Goal: Task Accomplishment & Management: Use online tool/utility

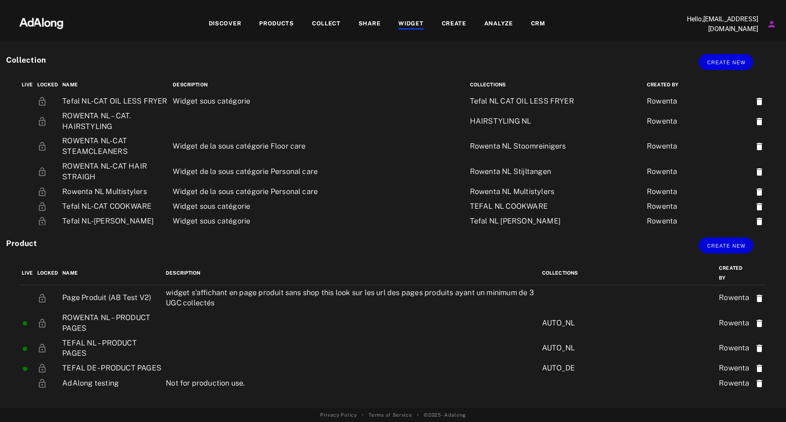
scroll to position [691, 0]
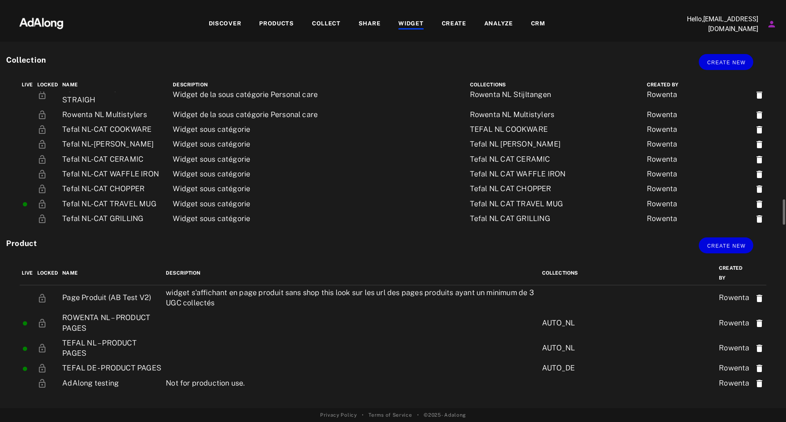
click at [209, 241] on td at bounding box center [319, 253] width 297 height 25
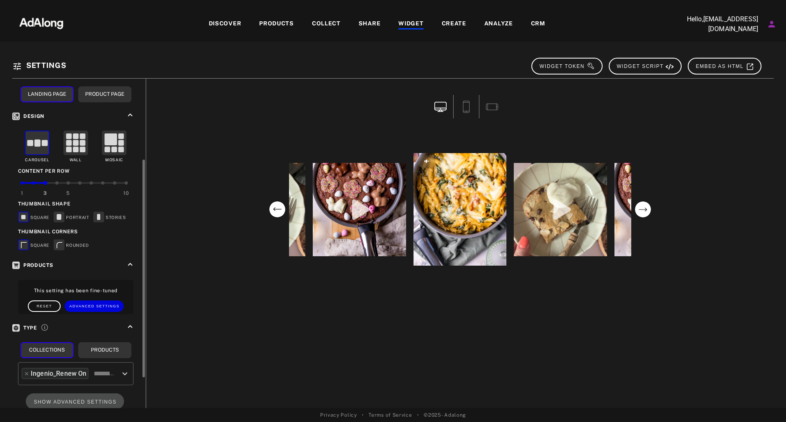
scroll to position [82, 0]
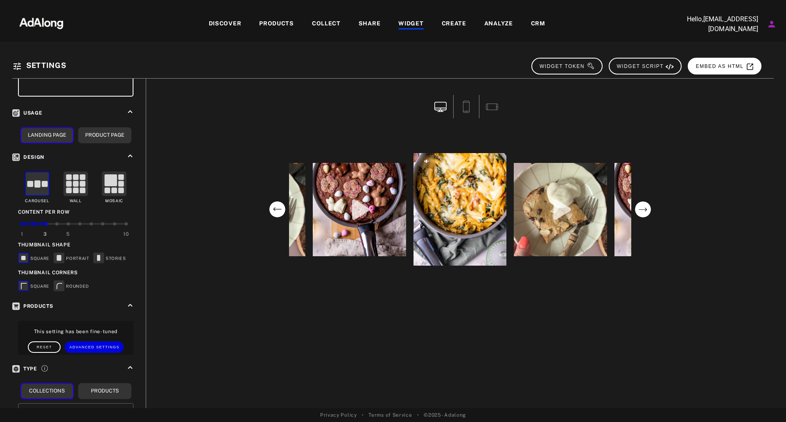
click at [731, 63] on button "EMBED AS HTML" at bounding box center [725, 66] width 74 height 17
click at [645, 212] on circle "next" at bounding box center [643, 210] width 16 height 16
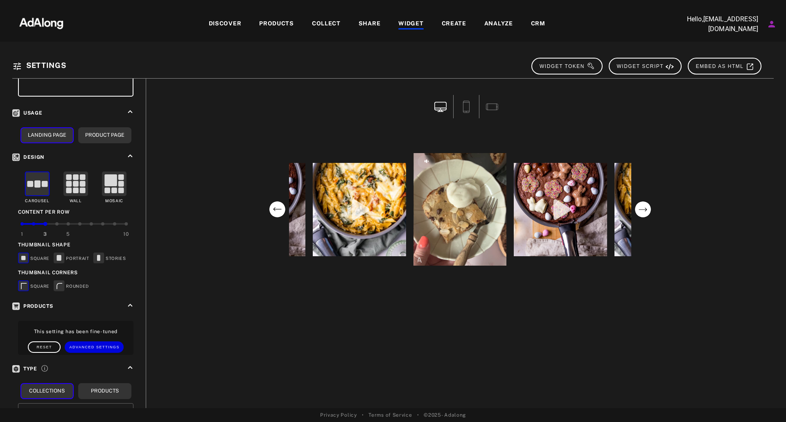
click at [645, 212] on circle "next" at bounding box center [643, 210] width 16 height 16
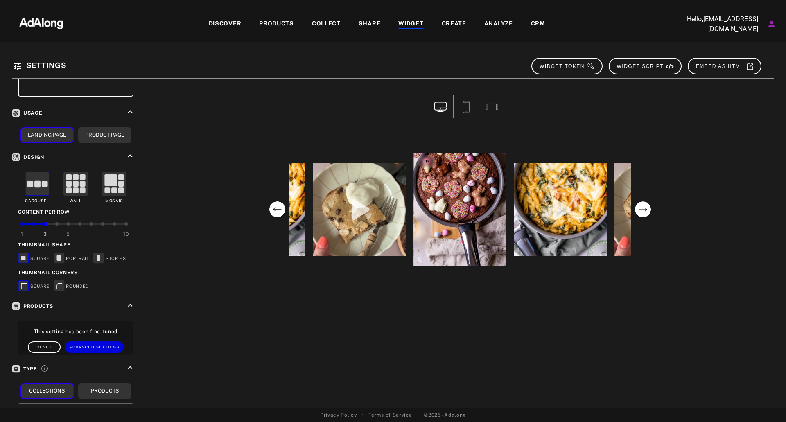
click at [645, 212] on circle "next" at bounding box center [643, 210] width 16 height 16
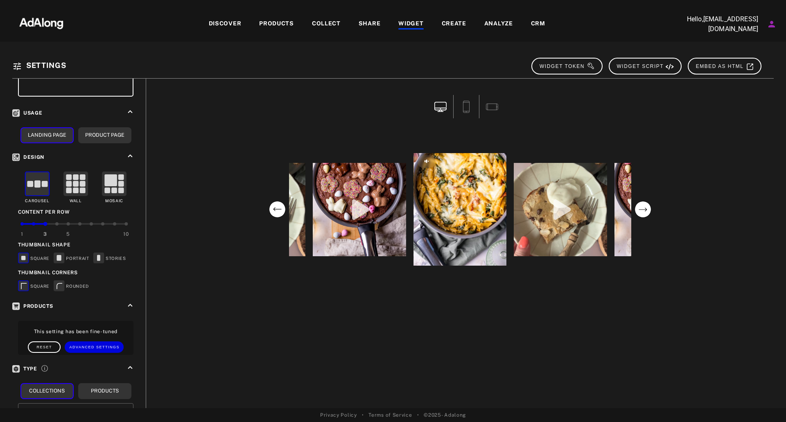
click at [645, 212] on circle "next" at bounding box center [643, 210] width 16 height 16
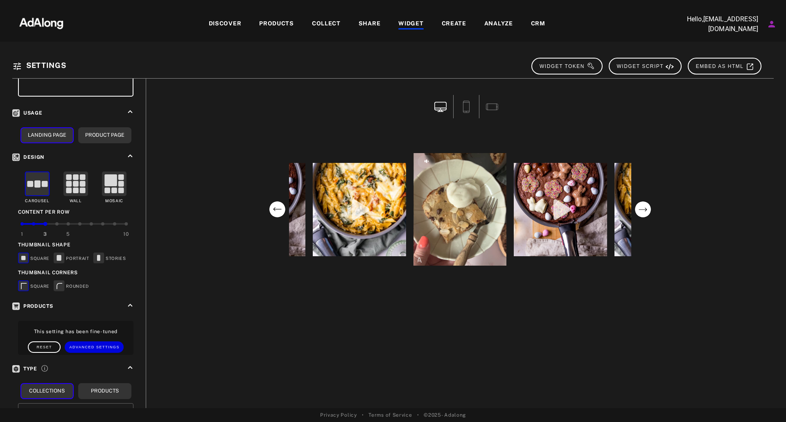
click at [324, 22] on div "COLLECT" at bounding box center [326, 24] width 29 height 10
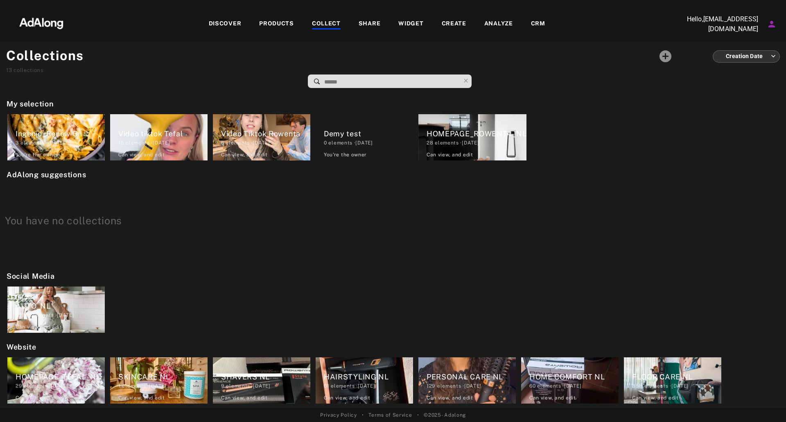
click at [239, 18] on div "DISCOVER PRODUCTS COLLECT SHARE WIDGET CREATE ANALYZE CRM" at bounding box center [376, 23] width 599 height 27
click at [231, 24] on div "DISCOVER" at bounding box center [225, 24] width 33 height 10
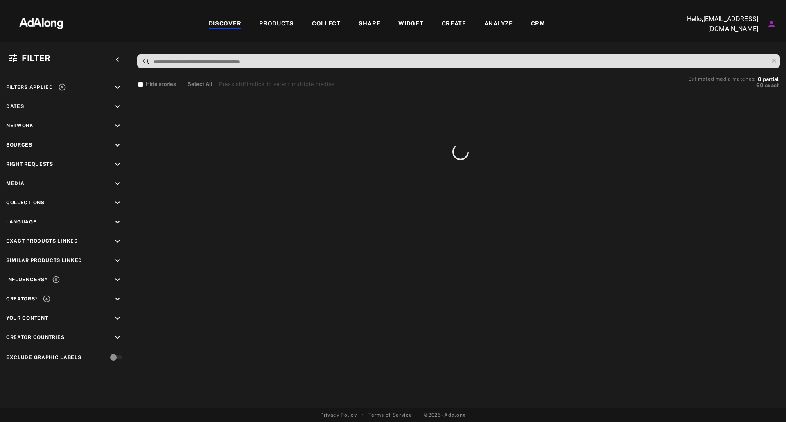
click at [310, 63] on input at bounding box center [461, 62] width 616 height 11
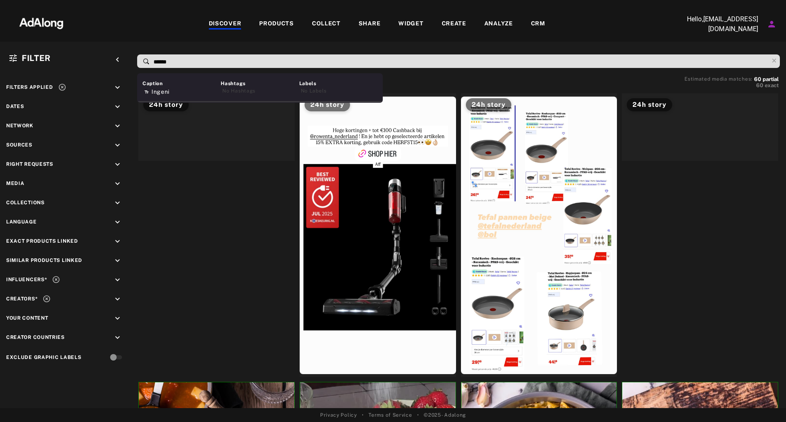
type input "*******"
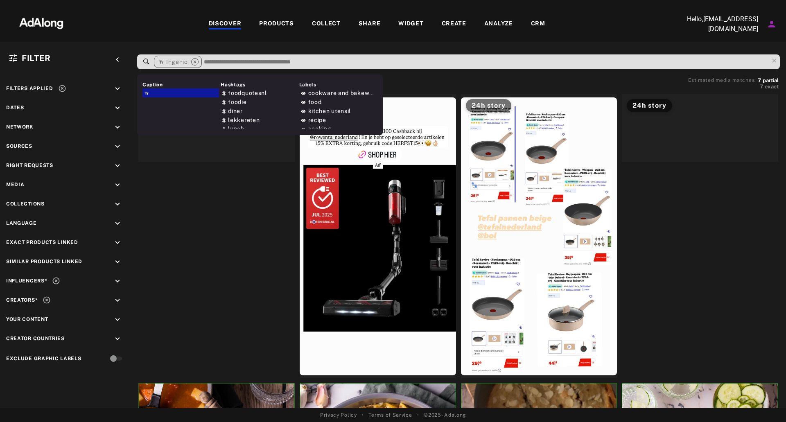
click at [636, 64] on input at bounding box center [486, 62] width 566 height 11
click at [635, 66] on input at bounding box center [486, 62] width 566 height 11
click at [602, 66] on input at bounding box center [486, 62] width 566 height 11
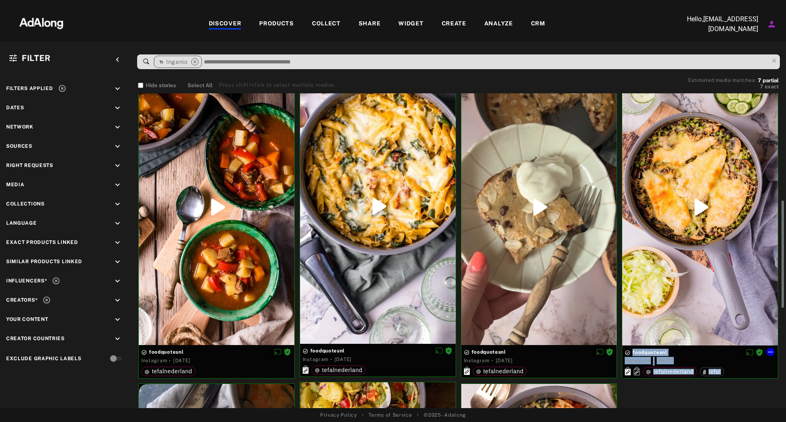
drag, startPoint x: 784, startPoint y: 104, endPoint x: 770, endPoint y: 310, distance: 206.5
click at [770, 310] on div "24h story 24h story 24h story 24h story foodquotesnl Instagram · 1 week ago tef…" at bounding box center [460, 250] width 649 height 315
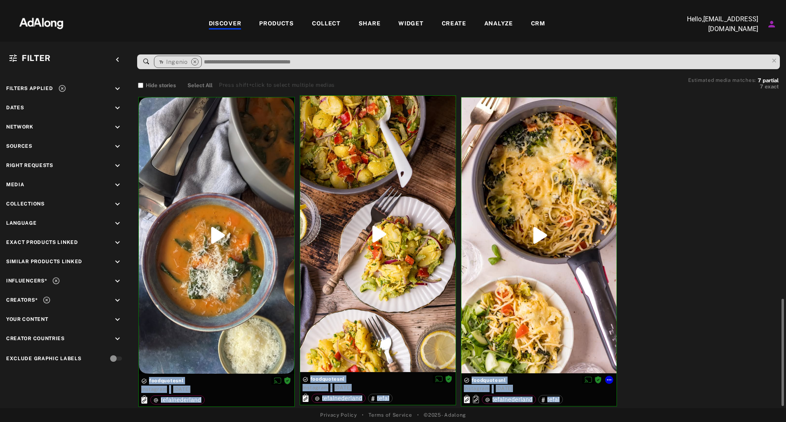
scroll to position [605, 0]
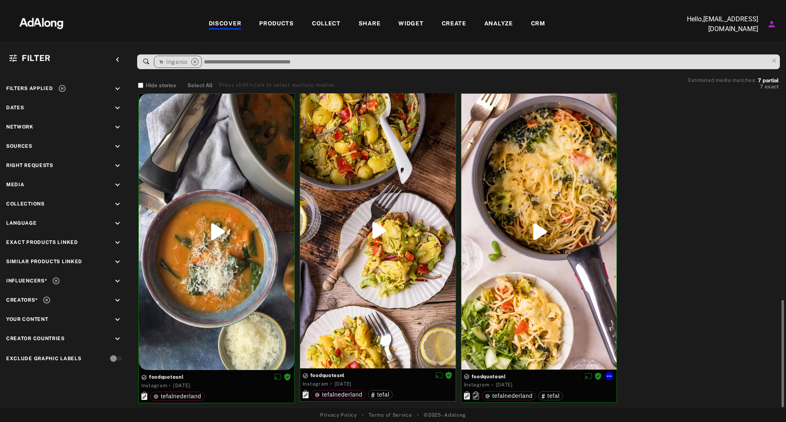
drag, startPoint x: 655, startPoint y: 269, endPoint x: 579, endPoint y: 134, distance: 155.3
click at [25, 280] on span "Influencers*" at bounding box center [26, 281] width 41 height 6
click at [195, 60] on icon "close" at bounding box center [194, 61] width 7 height 7
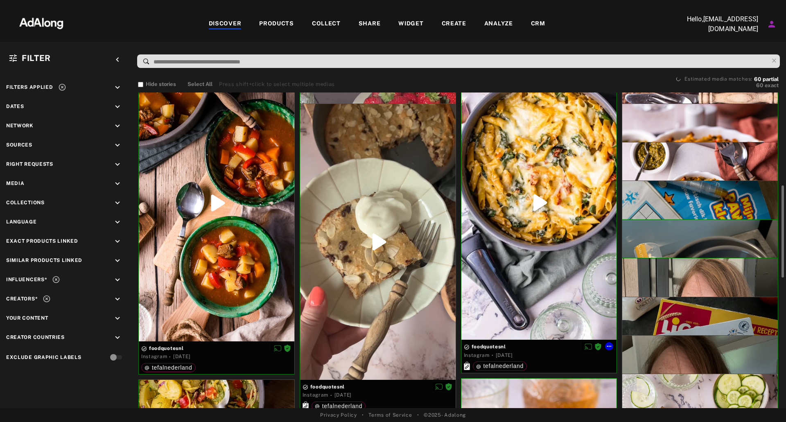
scroll to position [154, 0]
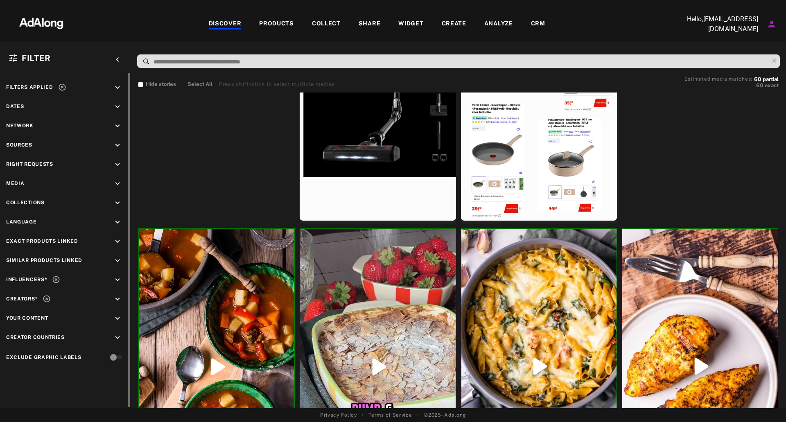
click at [113, 184] on icon "keyboard_arrow_down" at bounding box center [117, 183] width 9 height 9
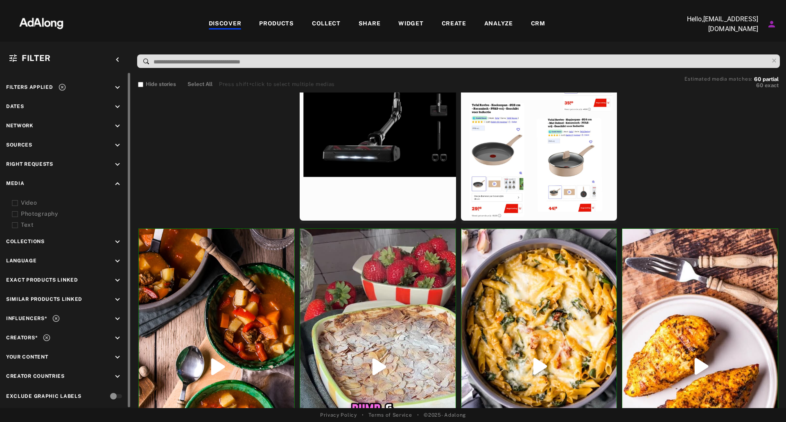
click at [27, 213] on div "Photography" at bounding box center [73, 214] width 104 height 9
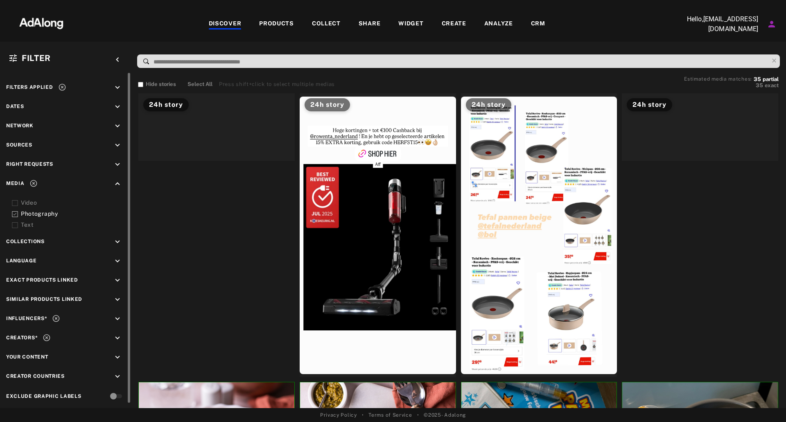
click at [23, 263] on span "Language" at bounding box center [21, 261] width 31 height 6
click at [118, 262] on icon "keyboard_arrow_down" at bounding box center [117, 261] width 9 height 9
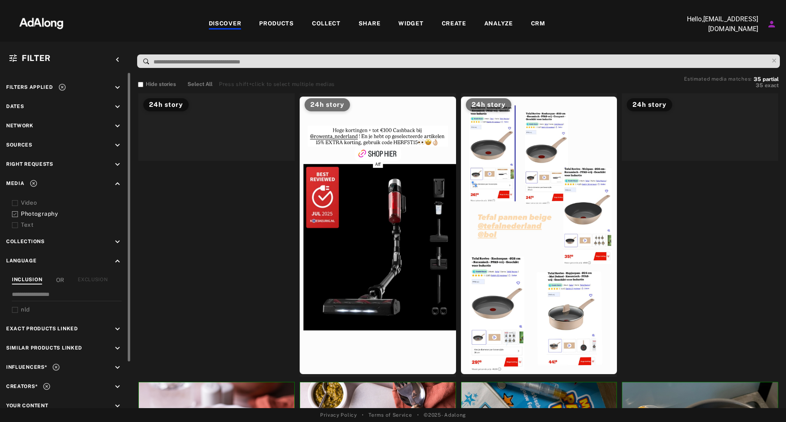
click at [14, 308] on icon at bounding box center [15, 310] width 6 height 6
click at [57, 367] on icon at bounding box center [56, 367] width 7 height 7
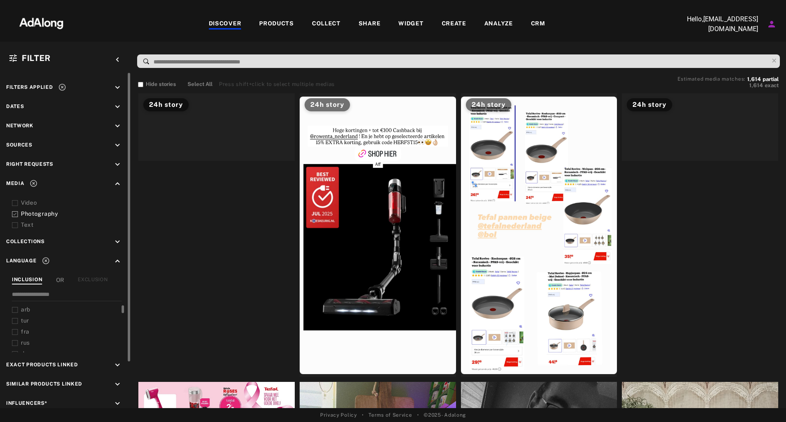
click at [323, 69] on div at bounding box center [458, 62] width 655 height 21
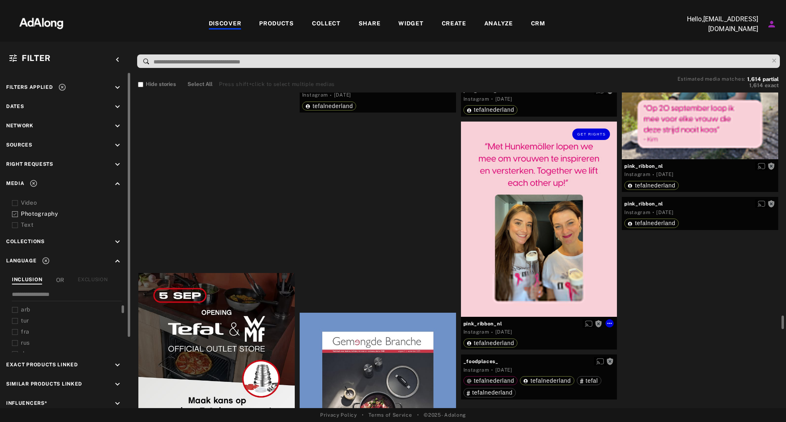
scroll to position [5201, 0]
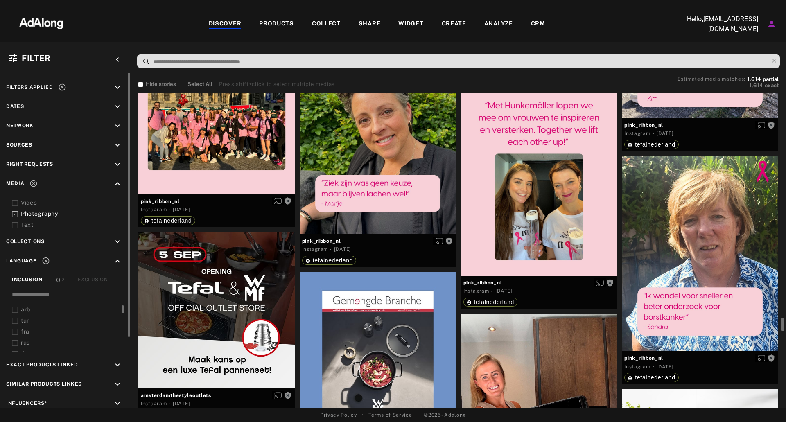
click at [254, 63] on input at bounding box center [461, 62] width 616 height 11
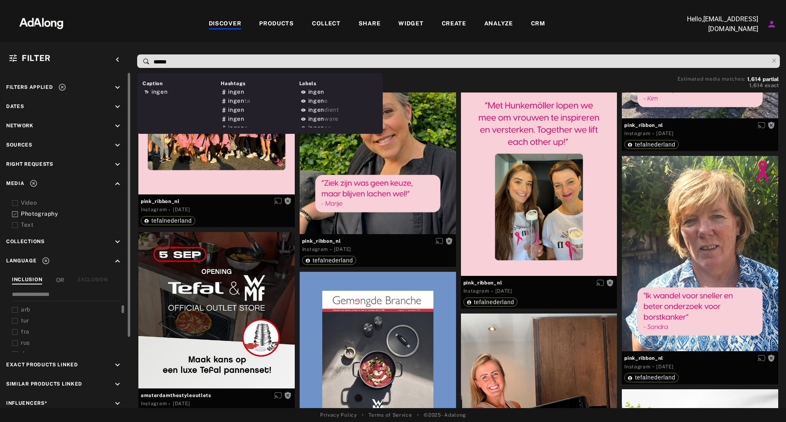
type input "*******"
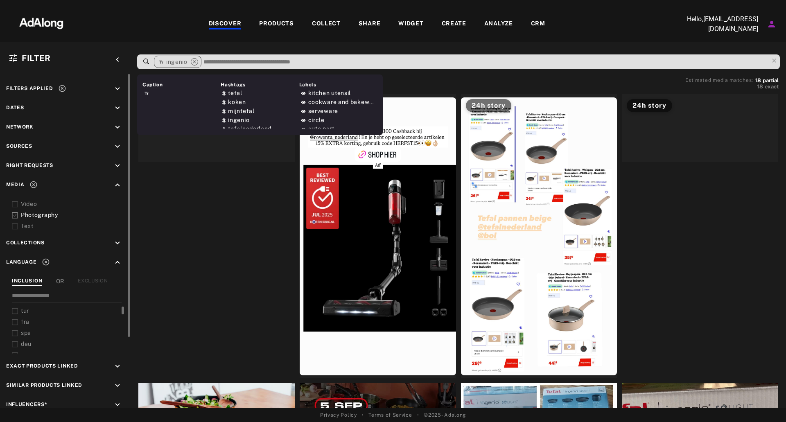
click at [587, 80] on div "Hide stories Select All Press shift+click to select multiple medias Estimated m…" at bounding box center [458, 84] width 641 height 13
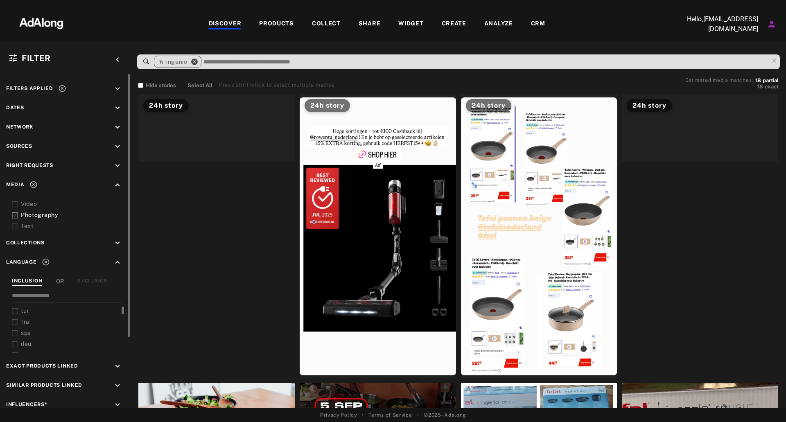
click at [196, 60] on icon "close" at bounding box center [194, 61] width 7 height 7
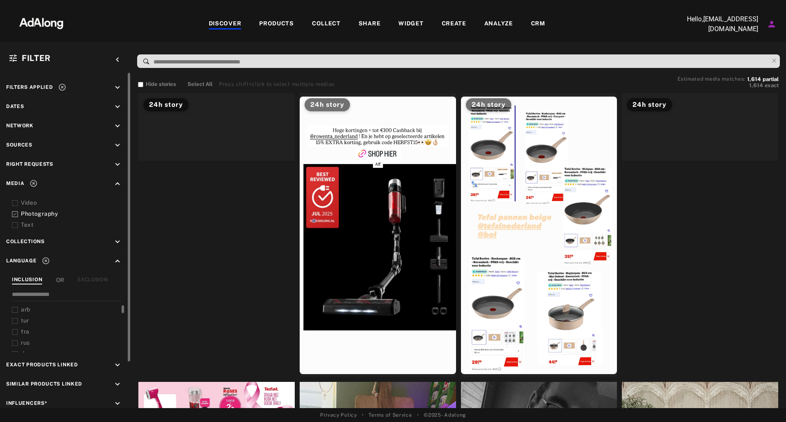
click at [16, 216] on icon at bounding box center [15, 214] width 6 height 6
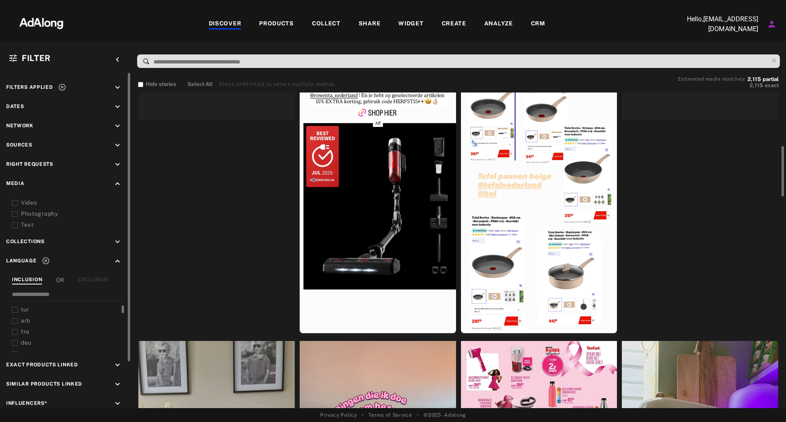
scroll to position [82, 0]
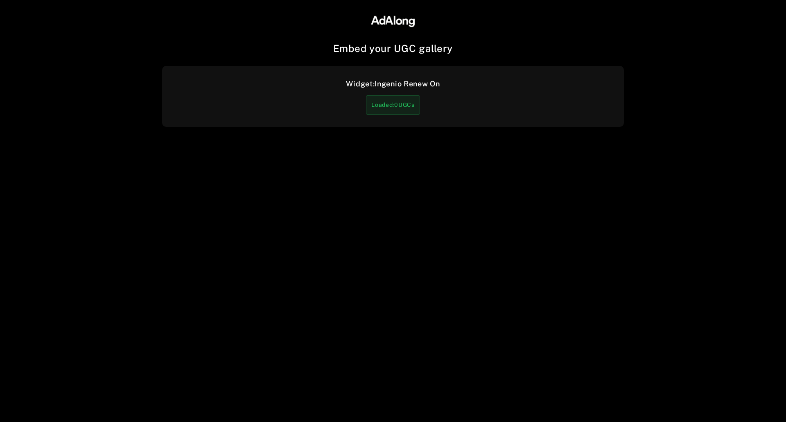
click at [390, 107] on div "Loaded: 0 UGCs" at bounding box center [393, 104] width 54 height 19
click at [390, 83] on div "Widget: Ingenio Renew On" at bounding box center [393, 83] width 94 height 11
click at [390, 104] on div "Loaded: 0 UGCs" at bounding box center [393, 104] width 54 height 19
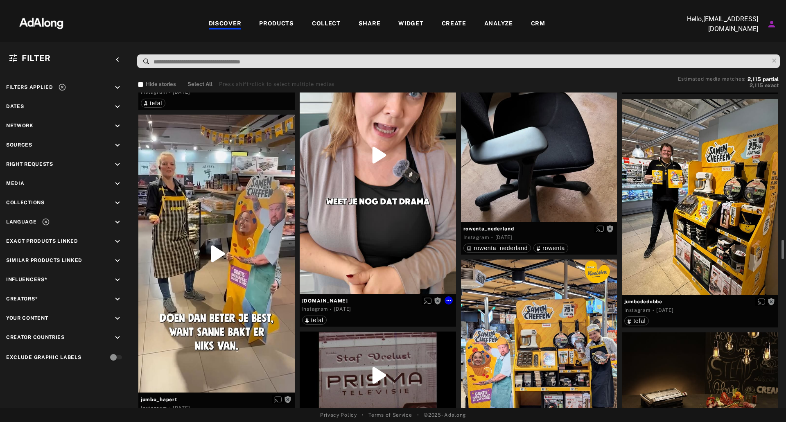
scroll to position [3072, 0]
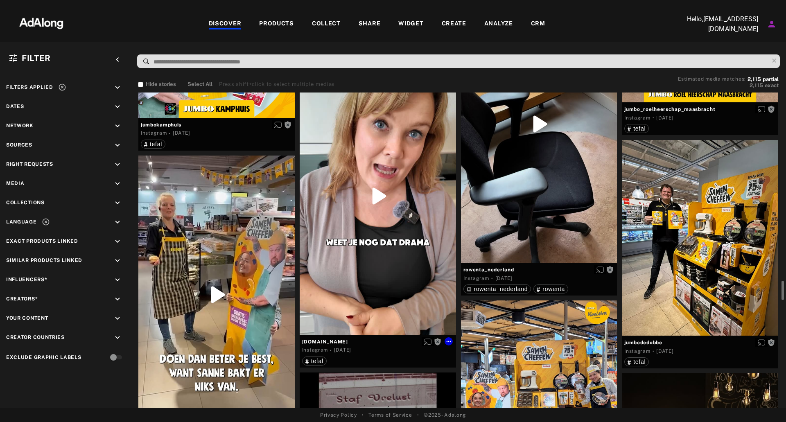
click at [371, 217] on div "Get rights" at bounding box center [378, 196] width 156 height 278
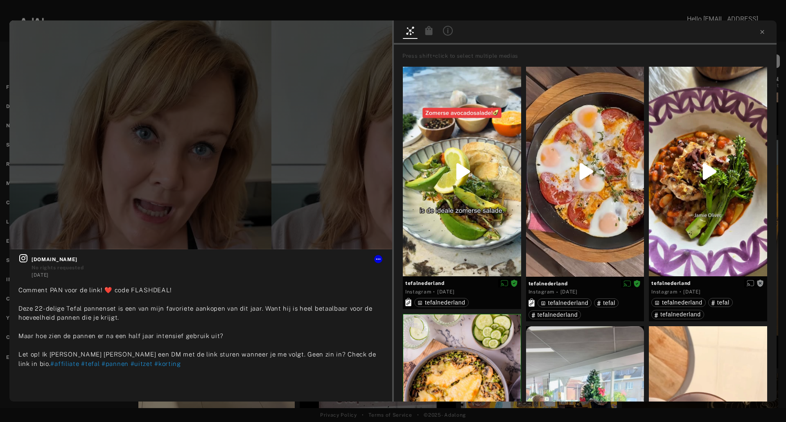
click at [761, 27] on div at bounding box center [585, 32] width 383 height 24
click at [761, 29] on icon at bounding box center [762, 32] width 7 height 7
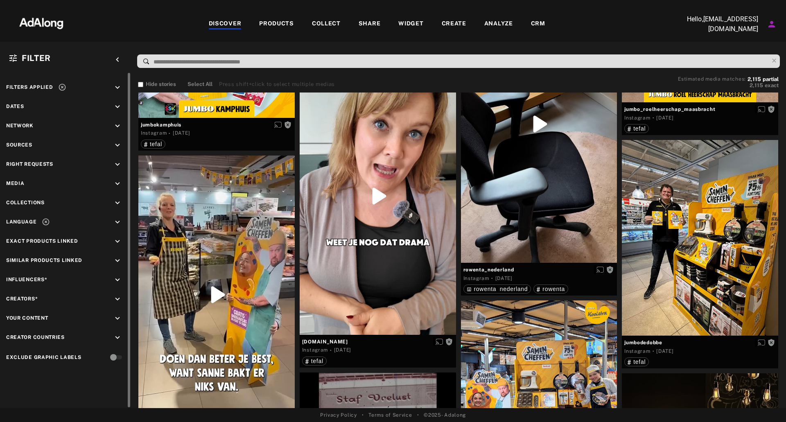
click at [61, 83] on icon at bounding box center [62, 87] width 8 height 8
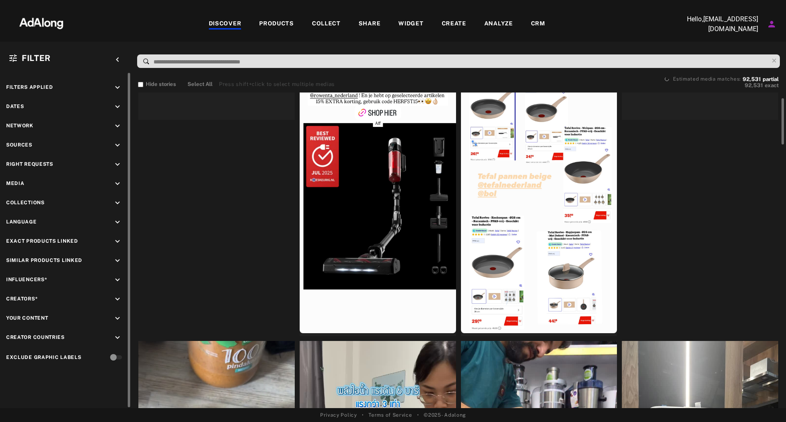
scroll to position [82, 0]
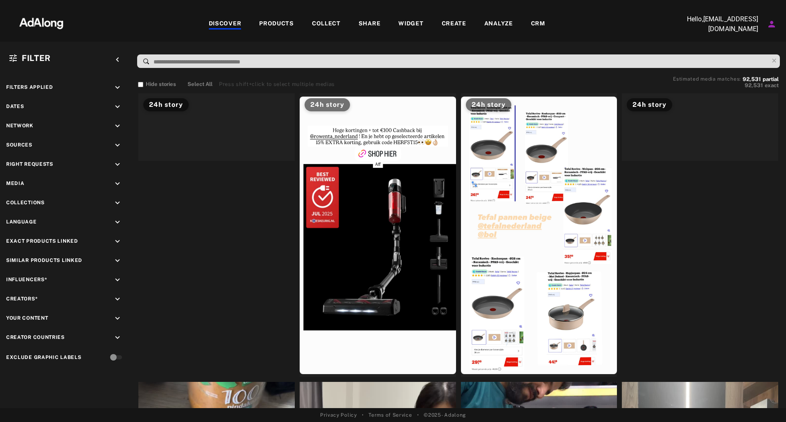
click at [224, 19] on div "DISCOVER" at bounding box center [225, 24] width 33 height 10
click at [280, 23] on div "PRODUCTS" at bounding box center [276, 24] width 35 height 10
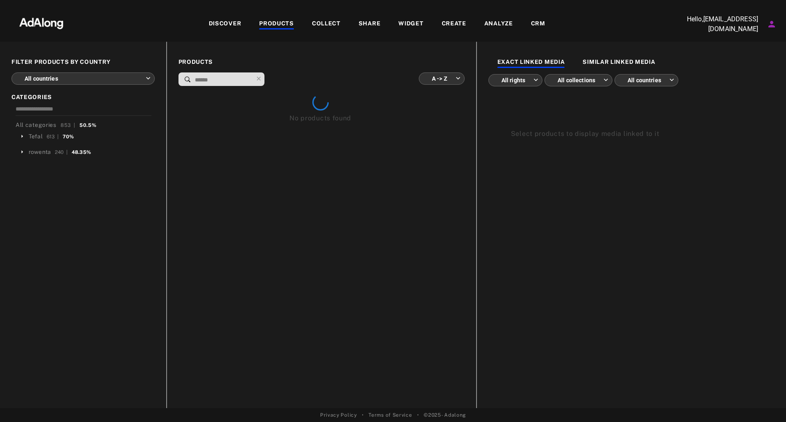
click at [226, 22] on div "DISCOVER" at bounding box center [225, 24] width 33 height 10
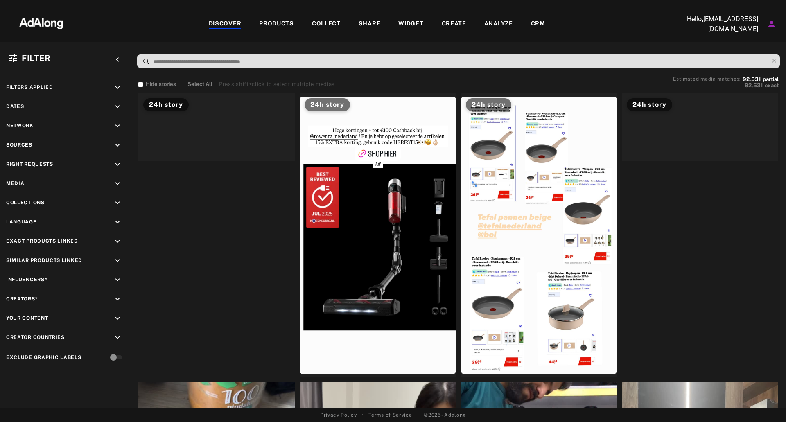
click at [226, 22] on div "DISCOVER" at bounding box center [225, 24] width 33 height 10
click at [94, 276] on div "Influencers* keyboard_arrow_down" at bounding box center [65, 281] width 119 height 11
click at [111, 278] on div "Influencers* keyboard_arrow_down" at bounding box center [65, 281] width 119 height 11
click at [114, 281] on icon "keyboard_arrow_down" at bounding box center [117, 280] width 9 height 9
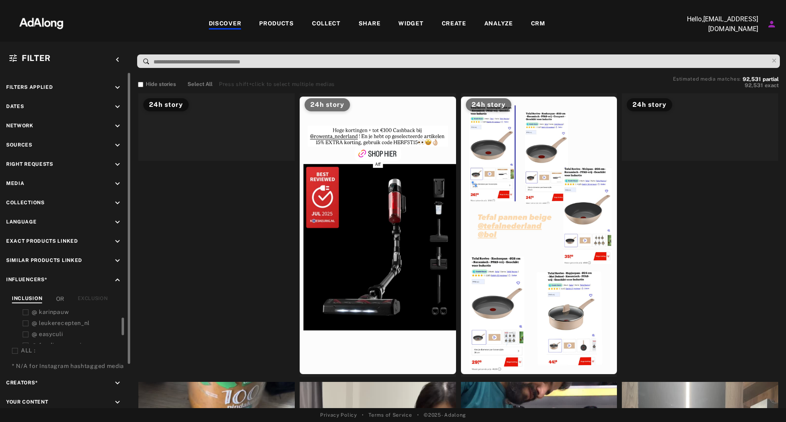
scroll to position [49, 0]
click at [69, 335] on span "foodquotesnl" at bounding box center [58, 338] width 38 height 7
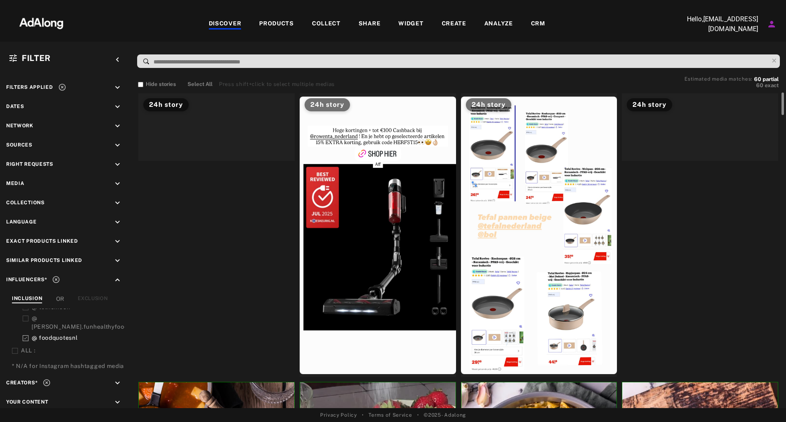
drag, startPoint x: 783, startPoint y: 294, endPoint x: 751, endPoint y: 77, distance: 219.5
click at [751, 77] on div "Hide stories Select All Press shift+click to select multiple medias Estimated m…" at bounding box center [458, 240] width 655 height 335
click at [491, 185] on div at bounding box center [539, 235] width 156 height 284
click at [388, 219] on div at bounding box center [378, 235] width 156 height 284
click at [59, 84] on icon at bounding box center [62, 87] width 8 height 8
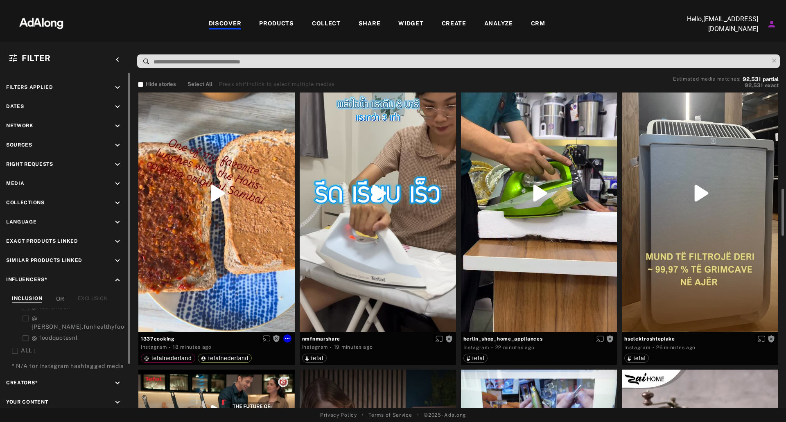
scroll to position [369, 0]
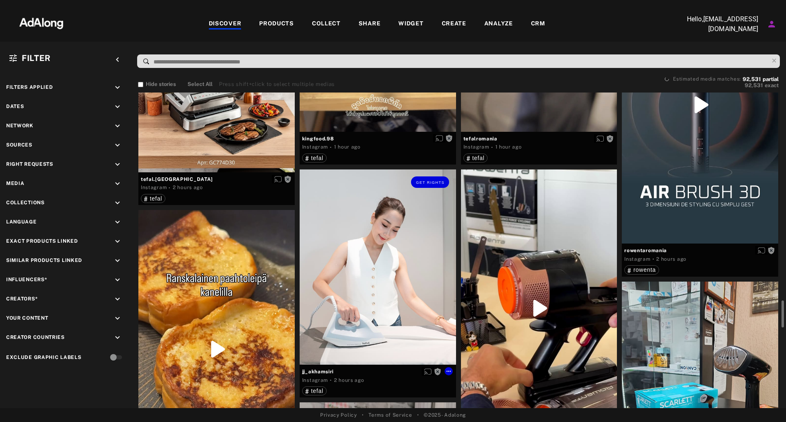
scroll to position [1515, 0]
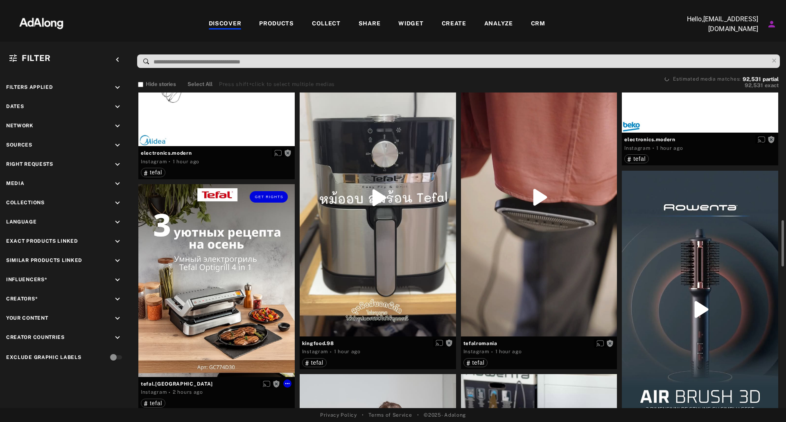
scroll to position [1229, 0]
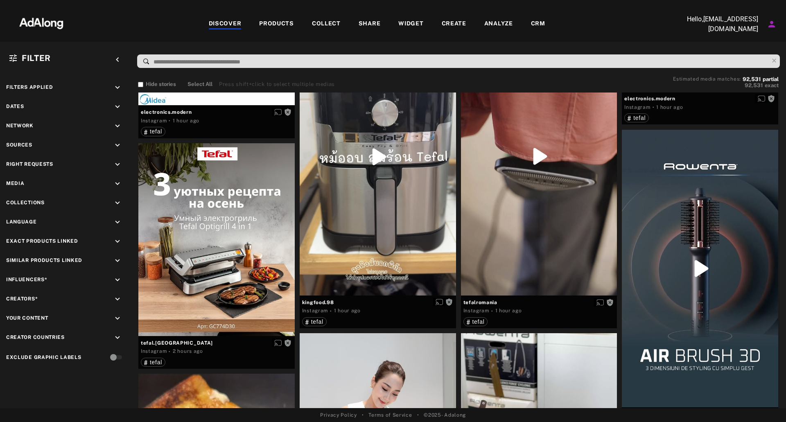
click at [469, 17] on div "DISCOVER PRODUCTS COLLECT SHARE WIDGET CREATE ANALYZE CRM" at bounding box center [376, 23] width 599 height 27
click at [285, 22] on div "PRODUCTS" at bounding box center [276, 24] width 35 height 10
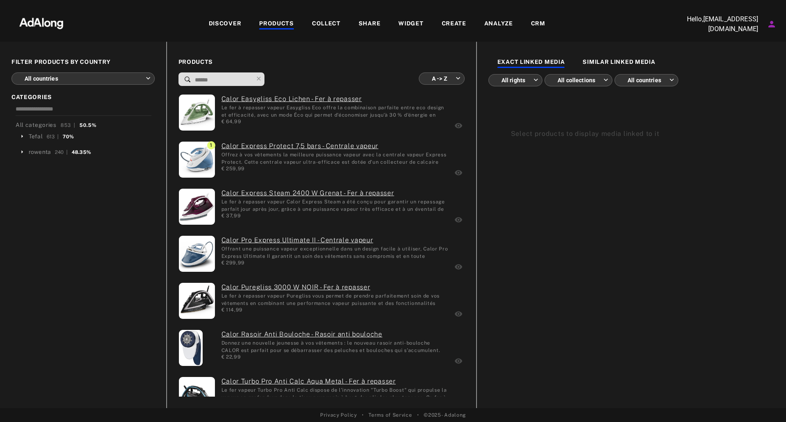
click at [226, 23] on div "DISCOVER" at bounding box center [225, 24] width 33 height 10
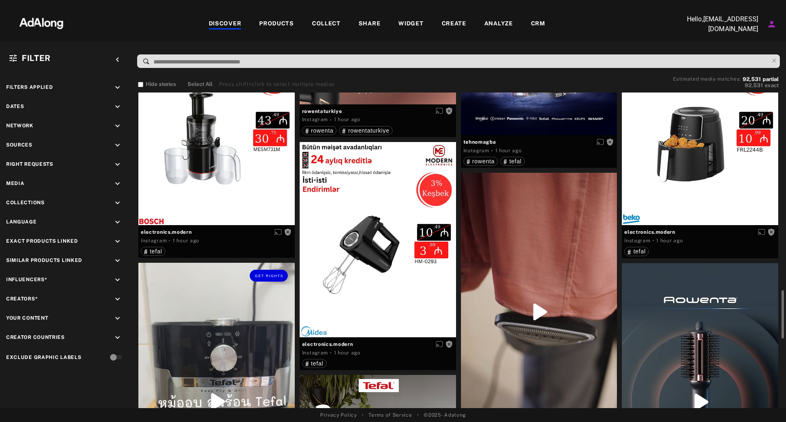
scroll to position [1065, 0]
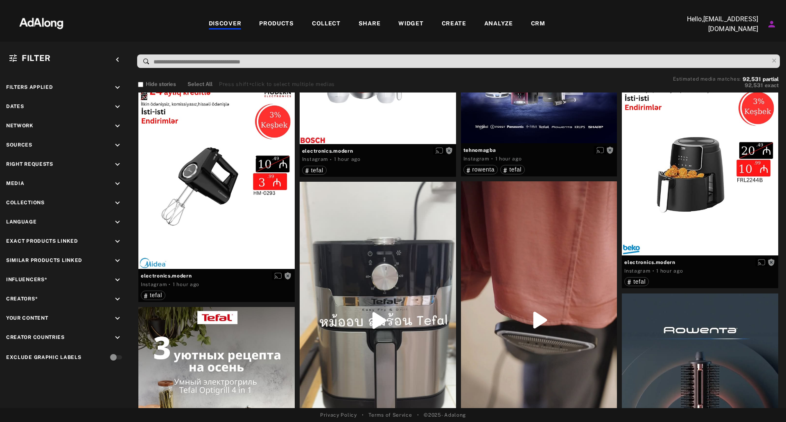
click at [23, 53] on div "Filter" at bounding box center [29, 58] width 43 height 12
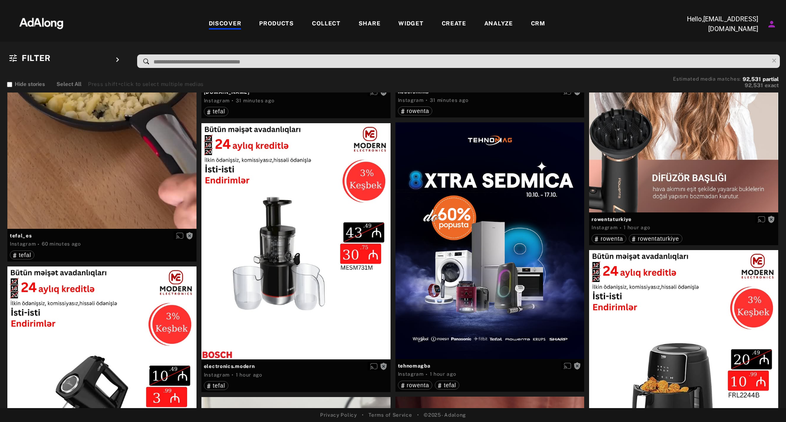
click at [23, 53] on div "Filter" at bounding box center [29, 58] width 43 height 12
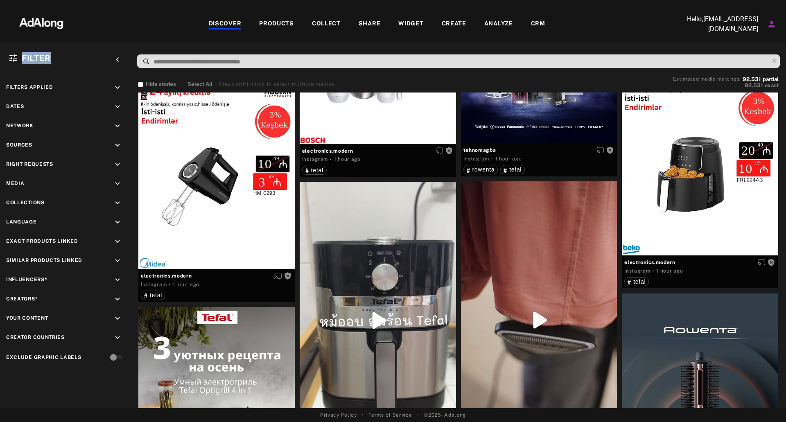
click at [23, 53] on div "Filter" at bounding box center [29, 58] width 43 height 12
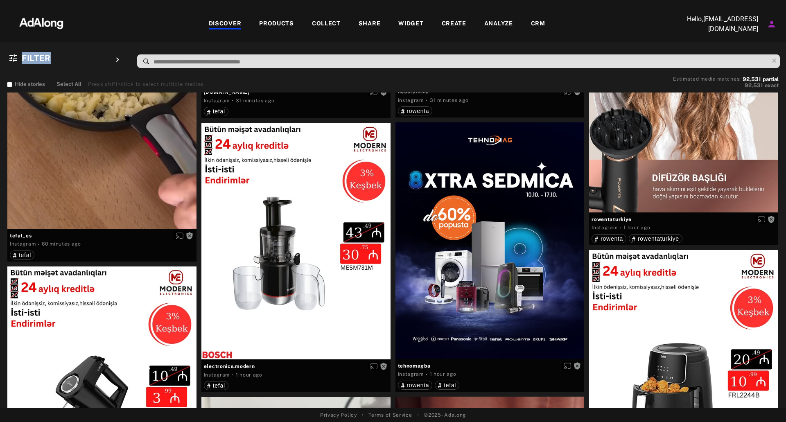
click at [38, 24] on img at bounding box center [41, 22] width 72 height 25
click at [51, 22] on img at bounding box center [41, 22] width 72 height 25
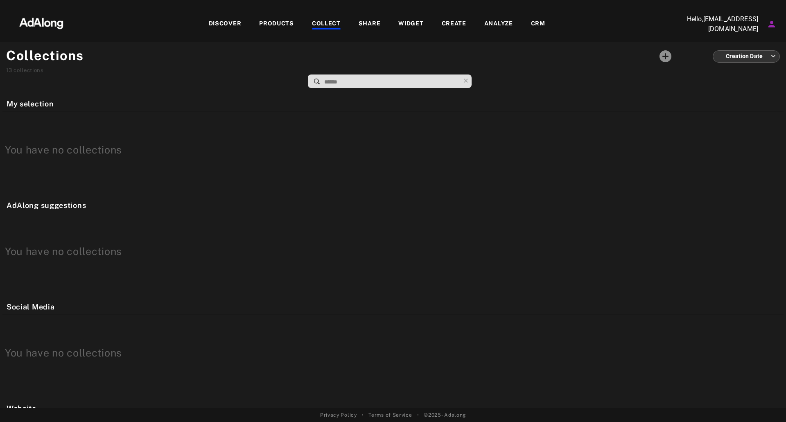
click at [228, 25] on div "DISCOVER" at bounding box center [225, 24] width 33 height 10
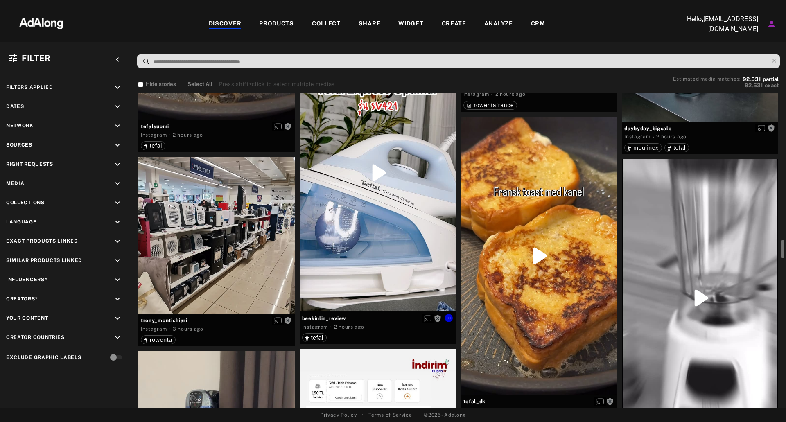
scroll to position [1802, 0]
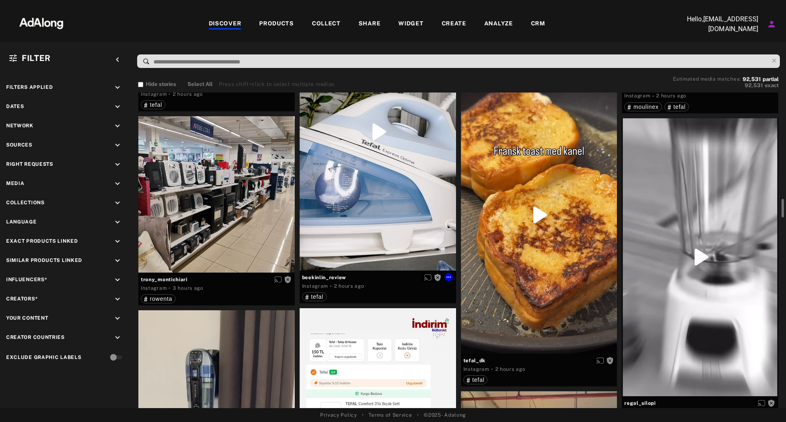
drag, startPoint x: 442, startPoint y: 289, endPoint x: 417, endPoint y: 118, distance: 172.5
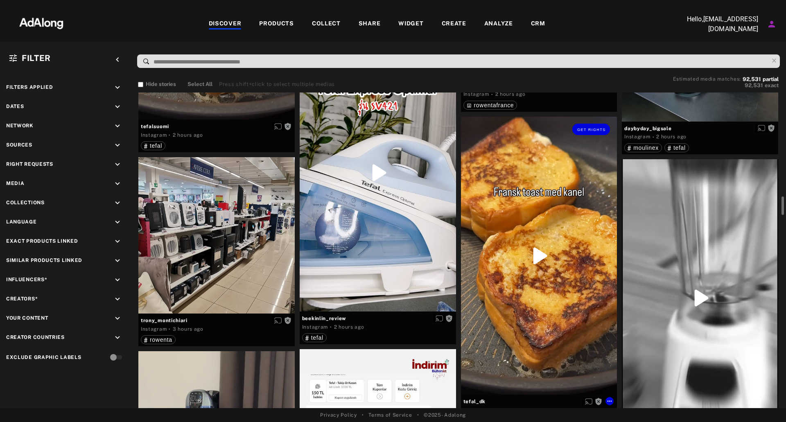
scroll to position [1720, 0]
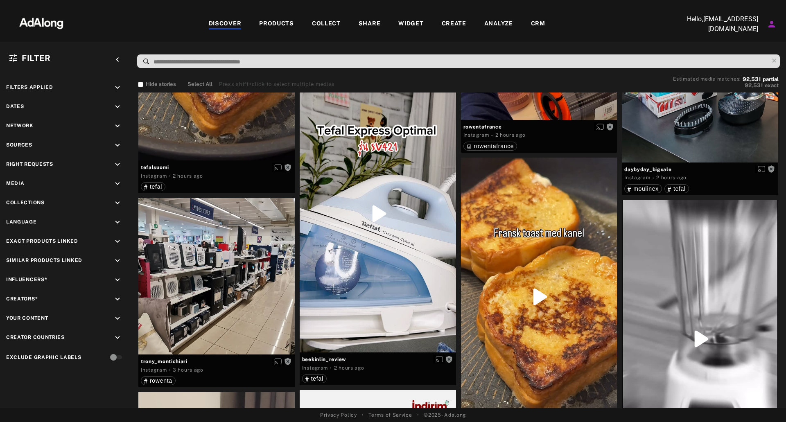
click at [226, 24] on div "DISCOVER" at bounding box center [225, 24] width 33 height 10
click at [32, 24] on img at bounding box center [41, 22] width 72 height 25
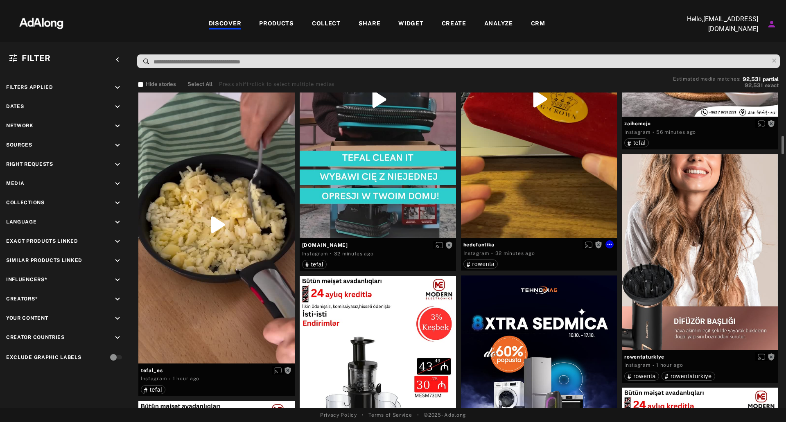
scroll to position [614, 0]
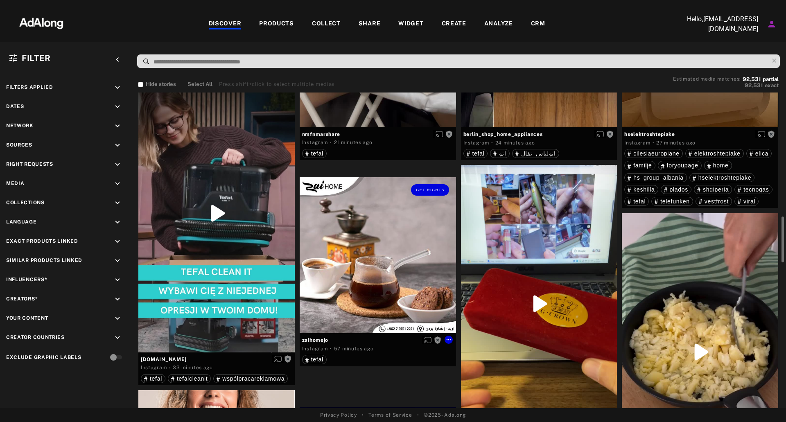
scroll to position [573, 0]
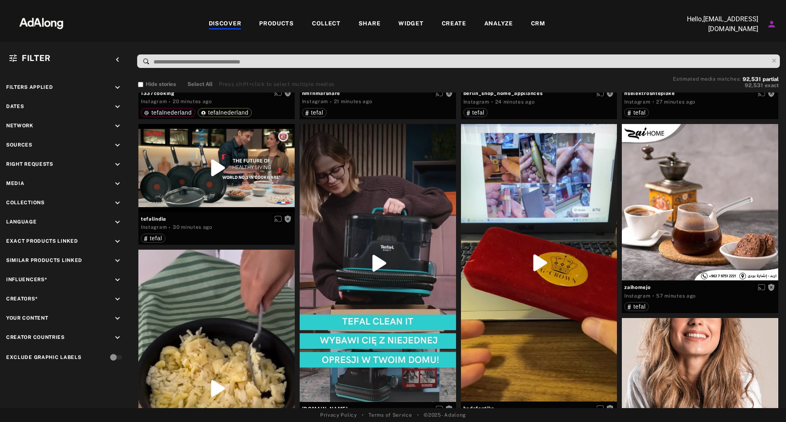
click at [241, 22] on div "DISCOVER" at bounding box center [225, 24] width 33 height 10
click at [273, 19] on div "PRODUCTS" at bounding box center [276, 24] width 35 height 10
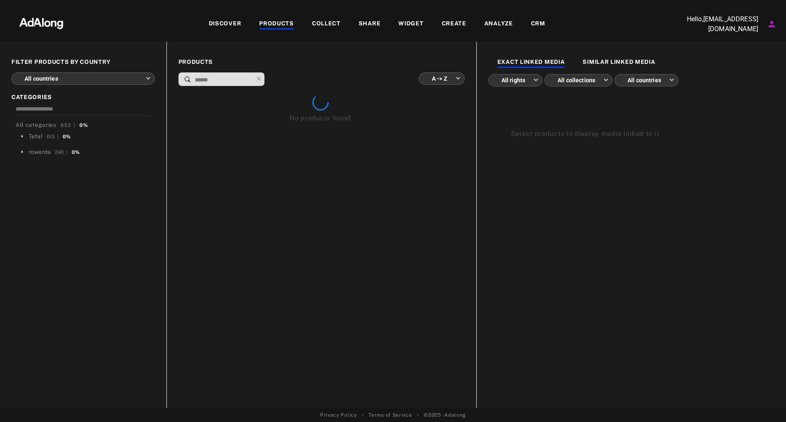
click at [235, 22] on div "DISCOVER" at bounding box center [225, 24] width 33 height 10
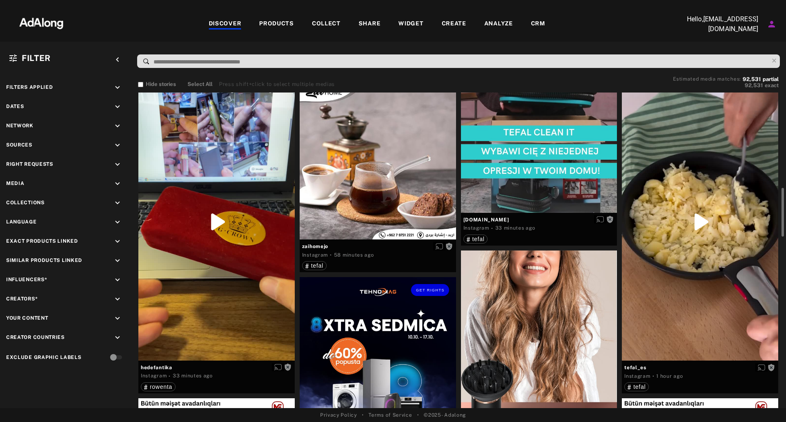
scroll to position [655, 0]
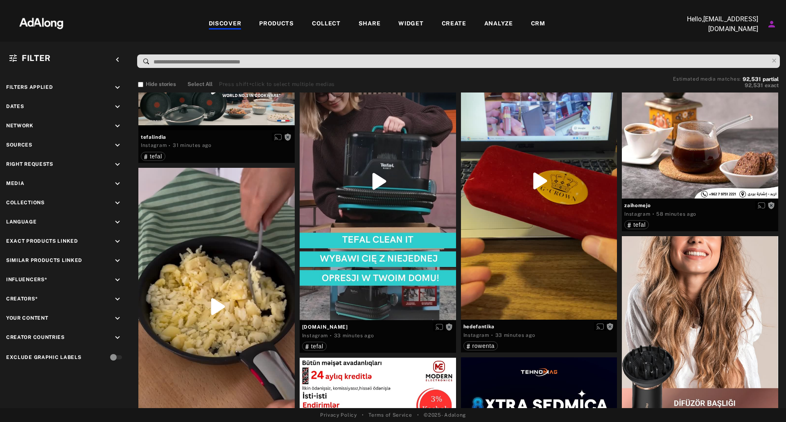
click at [32, 15] on img at bounding box center [41, 22] width 72 height 25
click at [34, 17] on img at bounding box center [41, 22] width 72 height 25
click at [17, 128] on span "Network" at bounding box center [19, 126] width 27 height 6
click at [264, 22] on div "PRODUCTS" at bounding box center [276, 24] width 35 height 10
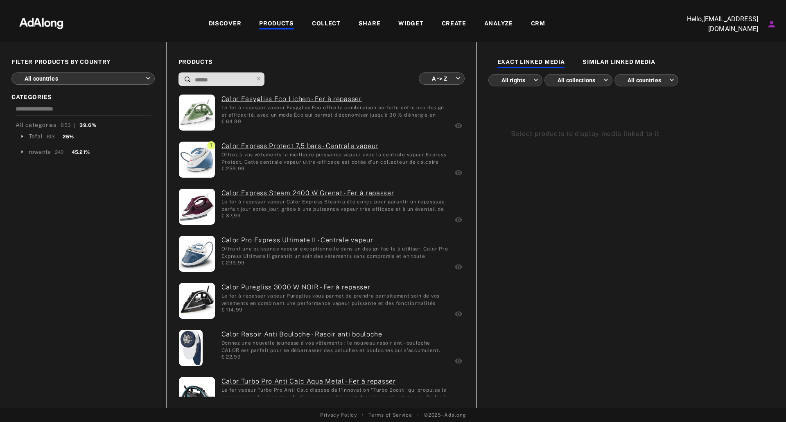
click at [325, 22] on div "COLLECT" at bounding box center [326, 24] width 29 height 10
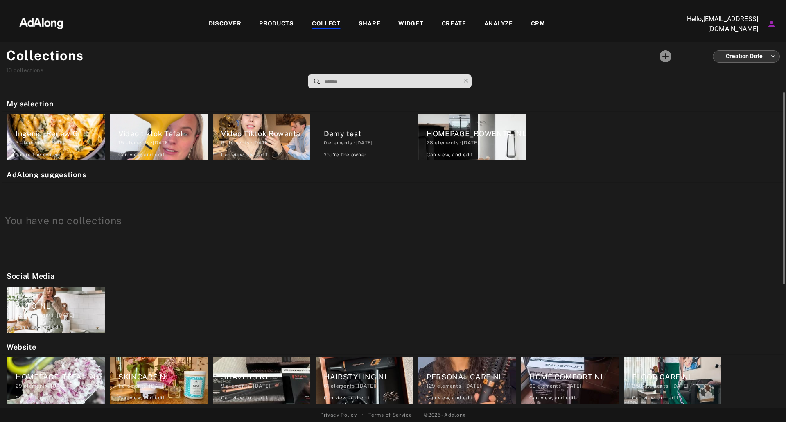
click at [66, 149] on div "Ingenio_Renew On 3 elements · 2025.10.10 You're the owner delete" at bounding box center [55, 137] width 97 height 46
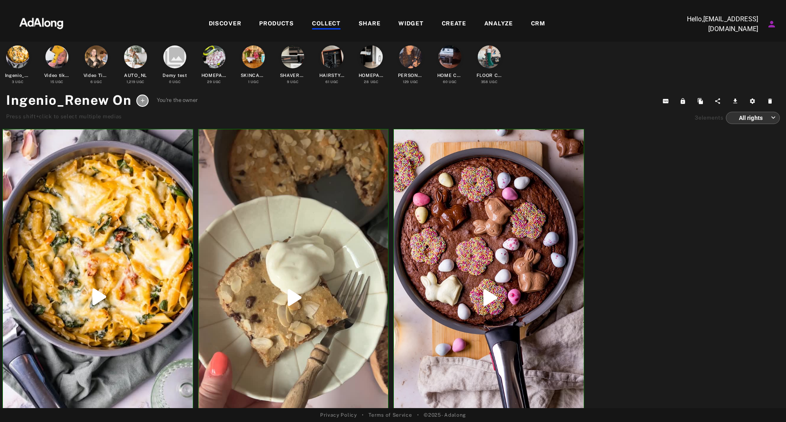
click at [233, 17] on div "DISCOVER PRODUCTS COLLECT SHARE WIDGET CREATE ANALYZE CRM" at bounding box center [376, 23] width 599 height 27
click at [233, 22] on div "DISCOVER" at bounding box center [225, 24] width 33 height 10
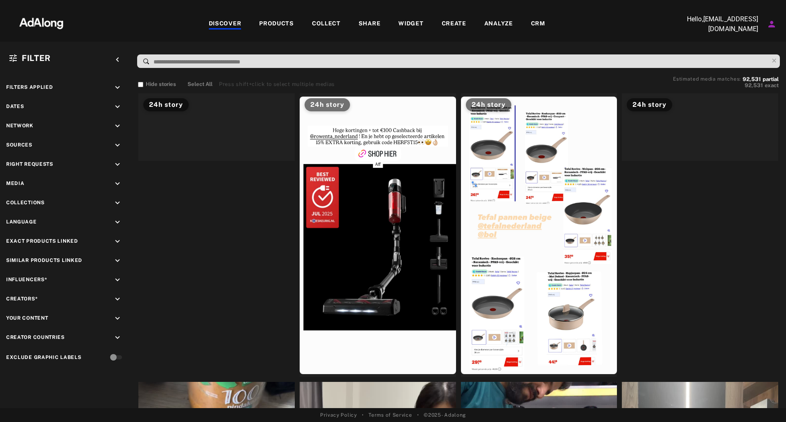
click at [233, 22] on div "DISCOVER" at bounding box center [225, 24] width 33 height 10
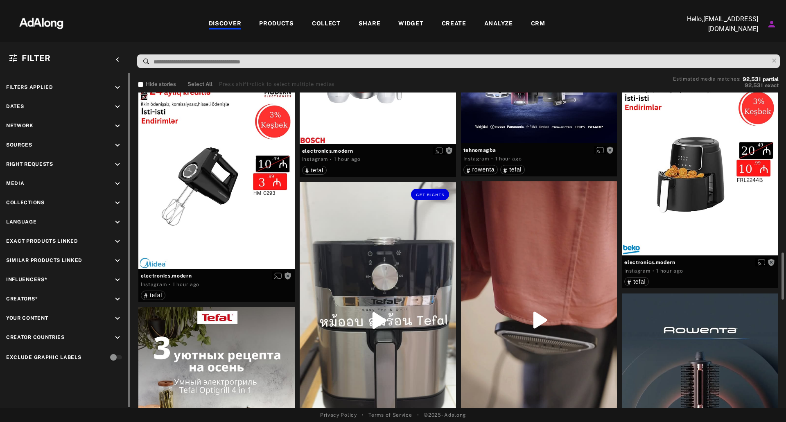
scroll to position [1106, 0]
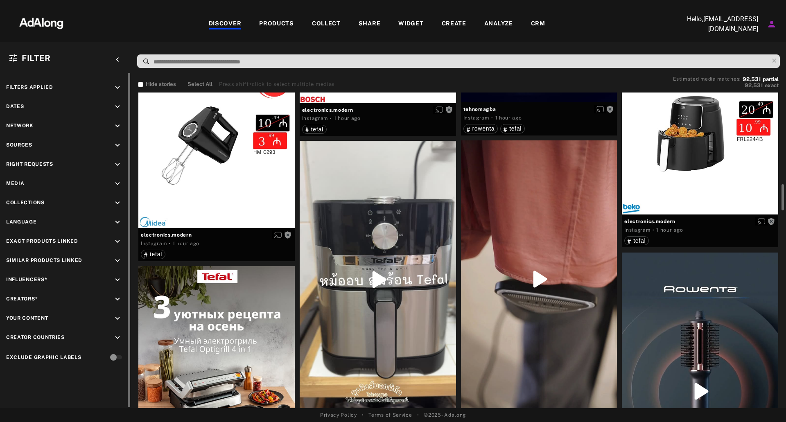
click at [19, 182] on span "Media" at bounding box center [15, 184] width 18 height 6
click at [115, 181] on icon "keyboard_arrow_down" at bounding box center [117, 183] width 9 height 9
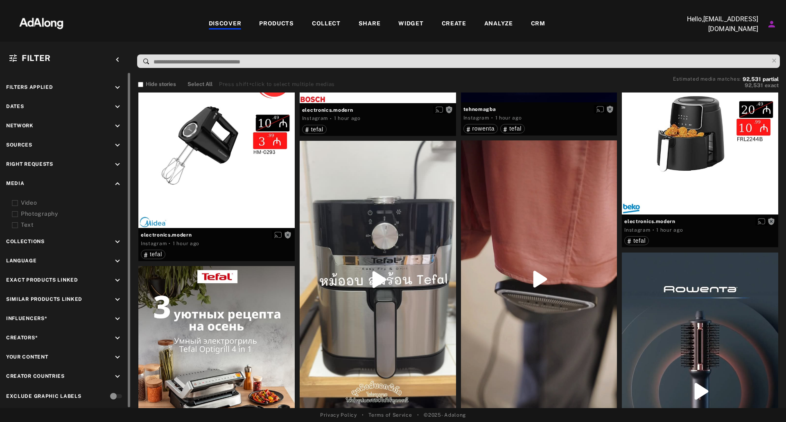
click at [25, 215] on div "Photography" at bounding box center [73, 214] width 104 height 9
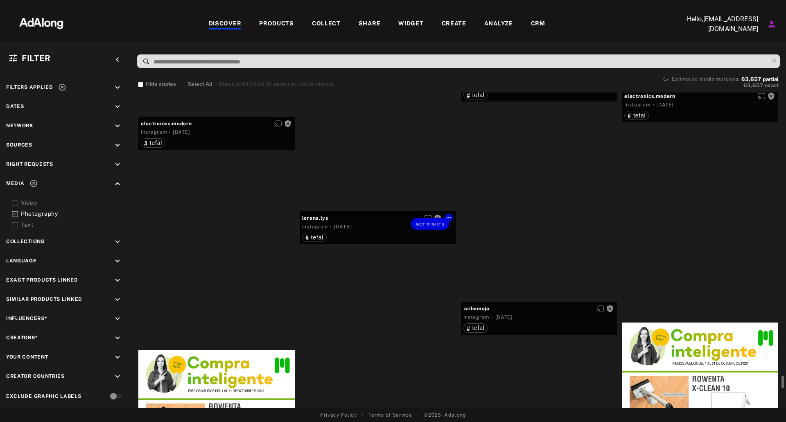
scroll to position [7700, 0]
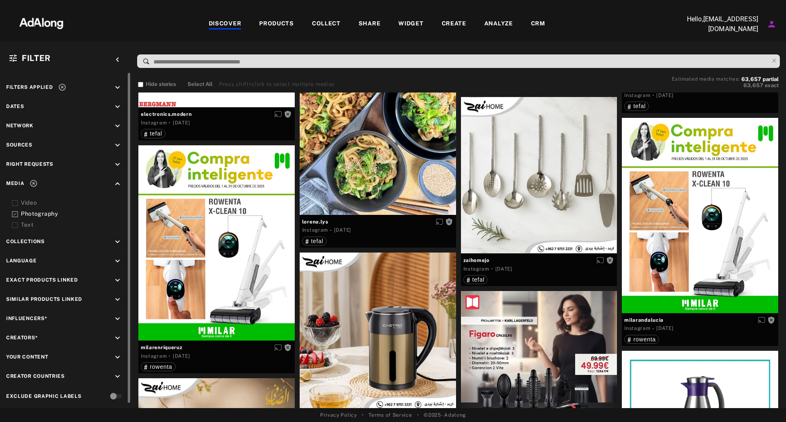
click at [27, 106] on div "Dates keyboard_arrow_down" at bounding box center [65, 107] width 119 height 11
click at [21, 107] on span "Dates" at bounding box center [15, 107] width 18 height 6
click at [24, 120] on div "Filters applied keyboard_arrow_down Dates keyboard_arrow_down Network keyboard_…" at bounding box center [65, 243] width 131 height 340
click at [120, 125] on icon "keyboard_arrow_down" at bounding box center [117, 126] width 9 height 9
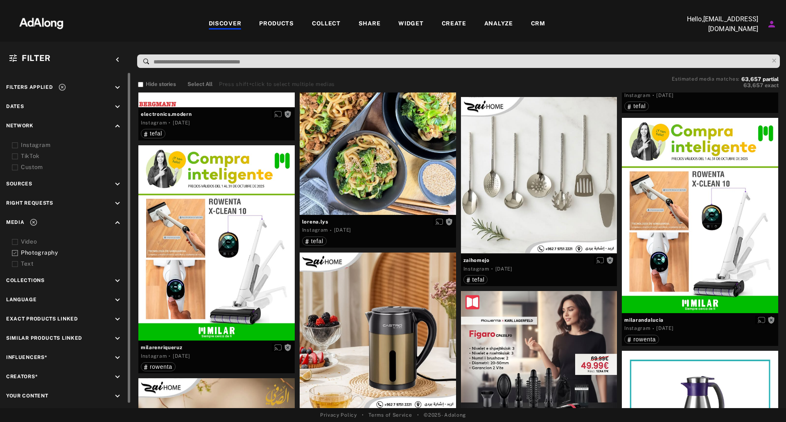
click at [34, 164] on div "Custom" at bounding box center [73, 167] width 104 height 9
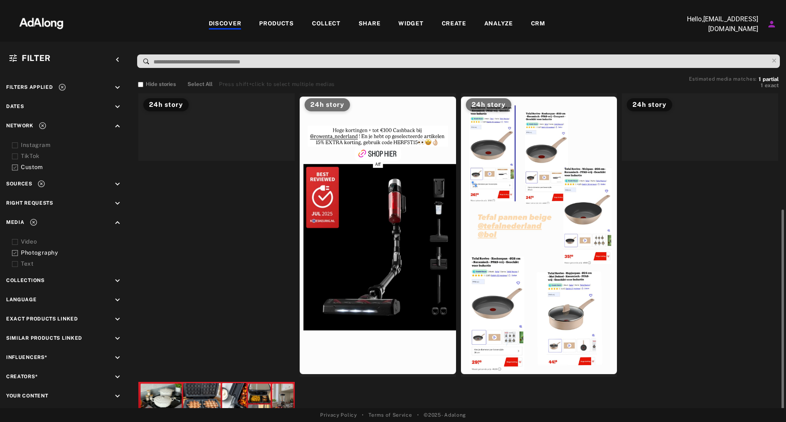
scroll to position [64, 0]
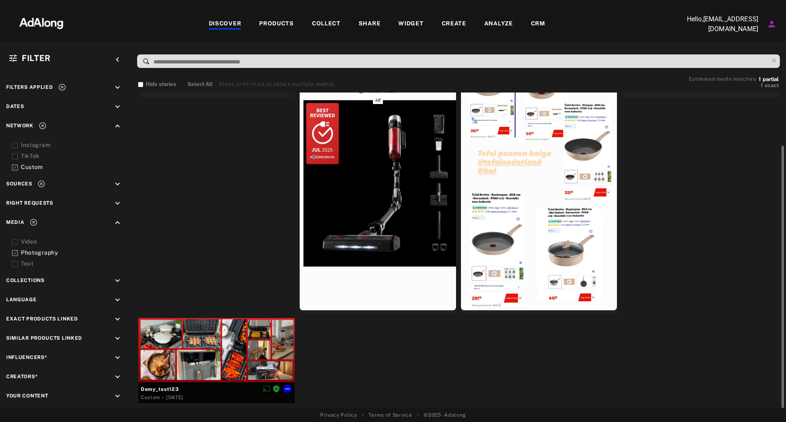
click at [217, 369] on div at bounding box center [216, 350] width 156 height 64
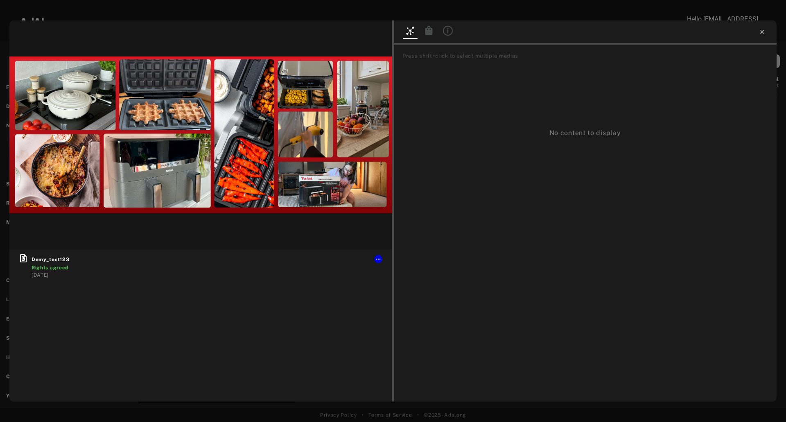
click at [761, 31] on icon at bounding box center [763, 32] width 4 height 4
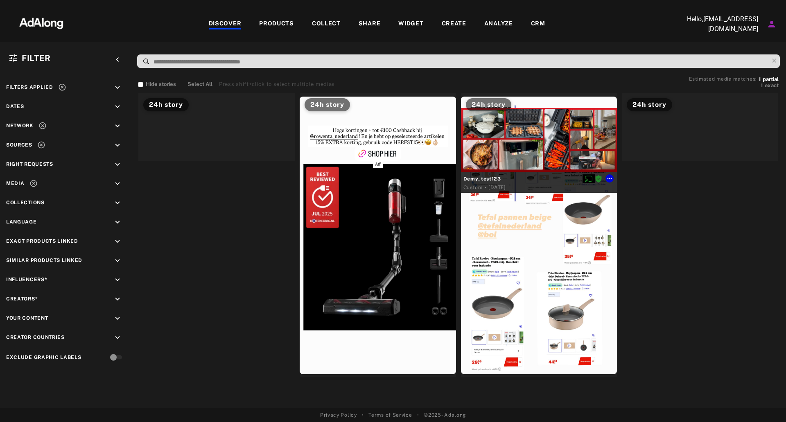
click at [553, 127] on div at bounding box center [539, 140] width 156 height 64
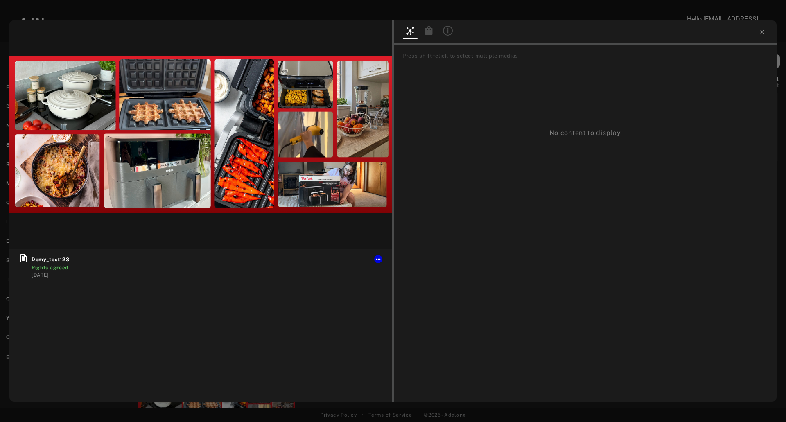
click at [765, 28] on div at bounding box center [585, 32] width 383 height 24
click at [762, 30] on icon at bounding box center [762, 32] width 7 height 7
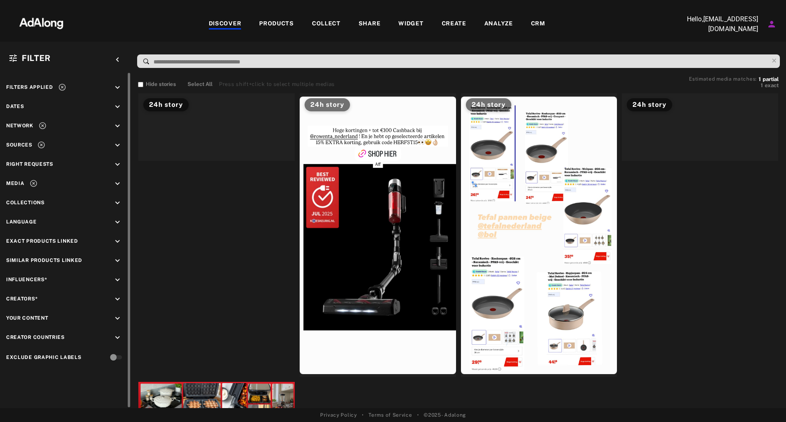
click at [63, 86] on icon at bounding box center [62, 87] width 8 height 8
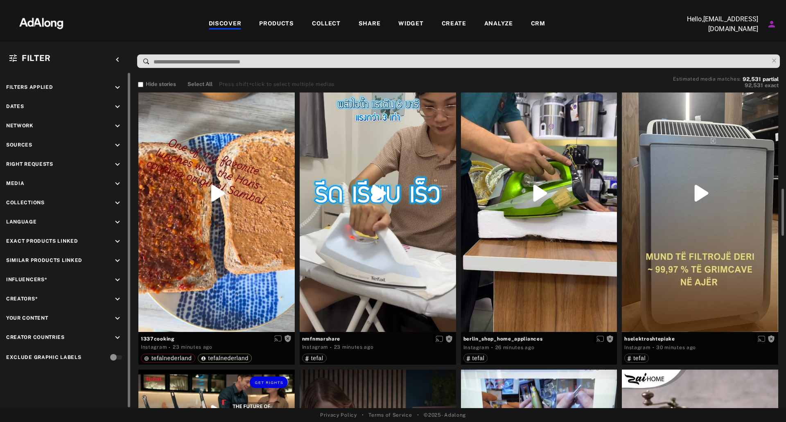
scroll to position [369, 0]
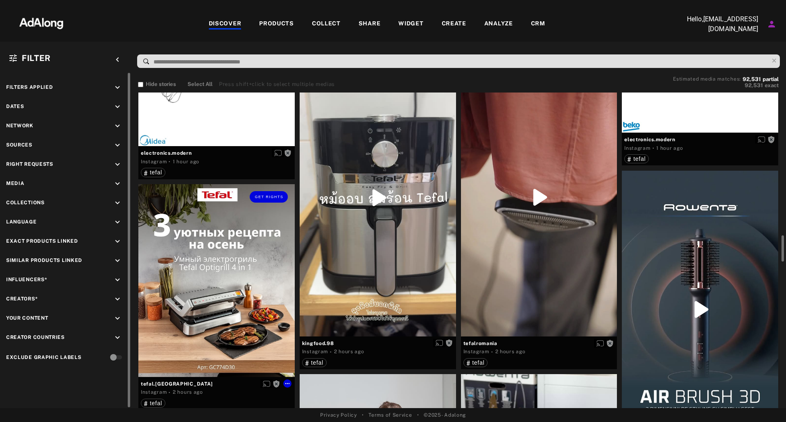
scroll to position [1229, 0]
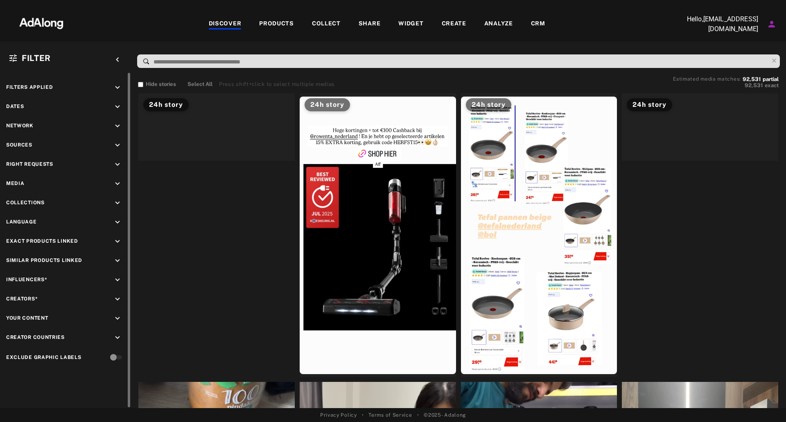
click at [119, 183] on icon "keyboard_arrow_down" at bounding box center [117, 183] width 9 height 9
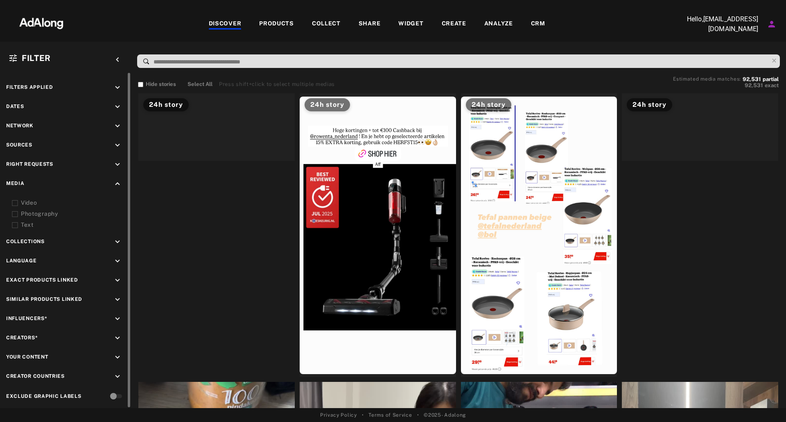
click at [41, 214] on div "Photography" at bounding box center [73, 214] width 104 height 9
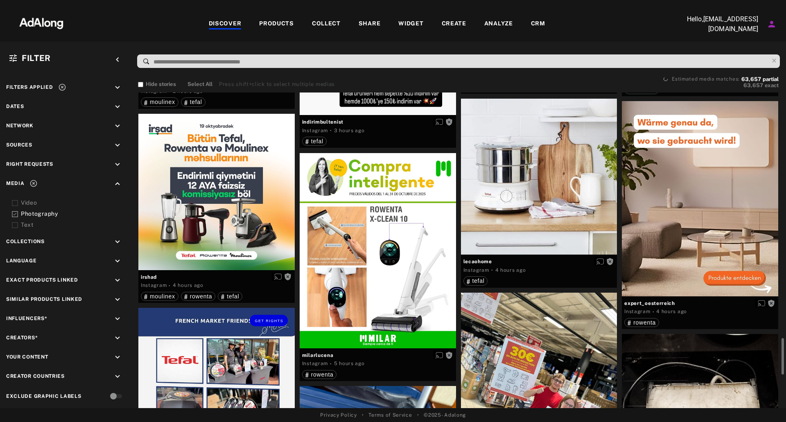
scroll to position [1106, 0]
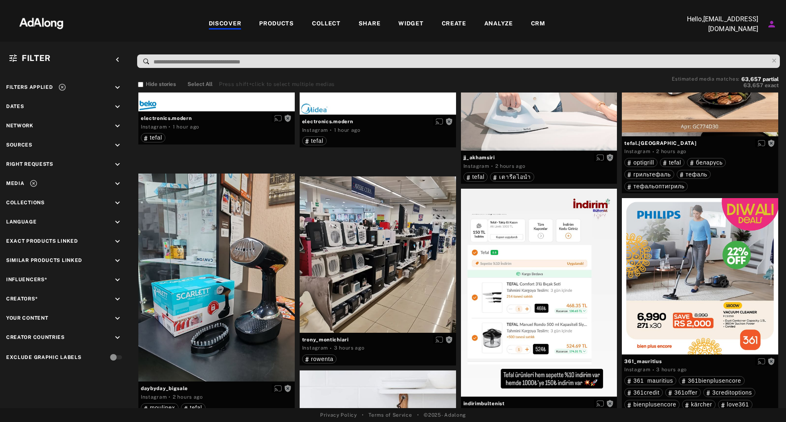
click at [415, 20] on div "WIDGET" at bounding box center [411, 24] width 25 height 10
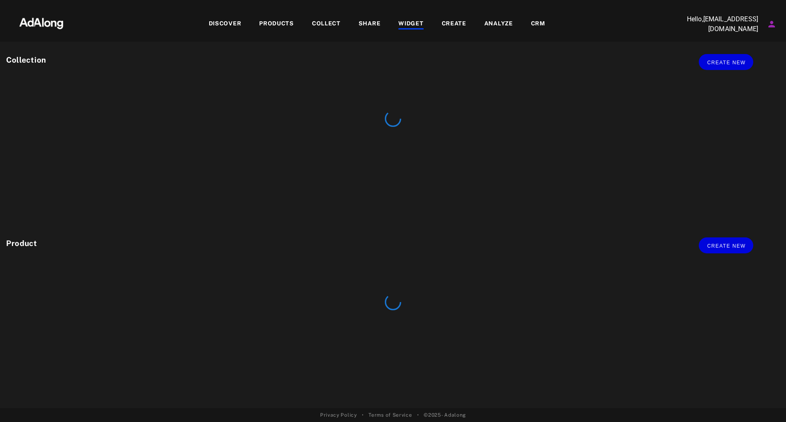
click at [330, 26] on div "COLLECT" at bounding box center [326, 24] width 29 height 10
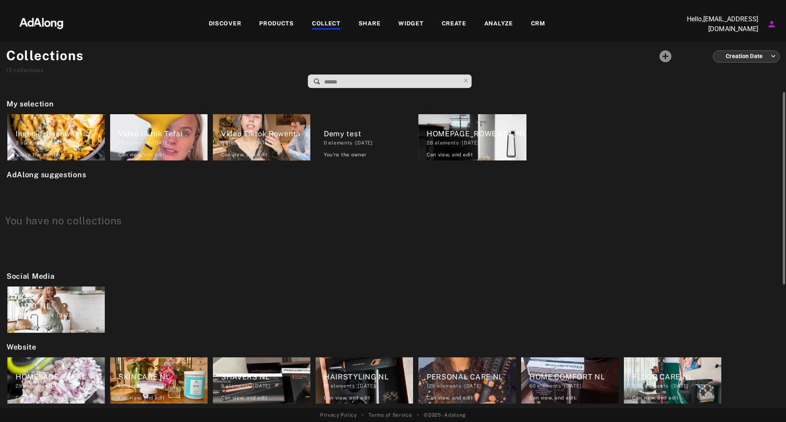
click at [32, 139] on div "Ingenio_Renew On 3 elements · 2025.10.10 You're the owner delete Video tiktok T…" at bounding box center [392, 137] width 781 height 51
click at [32, 139] on div "3 elements · 2025.10.10" at bounding box center [60, 142] width 89 height 7
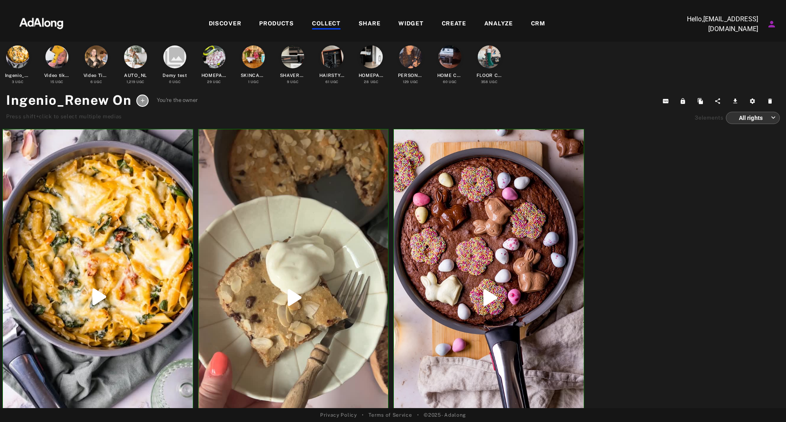
click at [624, 173] on div "foodquotesnl Instagram · 1 month ago tefalnederland foodquotesnl Instagram · 2 …" at bounding box center [391, 317] width 782 height 376
click at [143, 102] on icon at bounding box center [143, 100] width 6 height 6
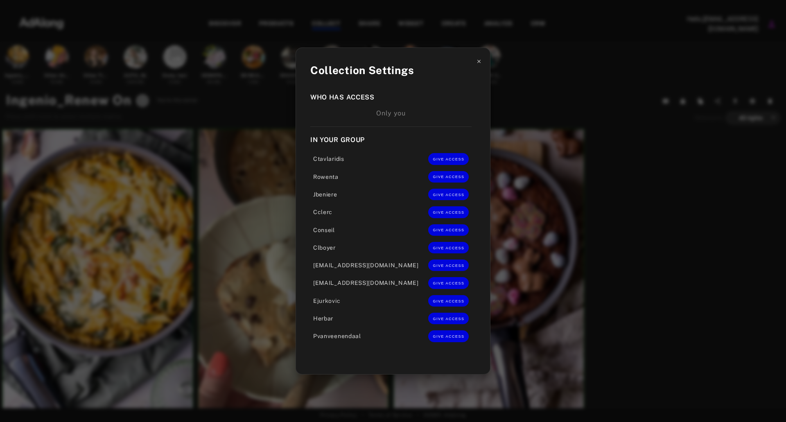
click at [476, 60] on icon at bounding box center [479, 62] width 6 height 6
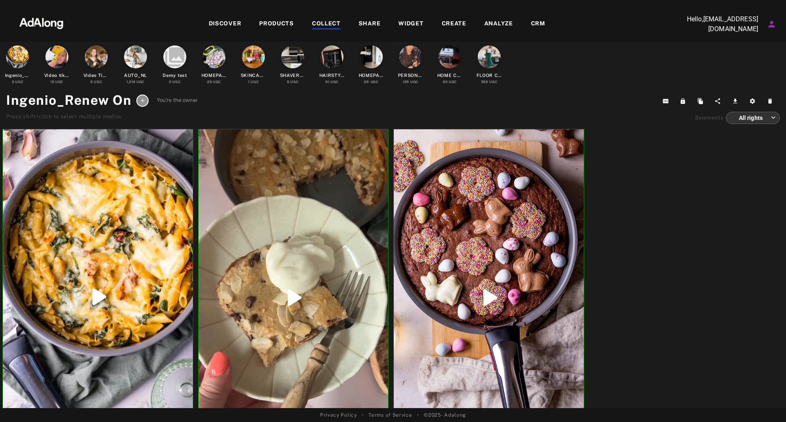
click at [222, 22] on div "DISCOVER" at bounding box center [225, 24] width 33 height 10
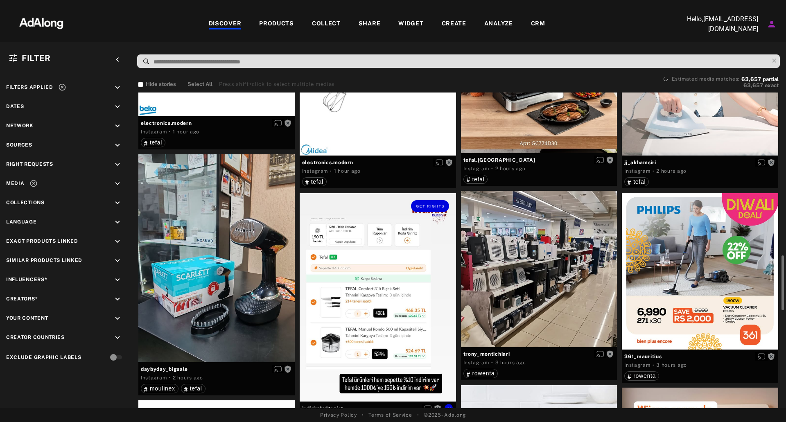
scroll to position [696, 0]
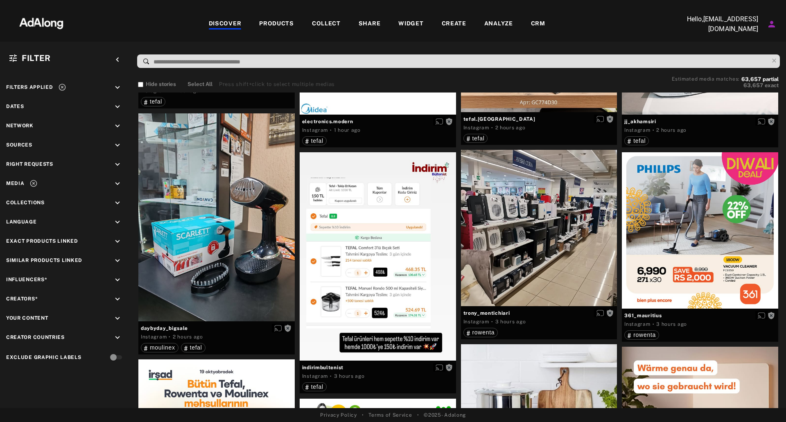
click at [275, 16] on div "DISCOVER PRODUCTS COLLECT SHARE WIDGET CREATE ANALYZE CRM" at bounding box center [376, 23] width 599 height 27
click at [270, 22] on div "PRODUCTS" at bounding box center [276, 24] width 35 height 10
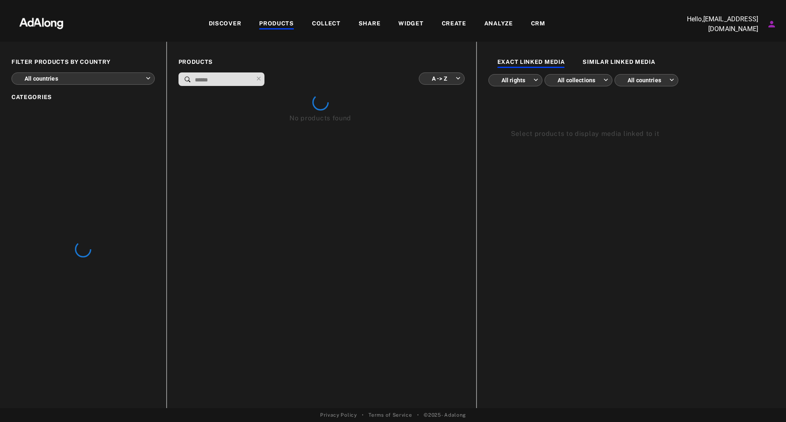
click at [233, 25] on div "DISCOVER" at bounding box center [225, 24] width 33 height 10
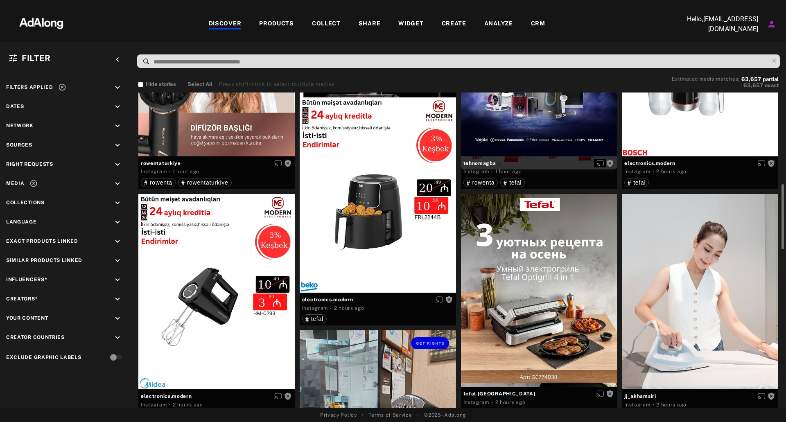
scroll to position [287, 0]
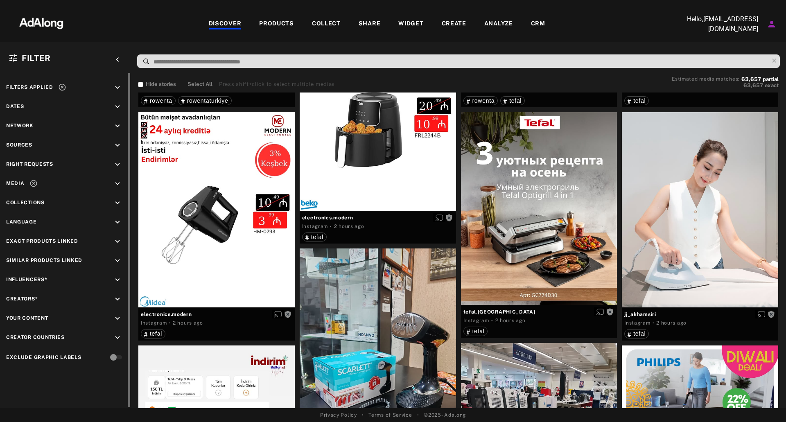
click at [62, 84] on icon at bounding box center [62, 87] width 7 height 7
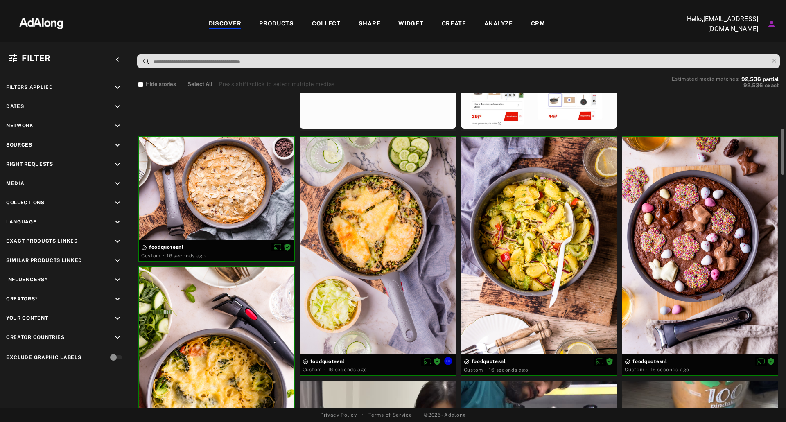
scroll to position [287, 0]
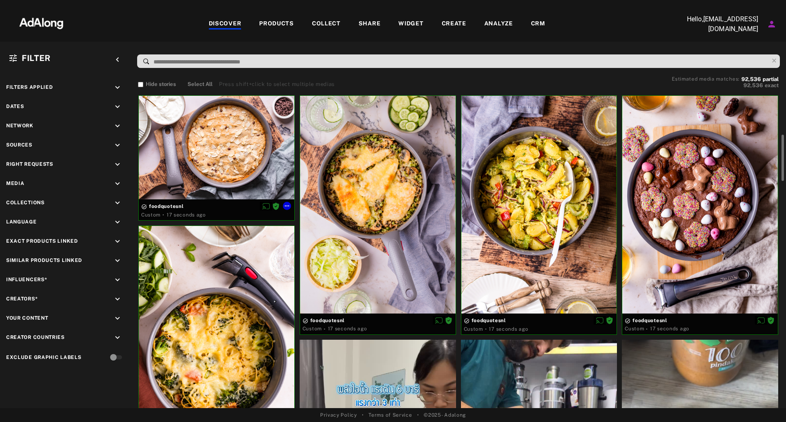
click at [234, 163] on div at bounding box center [217, 148] width 156 height 104
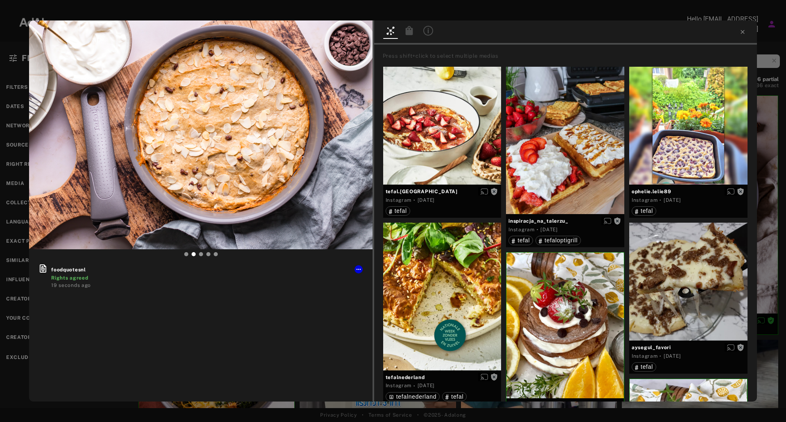
click at [408, 33] on icon at bounding box center [408, 30] width 7 height 9
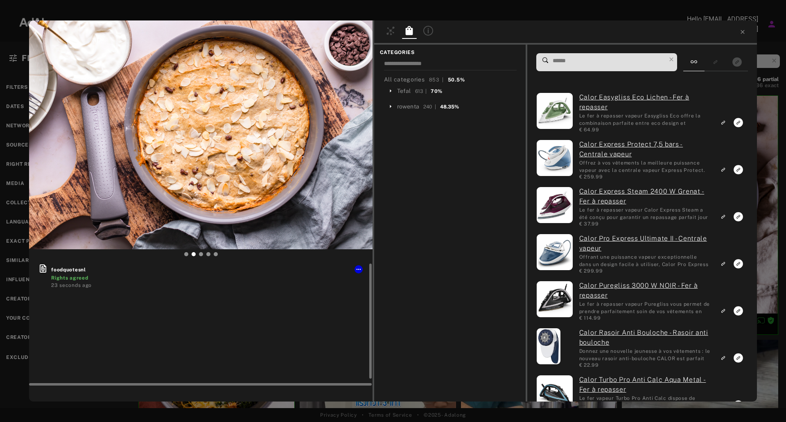
click at [352, 270] on span "foodquotesnl" at bounding box center [207, 269] width 312 height 7
click at [362, 267] on div at bounding box center [359, 269] width 8 height 8
click at [361, 268] on icon at bounding box center [358, 269] width 7 height 7
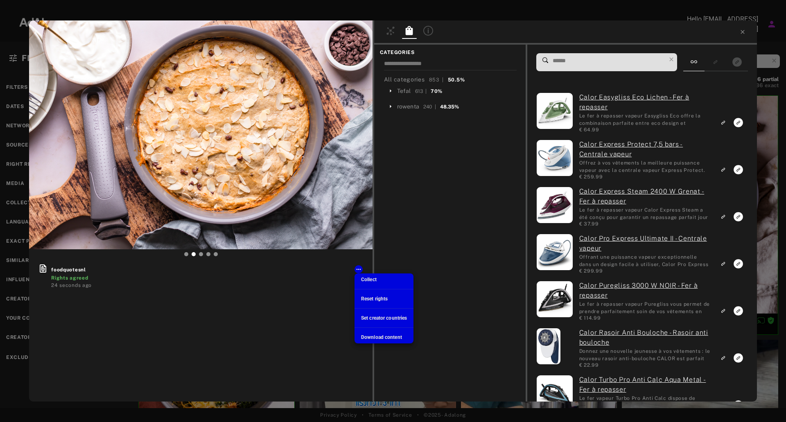
click at [361, 277] on span "Collect" at bounding box center [369, 280] width 16 height 6
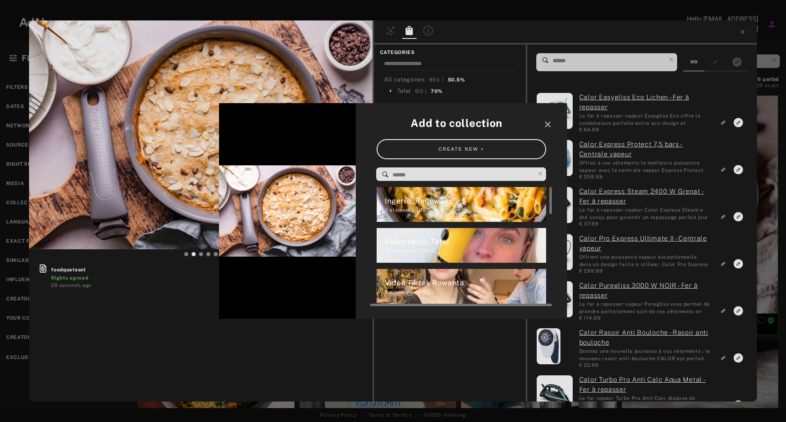
click at [443, 209] on div "3 elements · [DATE]" at bounding box center [466, 209] width 162 height 7
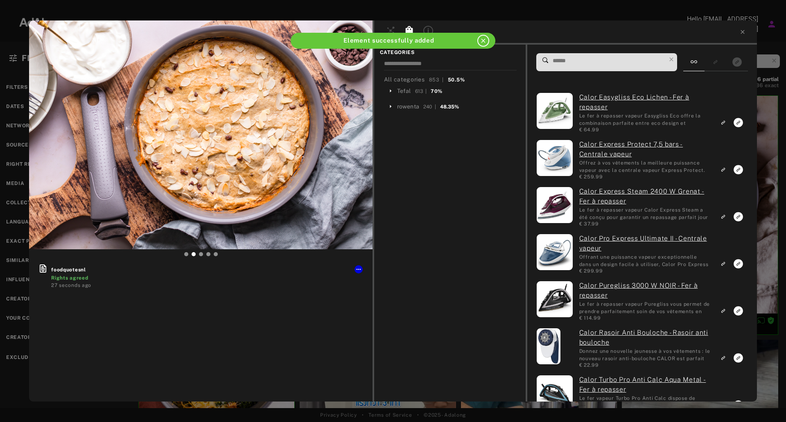
click at [747, 29] on div at bounding box center [565, 32] width 383 height 24
click at [745, 31] on icon at bounding box center [743, 32] width 7 height 7
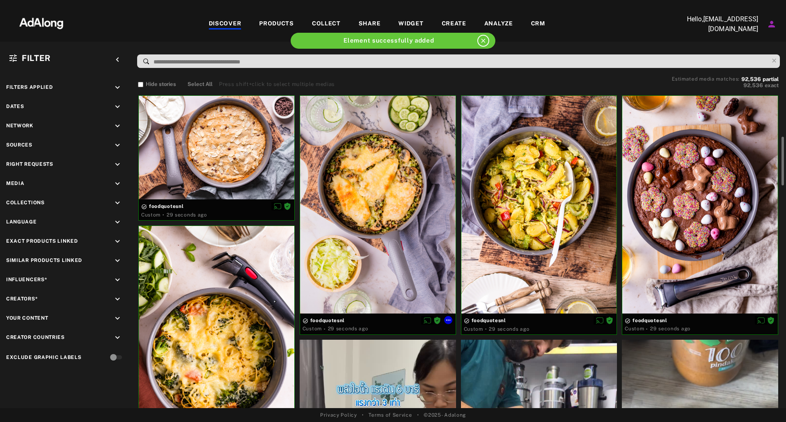
click at [352, 165] on div at bounding box center [378, 205] width 156 height 218
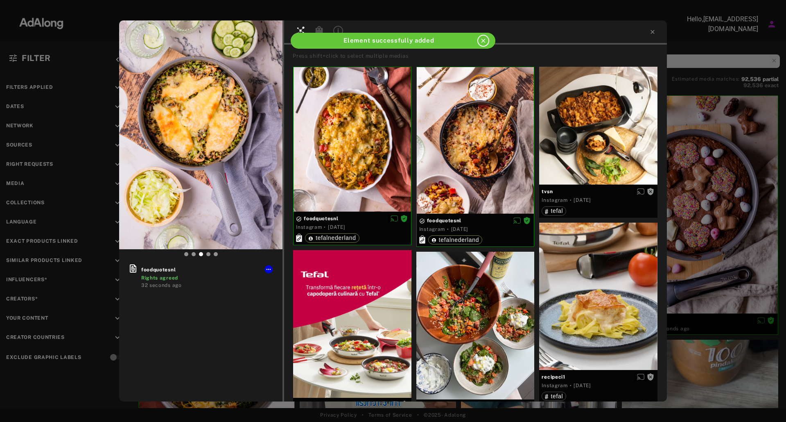
click at [488, 41] on div "close" at bounding box center [484, 41] width 12 height 12
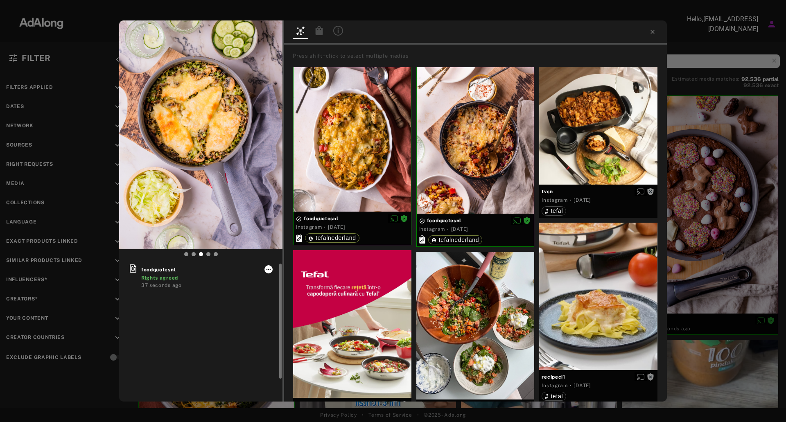
click at [272, 267] on icon at bounding box center [268, 269] width 7 height 7
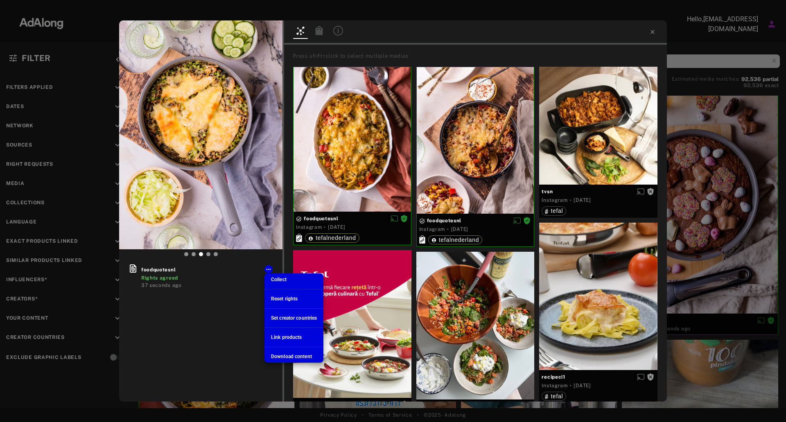
click at [274, 279] on span "Collect" at bounding box center [279, 280] width 16 height 6
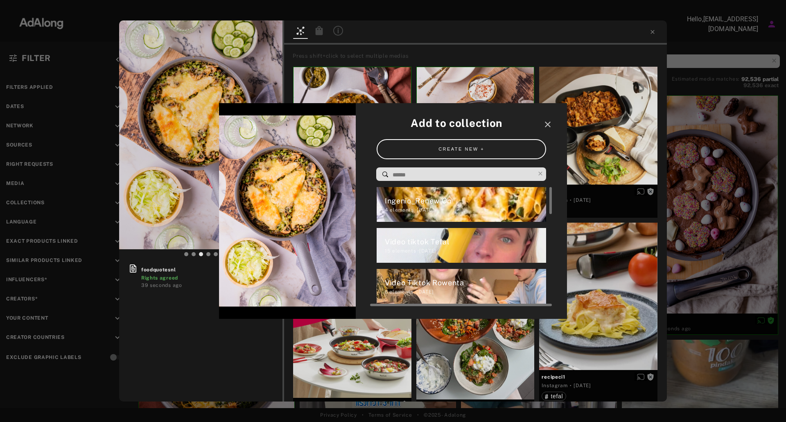
click at [413, 204] on div "Ingenio_Renew On" at bounding box center [466, 200] width 162 height 11
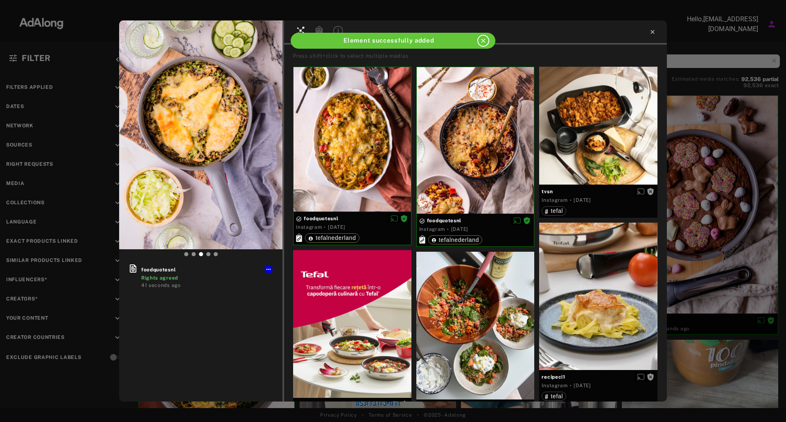
click at [650, 31] on icon at bounding box center [653, 32] width 7 height 7
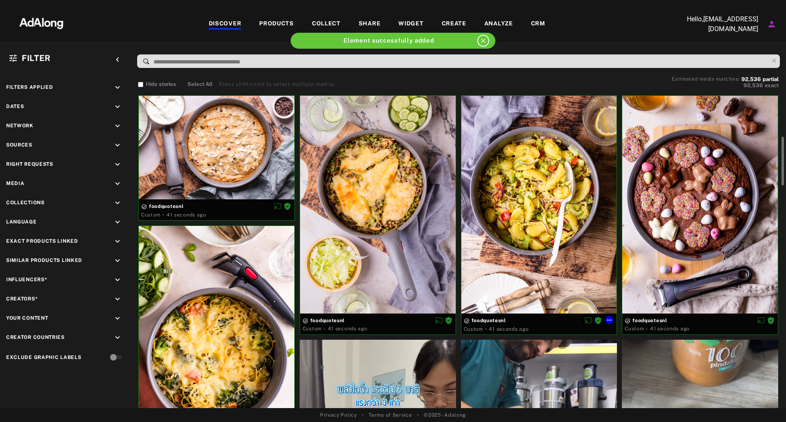
click at [534, 195] on div at bounding box center [540, 205] width 156 height 218
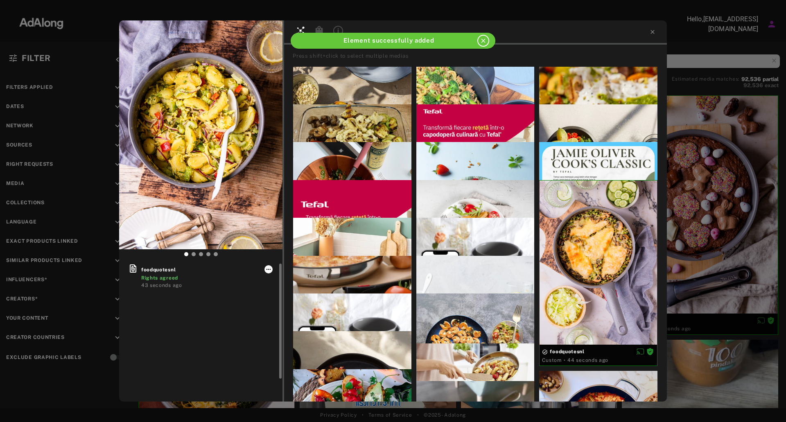
click at [267, 272] on icon at bounding box center [268, 269] width 7 height 7
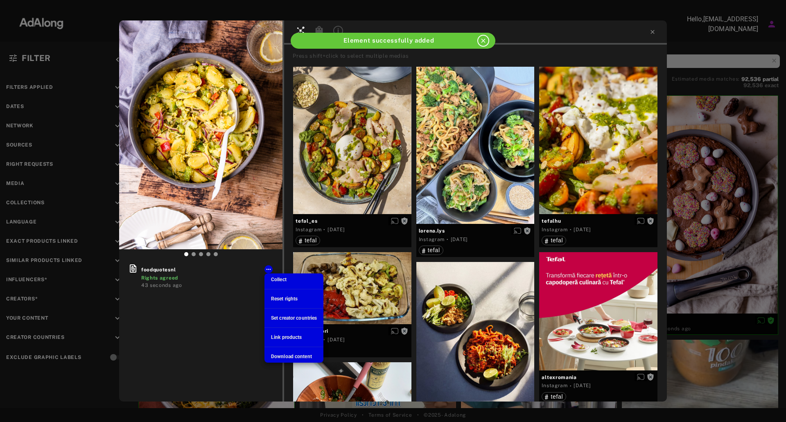
click at [277, 280] on span "Collect" at bounding box center [279, 280] width 16 height 6
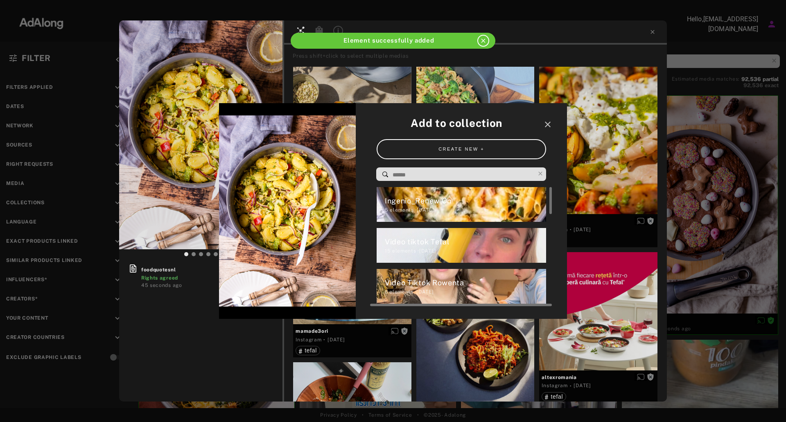
click at [434, 207] on div "5 elements · 2025.10.10" at bounding box center [466, 209] width 162 height 7
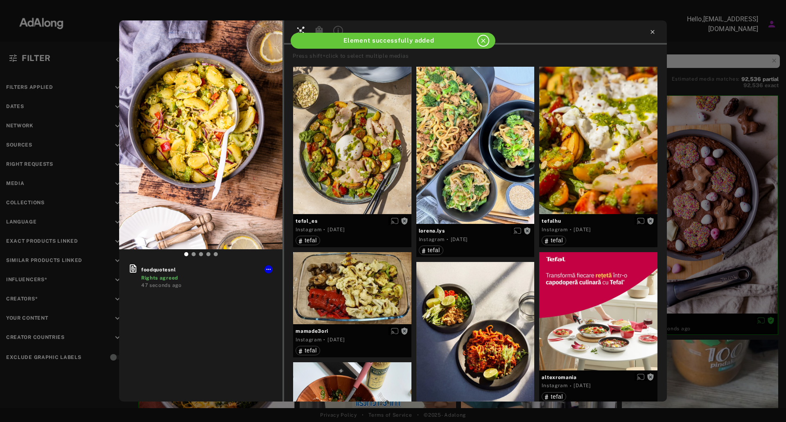
click at [650, 32] on icon at bounding box center [653, 32] width 7 height 7
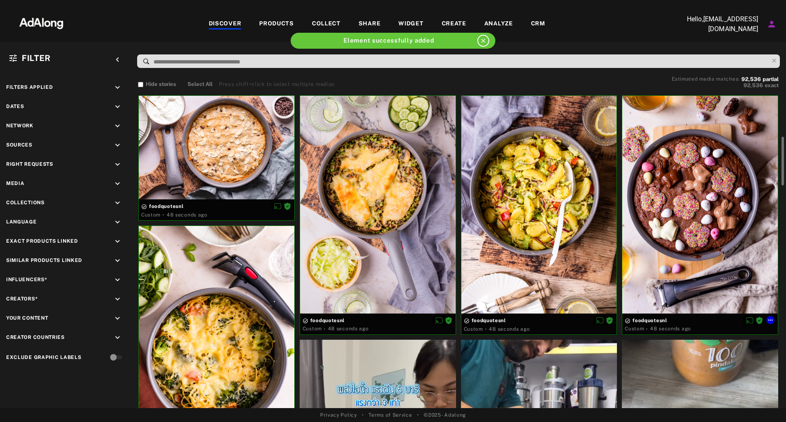
click at [684, 163] on div at bounding box center [701, 204] width 156 height 217
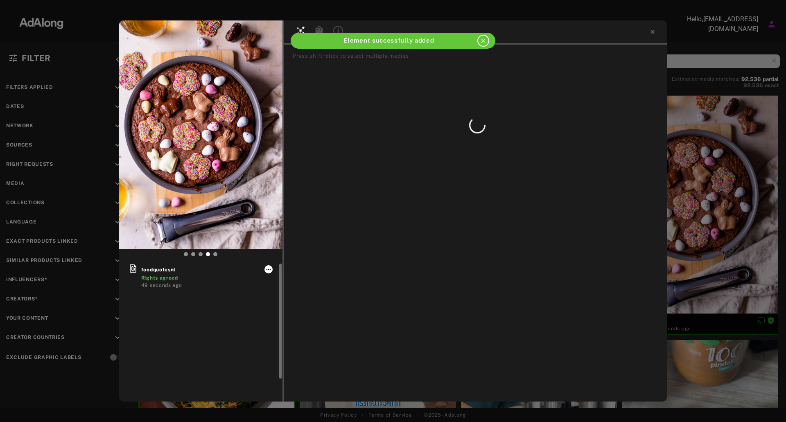
click at [265, 267] on button at bounding box center [269, 269] width 8 height 8
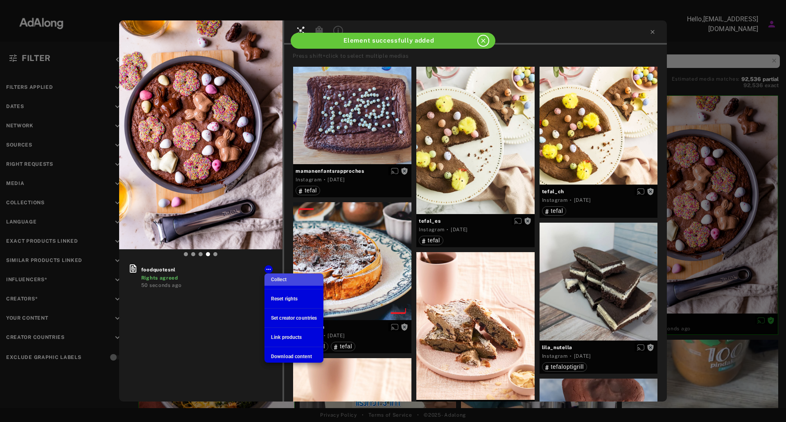
click at [280, 282] on span "Collect" at bounding box center [279, 280] width 16 height 6
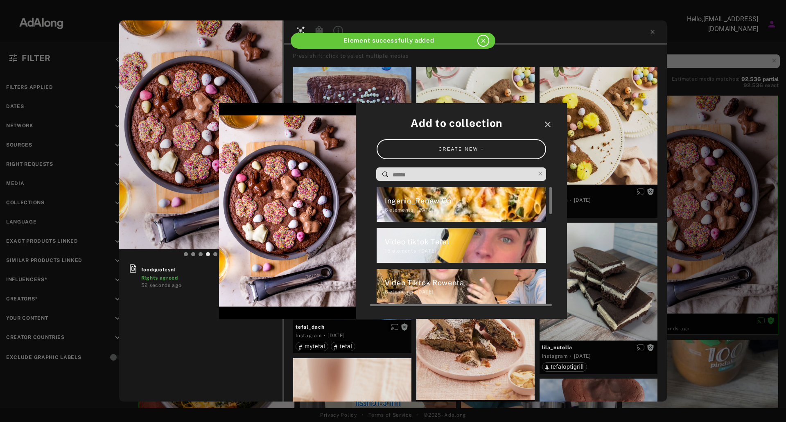
click at [482, 204] on div "Ingenio_Renew On" at bounding box center [466, 200] width 162 height 11
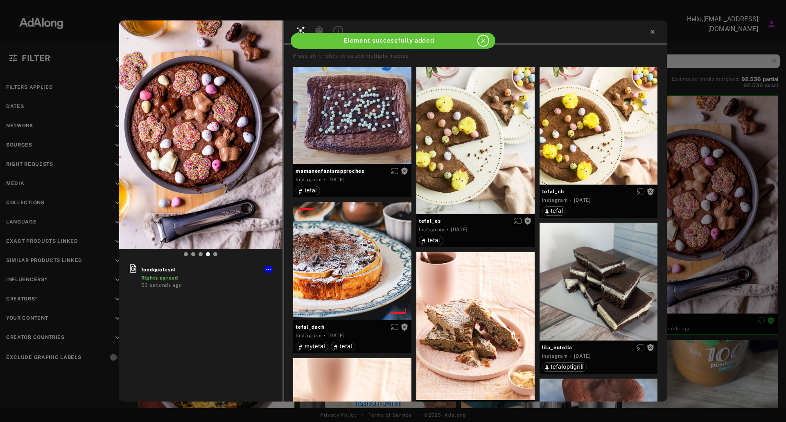
click at [650, 32] on icon at bounding box center [653, 32] width 7 height 7
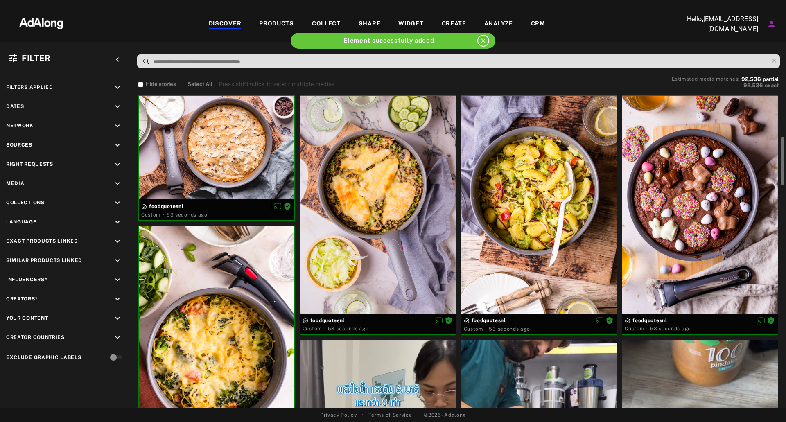
click at [268, 304] on div at bounding box center [217, 335] width 156 height 218
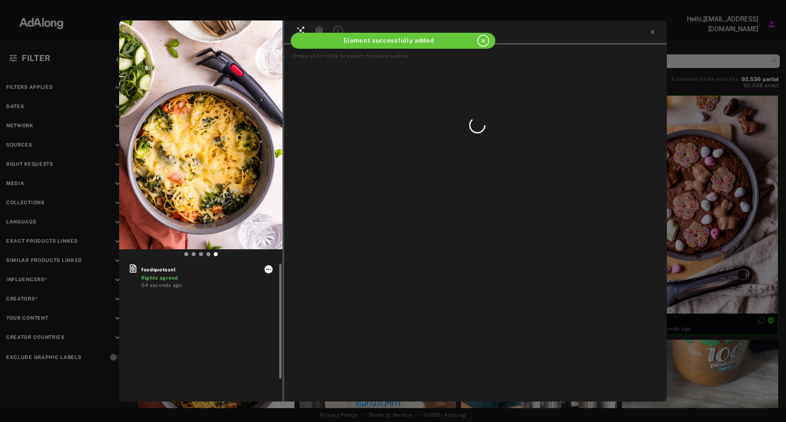
click at [267, 267] on icon at bounding box center [268, 269] width 7 height 7
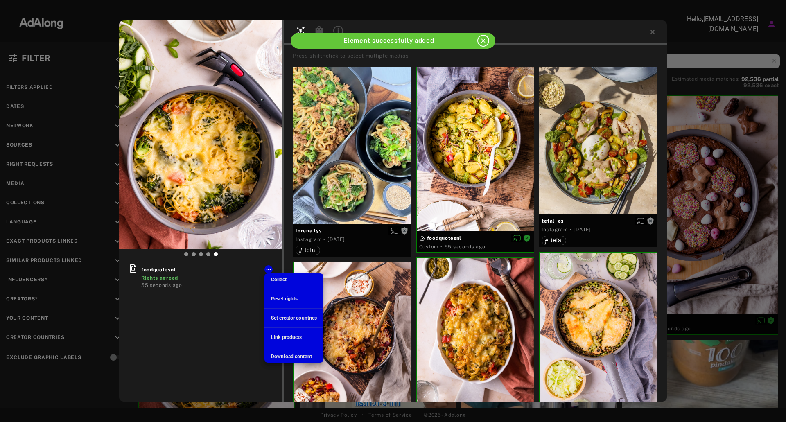
click at [276, 278] on span "Collect" at bounding box center [279, 280] width 16 height 6
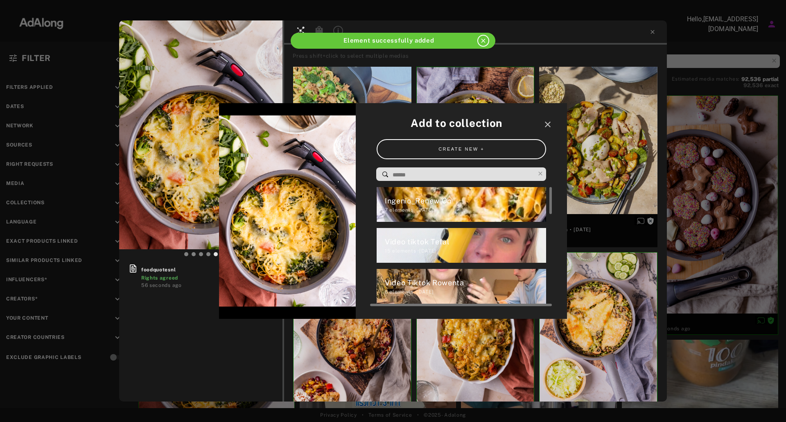
click at [509, 201] on div "Ingenio_Renew On" at bounding box center [466, 200] width 162 height 11
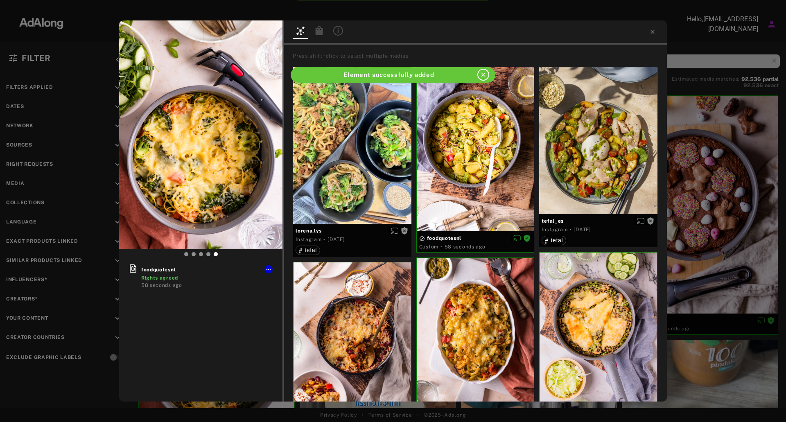
click at [647, 33] on div at bounding box center [475, 32] width 383 height 24
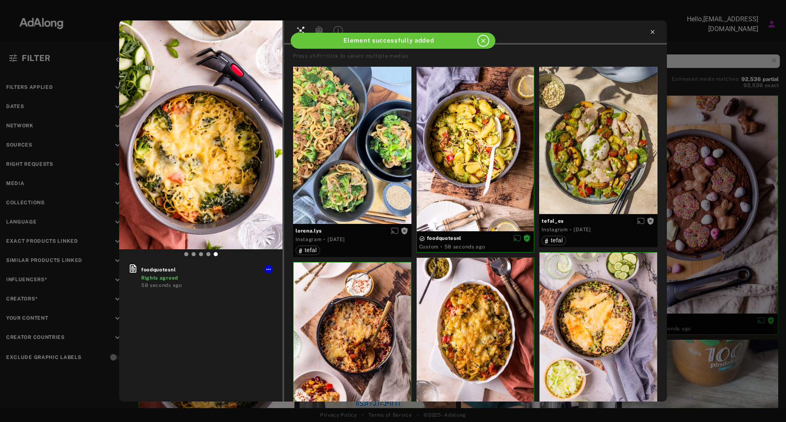
click at [651, 30] on icon at bounding box center [653, 32] width 7 height 7
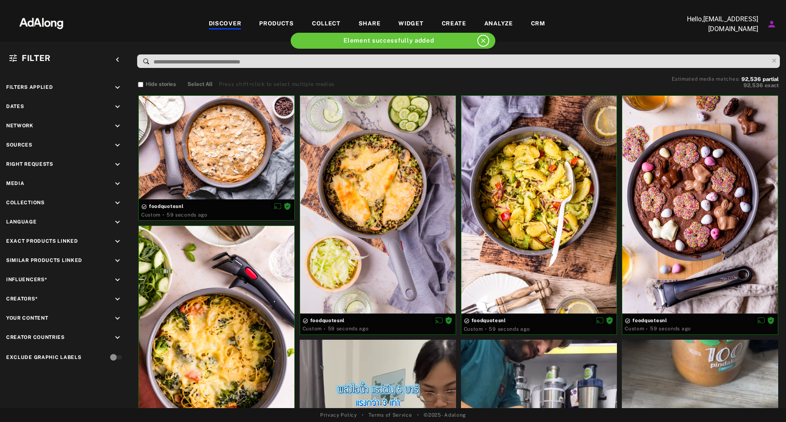
click at [400, 23] on div "WIDGET" at bounding box center [411, 24] width 25 height 10
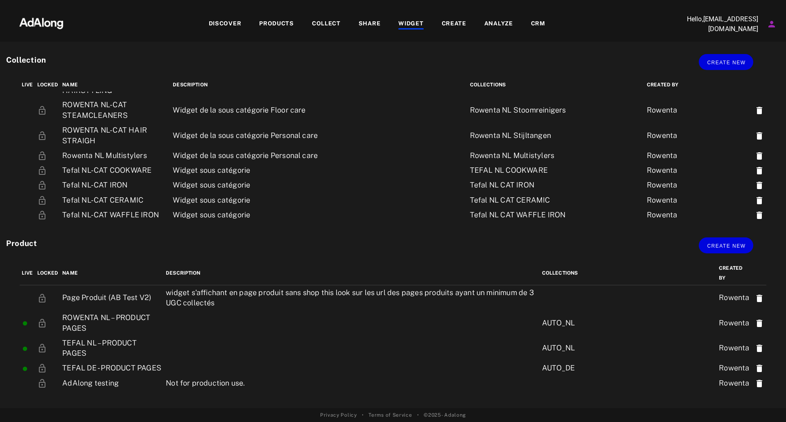
scroll to position [691, 0]
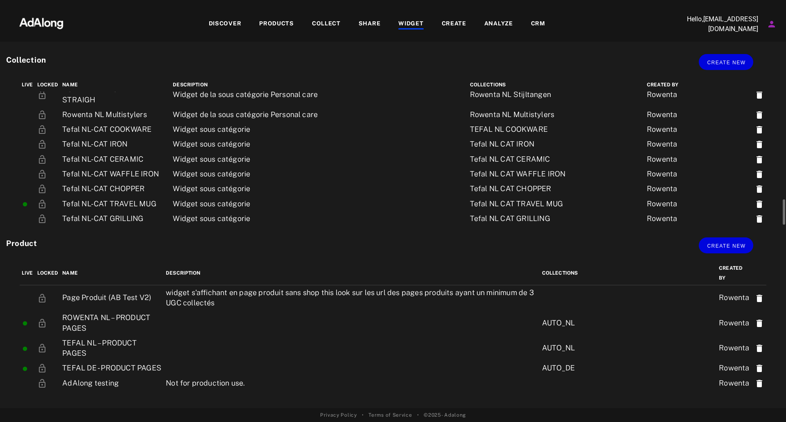
click at [160, 241] on td "Ingenio Renew On" at bounding box center [115, 253] width 111 height 25
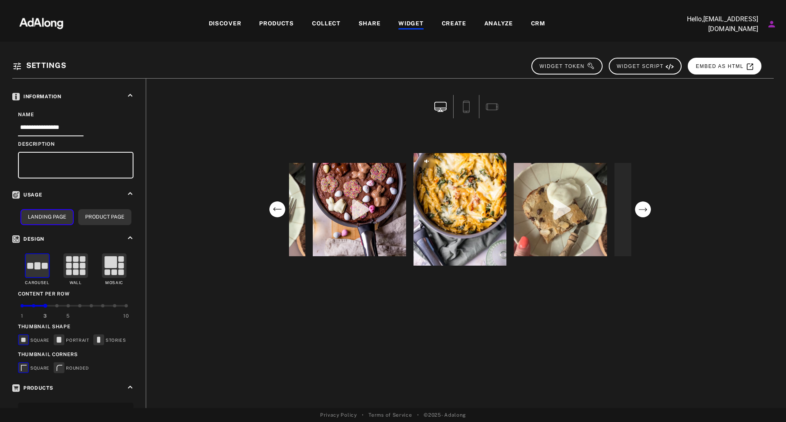
click at [734, 72] on button "EMBED AS HTML" at bounding box center [725, 66] width 74 height 17
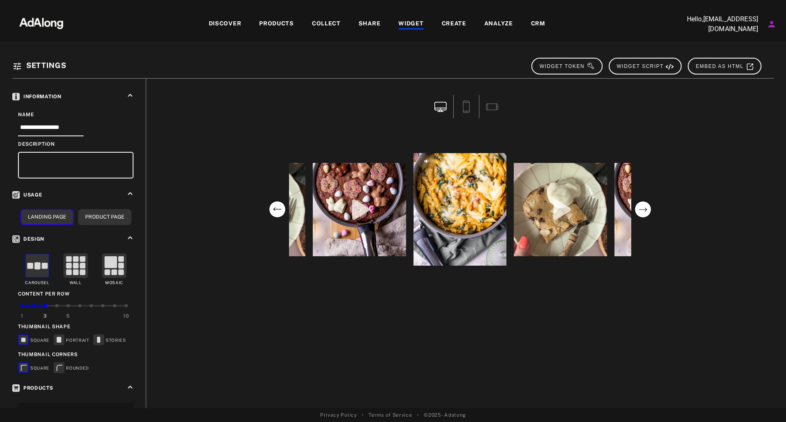
click at [641, 207] on circle "next" at bounding box center [643, 210] width 16 height 16
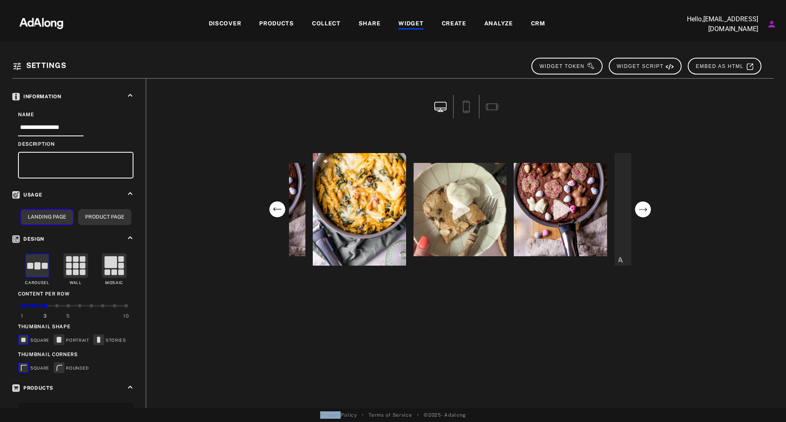
click at [641, 207] on circle "next" at bounding box center [643, 210] width 16 height 16
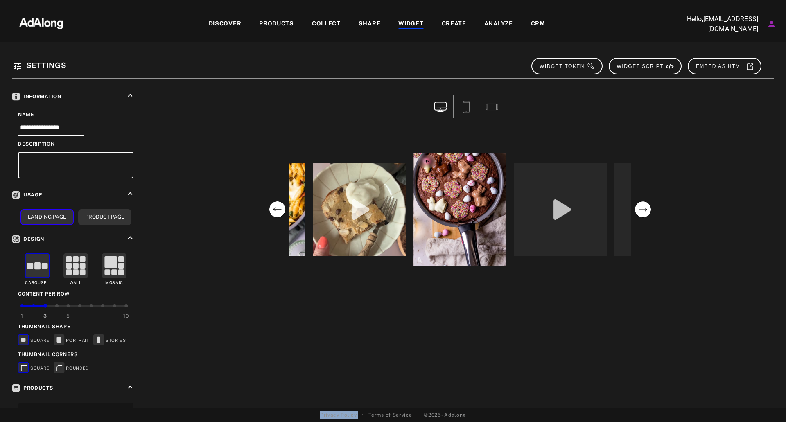
click at [641, 207] on circle "next" at bounding box center [643, 210] width 16 height 16
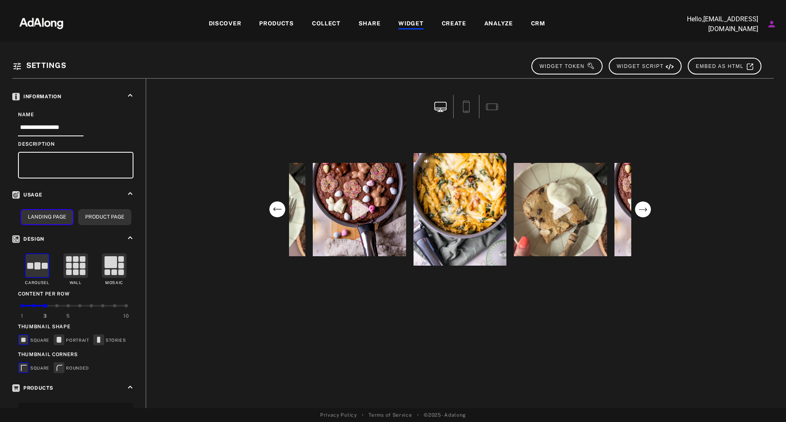
click at [651, 213] on circle "next" at bounding box center [643, 210] width 16 height 16
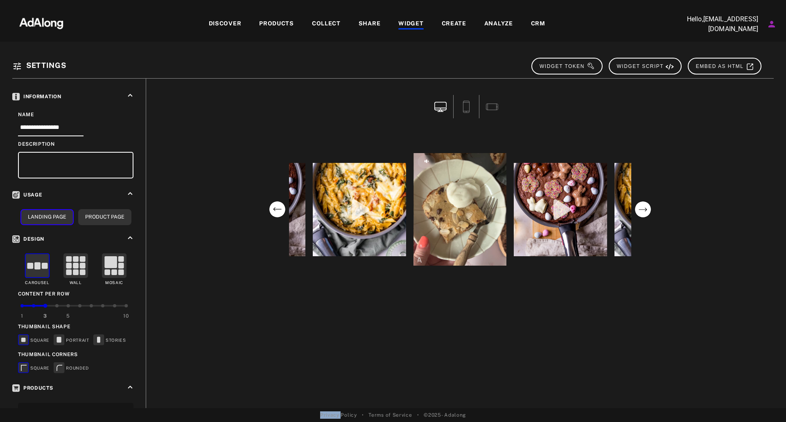
click at [651, 213] on circle "next" at bounding box center [643, 210] width 16 height 16
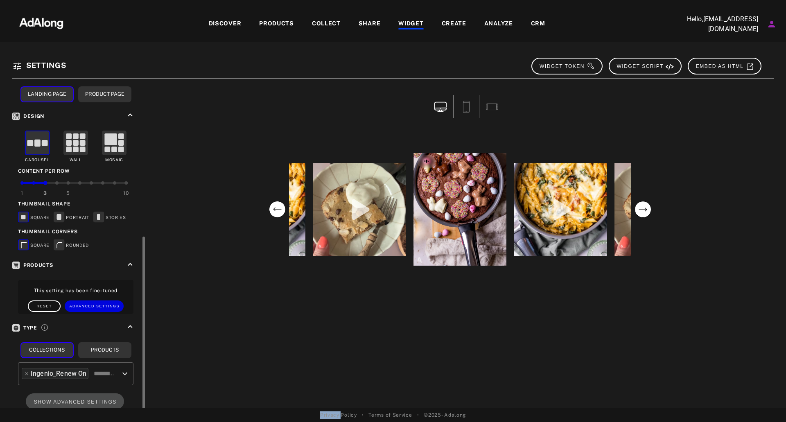
scroll to position [169, 0]
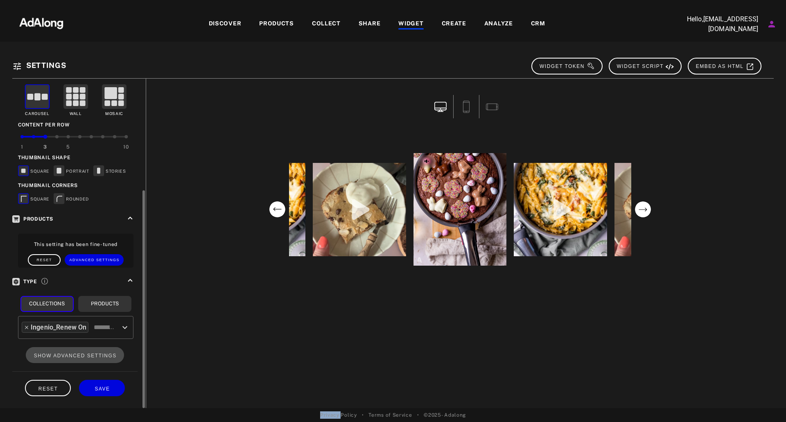
click at [28, 328] on icon at bounding box center [27, 328] width 6 height 6
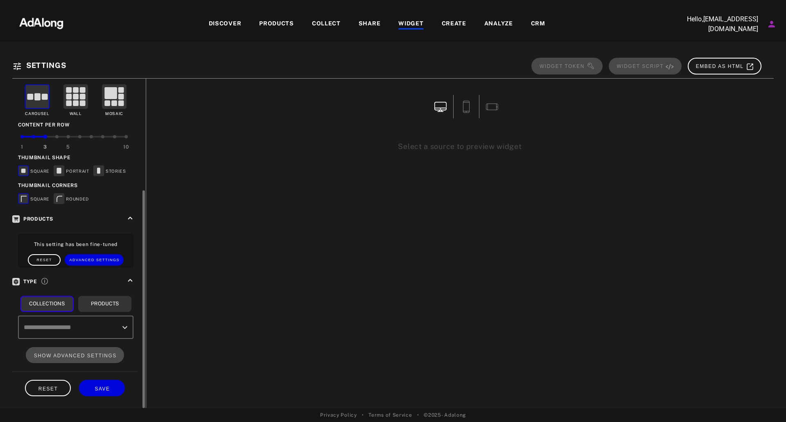
click at [86, 328] on input "text" at bounding box center [70, 328] width 96 height 16
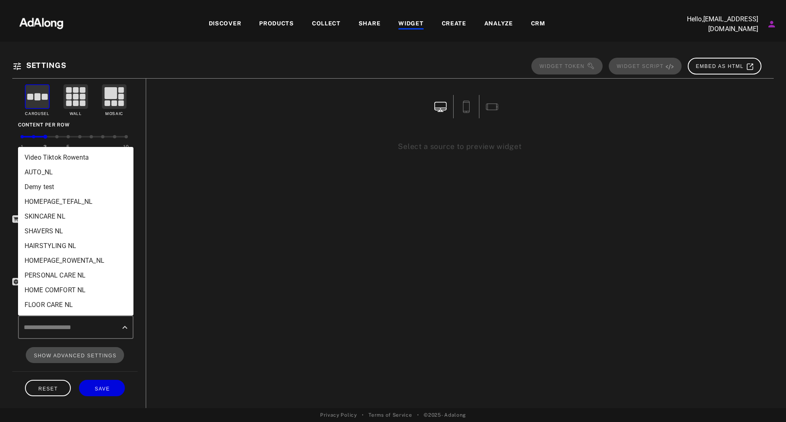
scroll to position [0, 0]
click at [63, 157] on li "Ingenio_Renew On" at bounding box center [75, 157] width 115 height 15
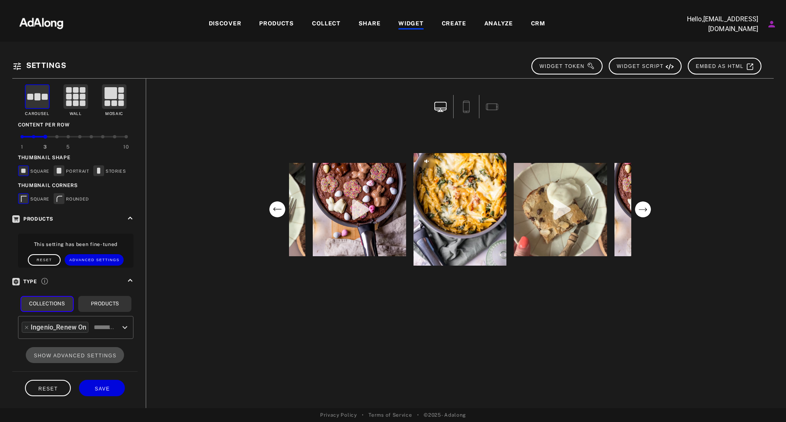
click at [268, 211] on div at bounding box center [277, 209] width 23 height 23
click at [271, 211] on circle "previous" at bounding box center [277, 210] width 16 height 16
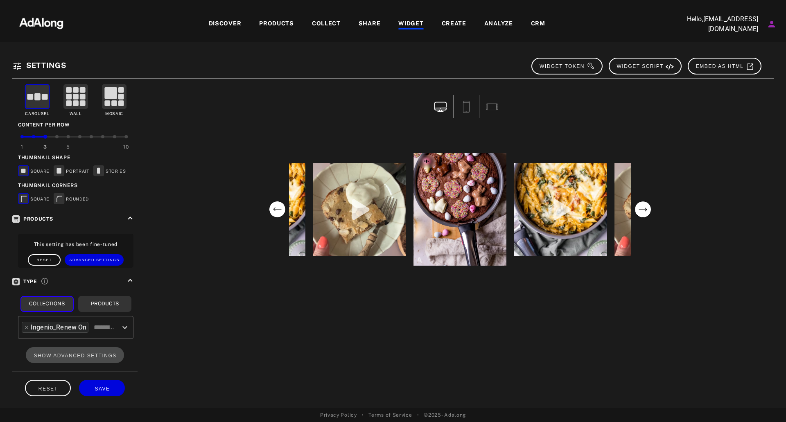
click at [272, 211] on circle "previous" at bounding box center [277, 210] width 16 height 16
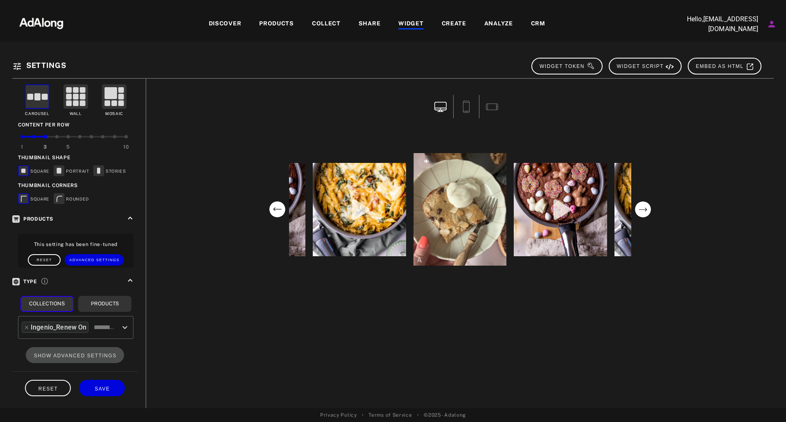
click at [272, 211] on circle "previous" at bounding box center [277, 210] width 16 height 16
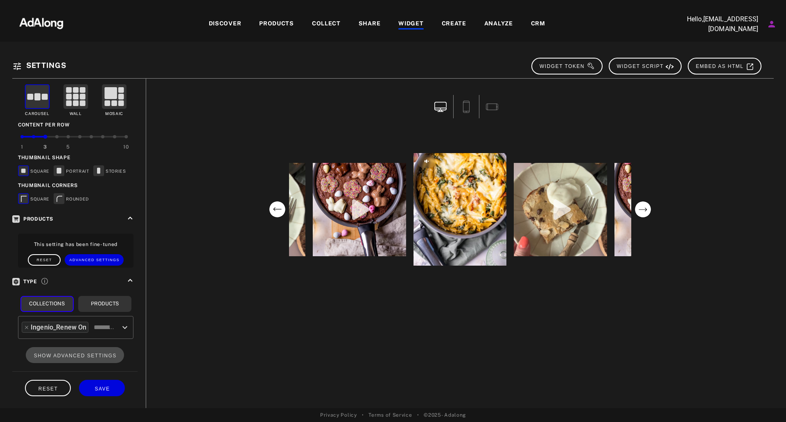
click at [272, 211] on circle "previous" at bounding box center [277, 210] width 16 height 16
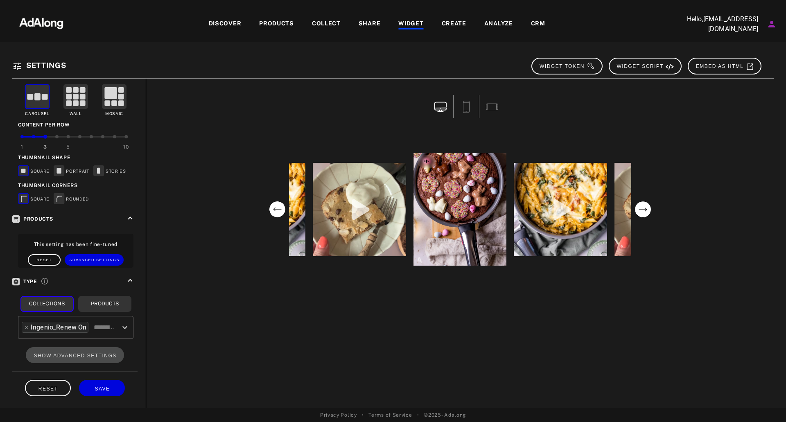
click at [272, 211] on circle "previous" at bounding box center [277, 210] width 16 height 16
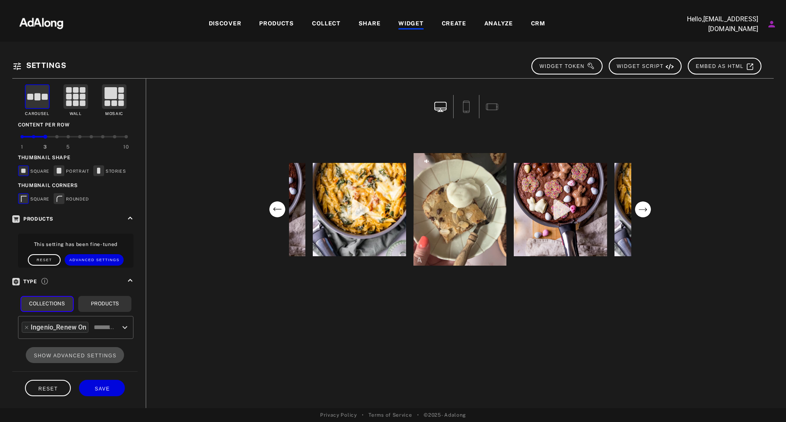
click at [332, 25] on div "COLLECT" at bounding box center [326, 24] width 29 height 10
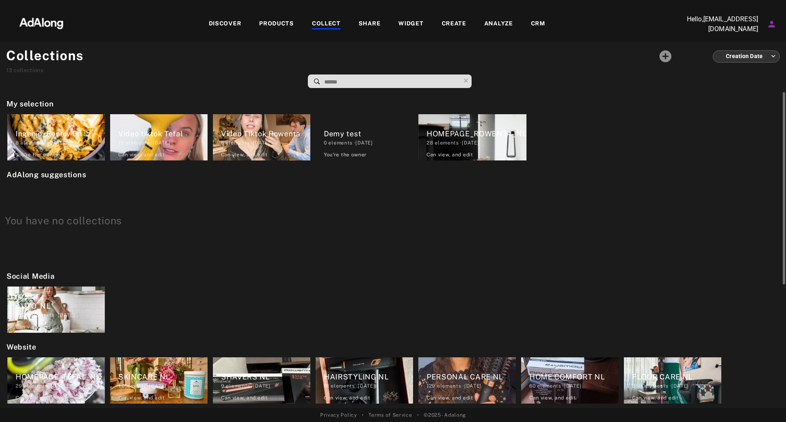
click at [48, 120] on div "Ingenio_Renew On 8 elements · 2025.10.10 You're the owner delete" at bounding box center [55, 137] width 97 height 46
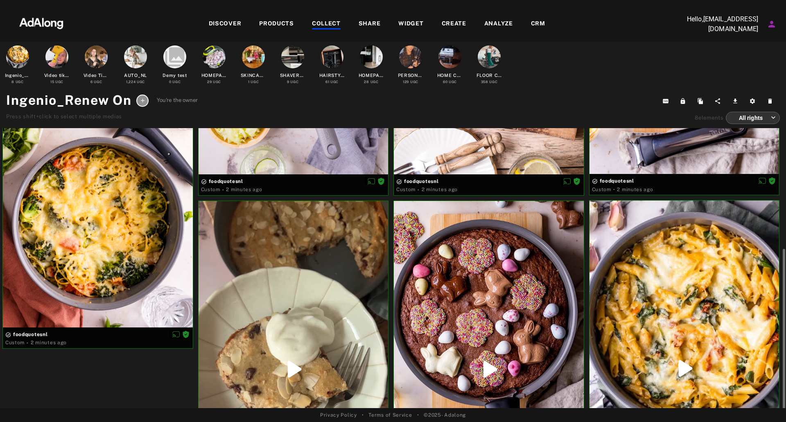
scroll to position [303, 0]
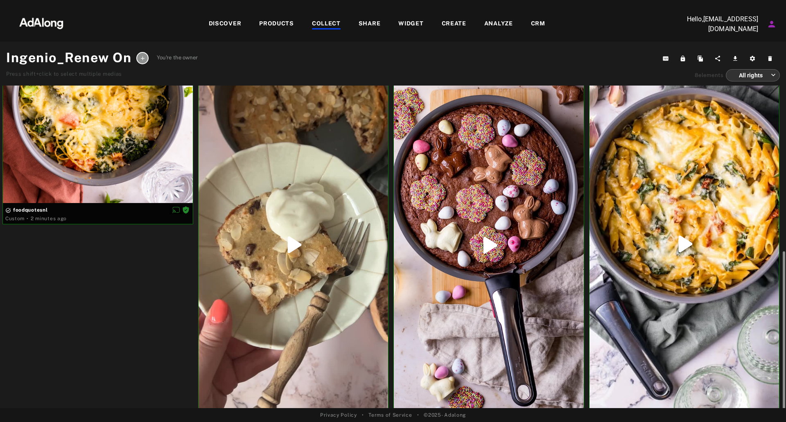
drag, startPoint x: 786, startPoint y: 288, endPoint x: 781, endPoint y: 313, distance: 25.5
click at [781, 313] on div at bounding box center [783, 269] width 6 height 367
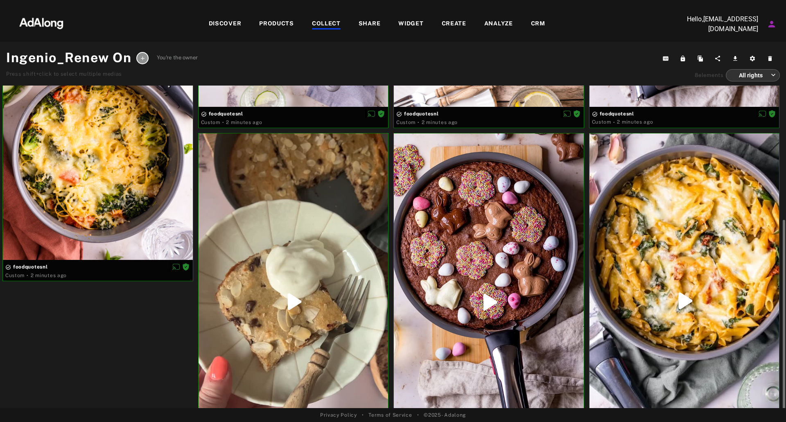
scroll to position [287, 0]
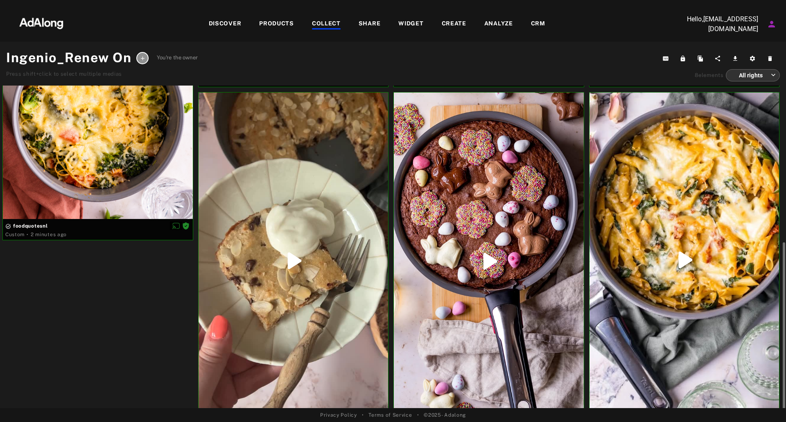
click at [326, 234] on div at bounding box center [294, 261] width 190 height 337
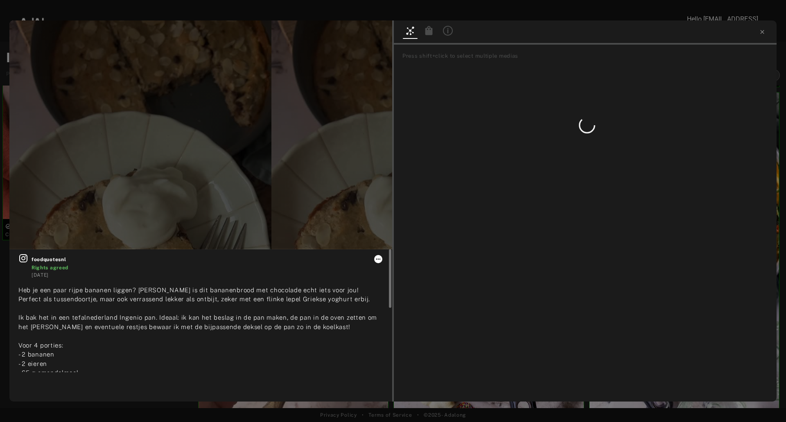
click at [376, 258] on icon at bounding box center [378, 259] width 7 height 7
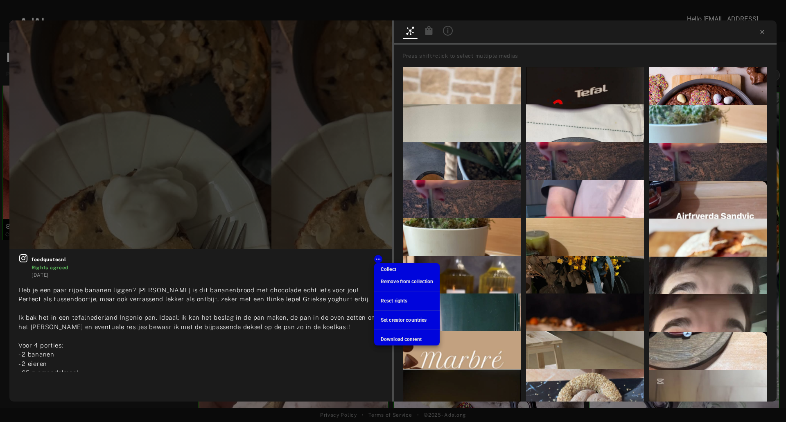
click at [389, 281] on span "Remove from collection" at bounding box center [407, 282] width 52 height 6
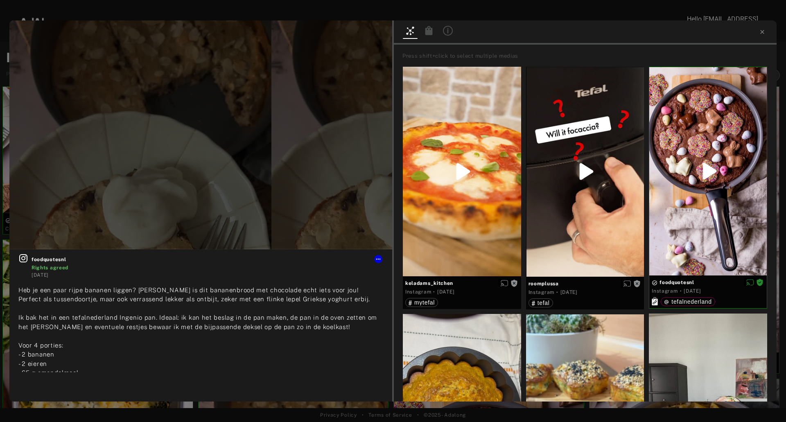
click at [763, 37] on div at bounding box center [585, 32] width 383 height 24
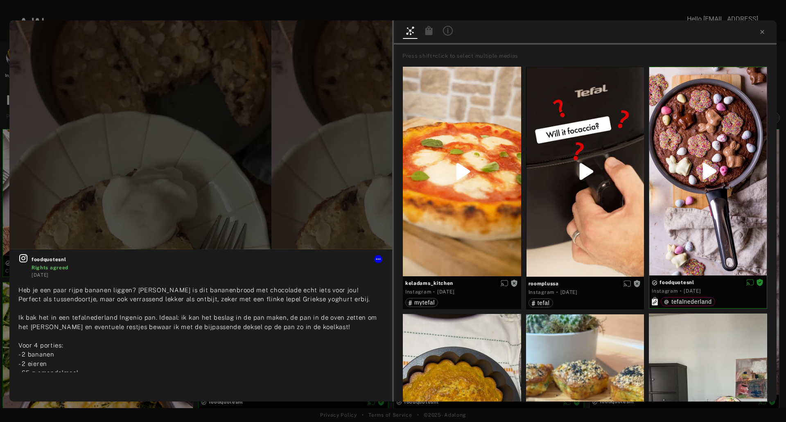
click at [759, 30] on div at bounding box center [585, 32] width 383 height 24
click at [761, 32] on icon at bounding box center [762, 32] width 7 height 7
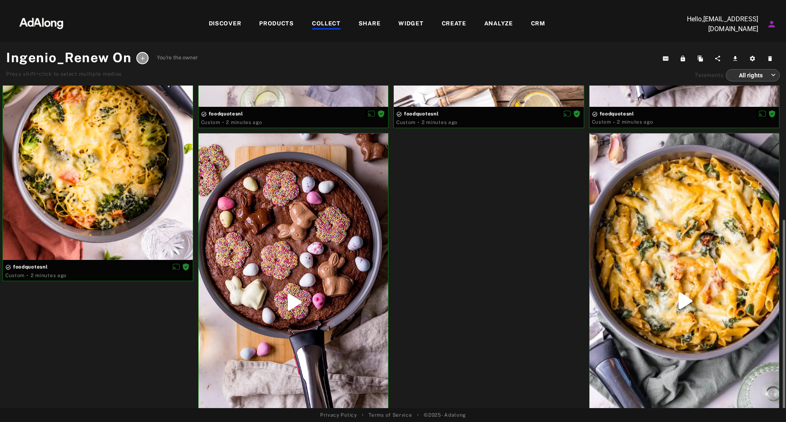
scroll to position [303, 0]
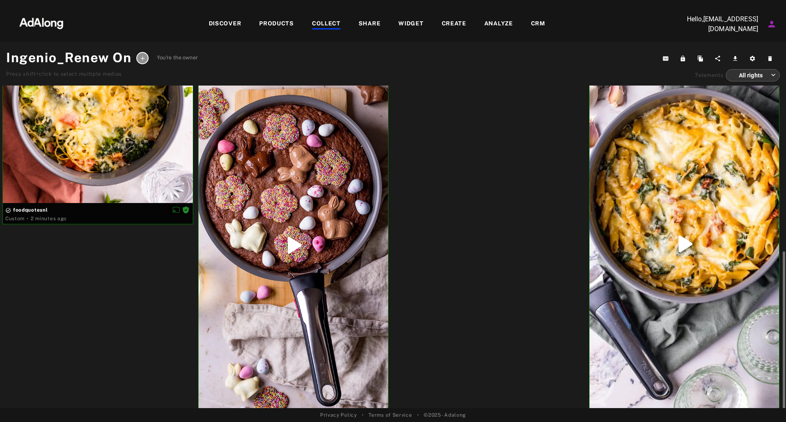
click at [343, 264] on div at bounding box center [294, 245] width 190 height 337
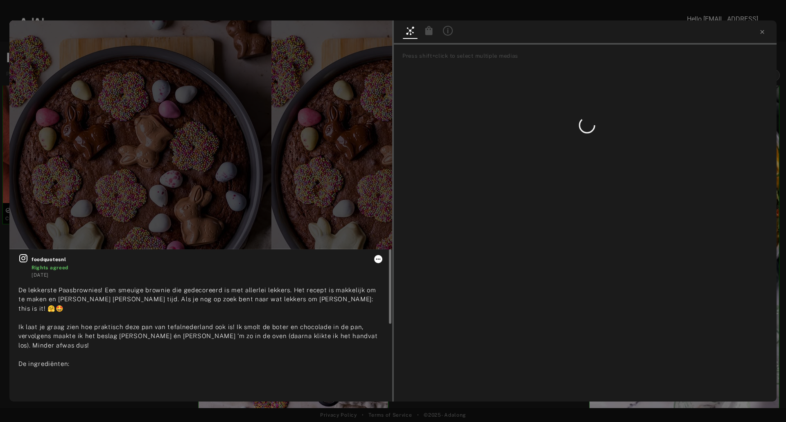
click at [380, 258] on icon at bounding box center [378, 259] width 7 height 7
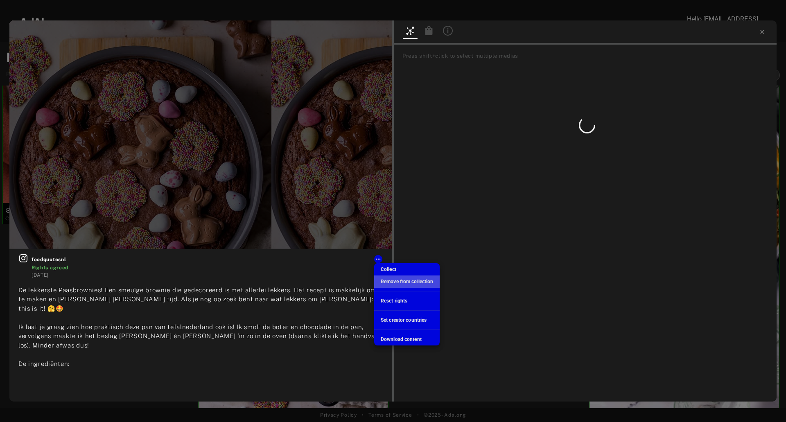
click at [402, 284] on span "Remove from collection" at bounding box center [407, 282] width 52 height 6
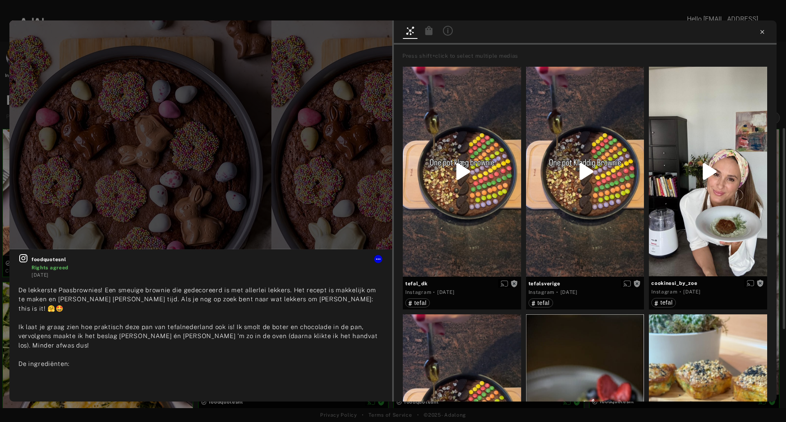
click at [760, 34] on icon at bounding box center [762, 32] width 7 height 7
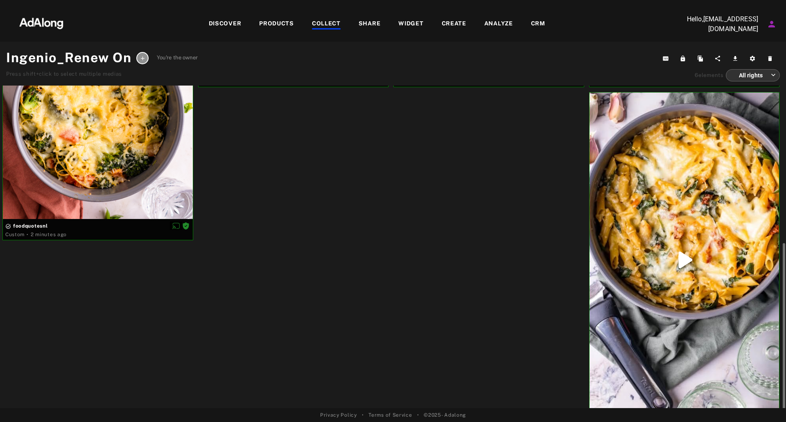
scroll to position [301, 0]
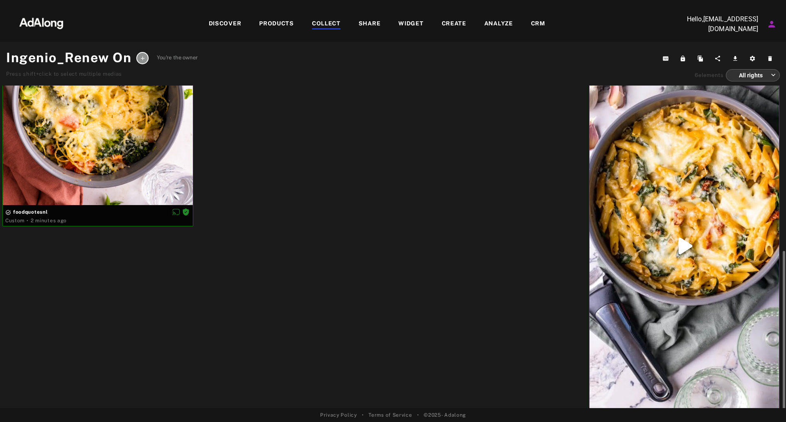
click at [686, 276] on div at bounding box center [685, 246] width 190 height 335
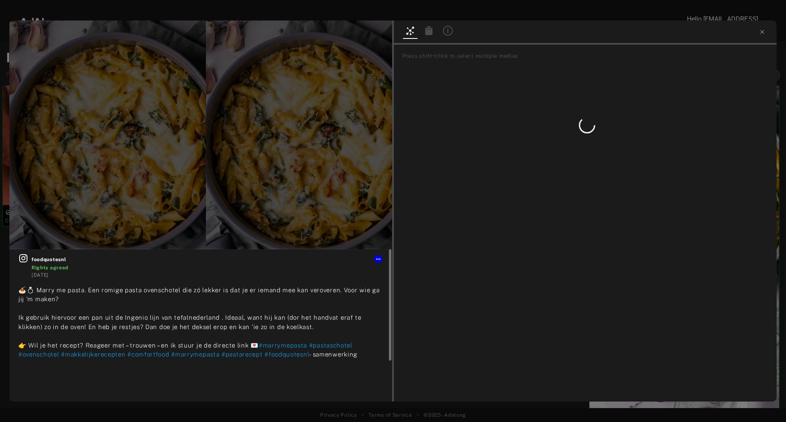
click at [383, 261] on span "foodquotesnl" at bounding box center [208, 259] width 352 height 7
click at [380, 259] on icon at bounding box center [378, 258] width 5 height 1
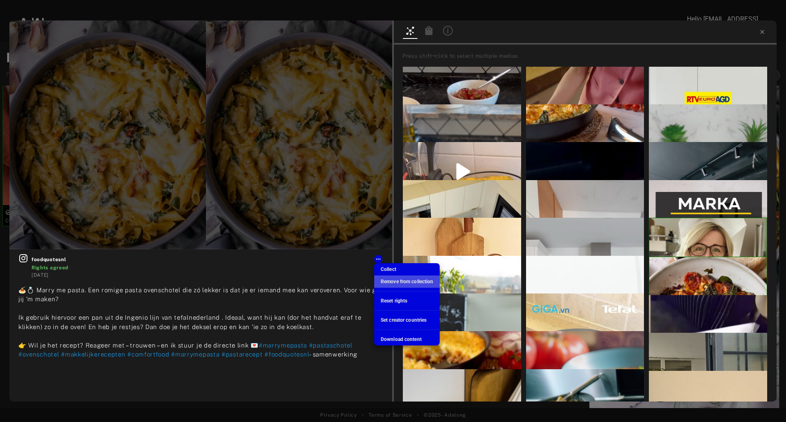
click at [386, 287] on li "Remove from collection" at bounding box center [407, 282] width 66 height 12
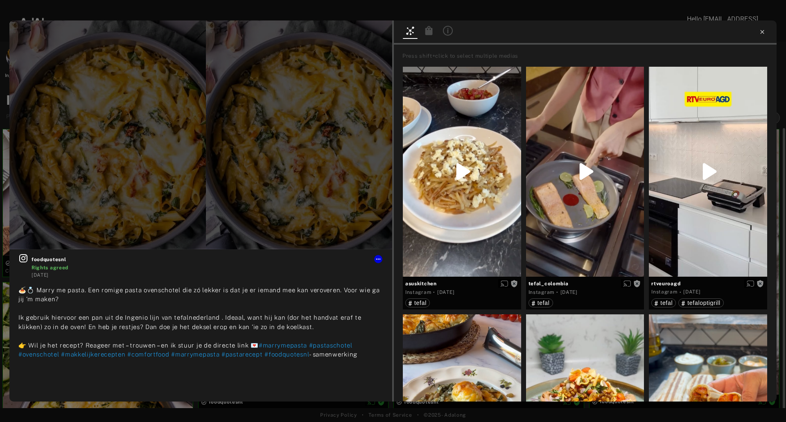
click at [760, 31] on icon at bounding box center [762, 32] width 7 height 7
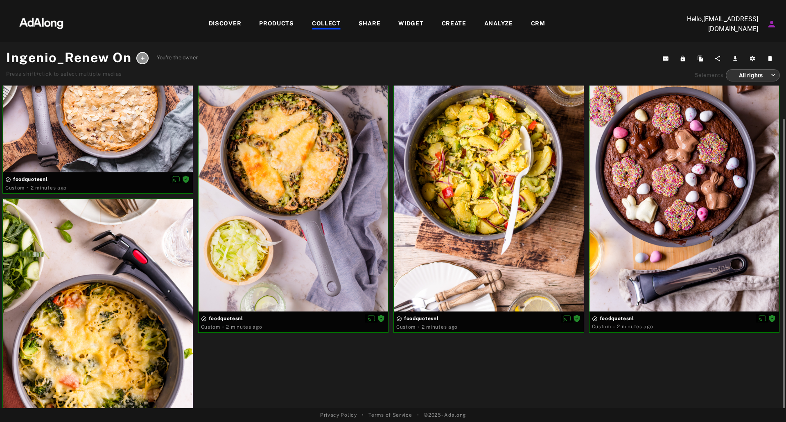
scroll to position [80, 0]
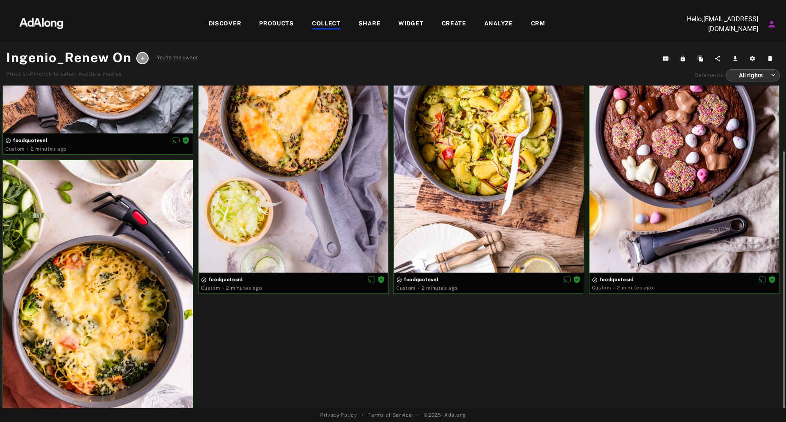
click at [110, 301] on div at bounding box center [98, 293] width 190 height 266
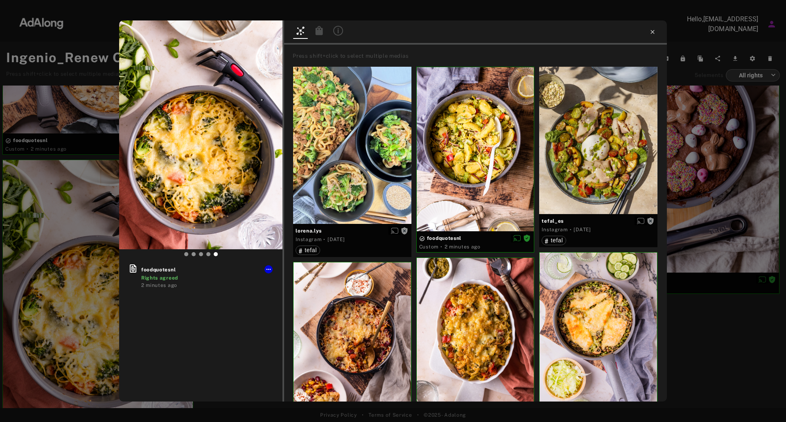
click at [650, 32] on icon at bounding box center [653, 32] width 7 height 7
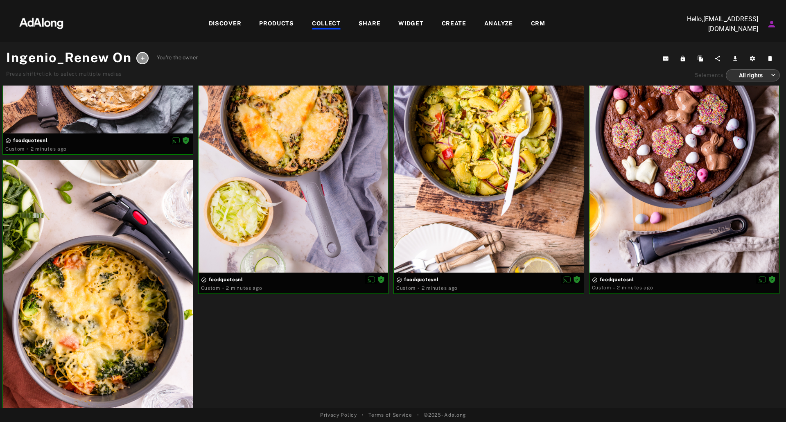
click at [418, 19] on div "WIDGET" at bounding box center [411, 24] width 25 height 10
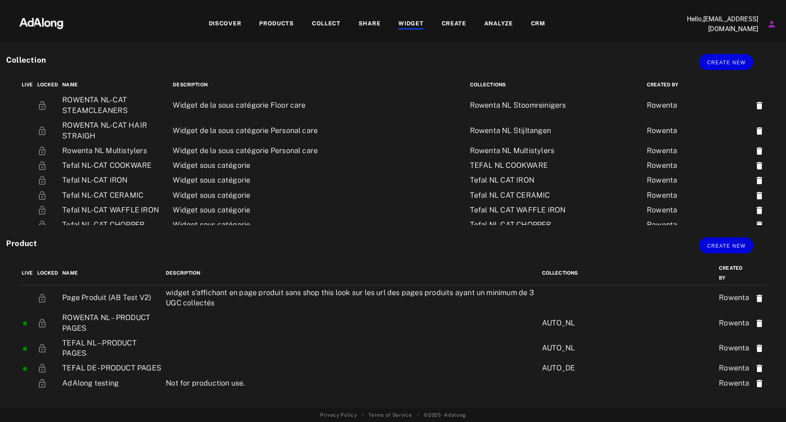
scroll to position [691, 0]
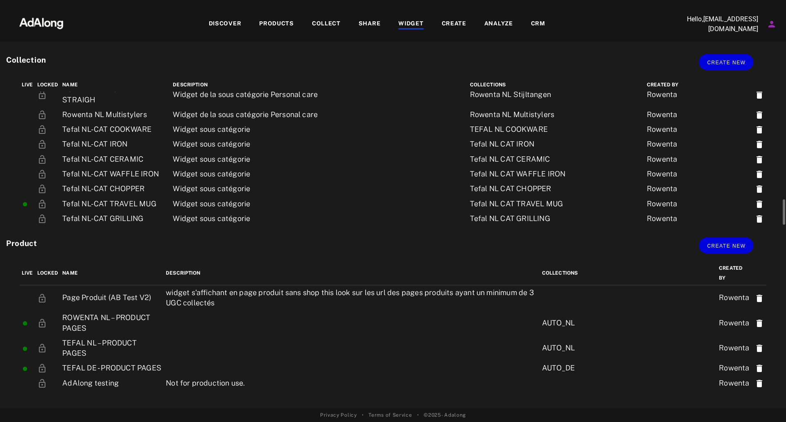
click at [127, 241] on td "Ingenio Renew On" at bounding box center [115, 253] width 111 height 25
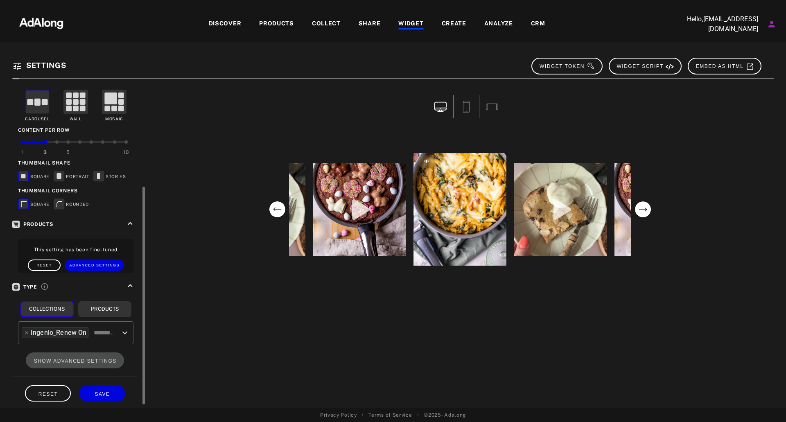
scroll to position [169, 0]
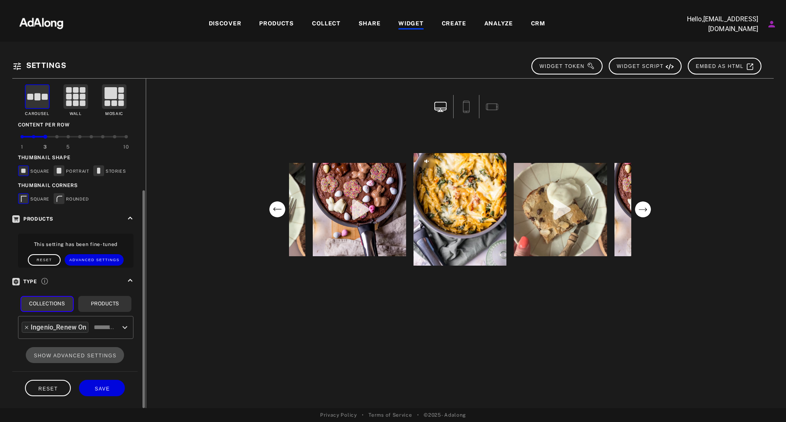
click at [26, 326] on icon at bounding box center [27, 328] width 6 height 6
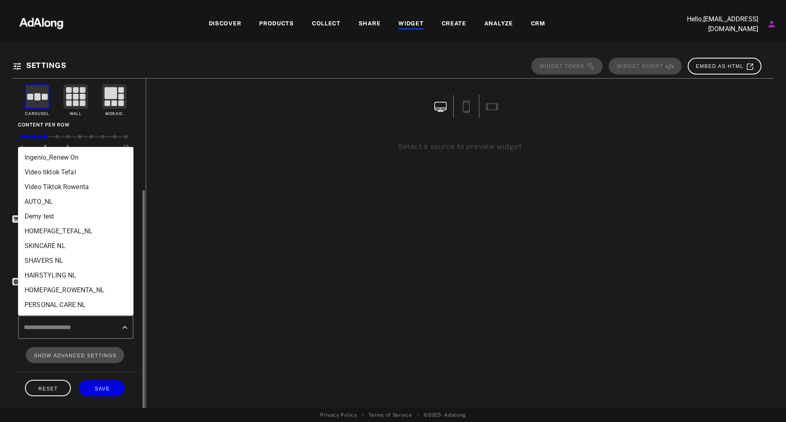
click at [105, 330] on input "text" at bounding box center [70, 328] width 96 height 16
click at [68, 159] on li "Ingenio_Renew On" at bounding box center [75, 157] width 115 height 15
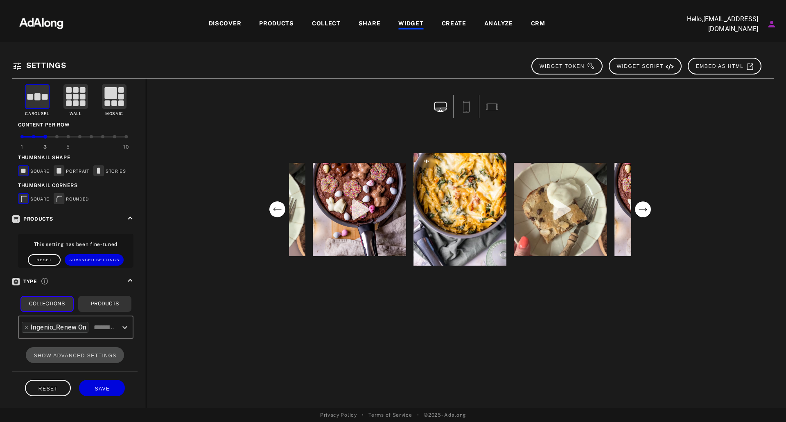
click at [642, 211] on circle "next" at bounding box center [643, 210] width 16 height 16
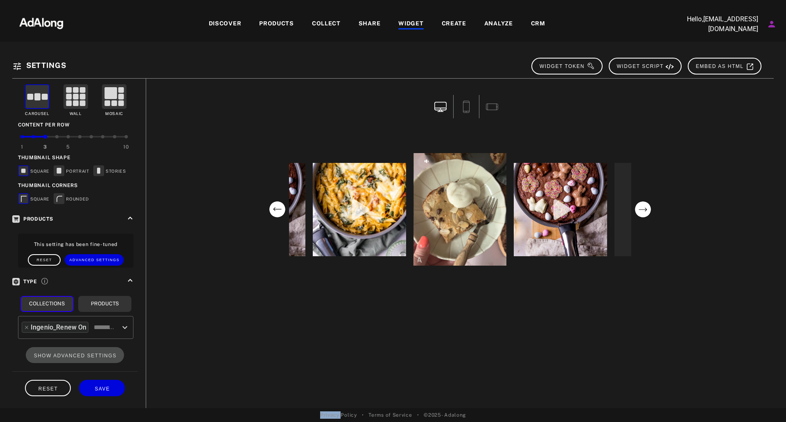
click at [642, 211] on circle "next" at bounding box center [643, 210] width 16 height 16
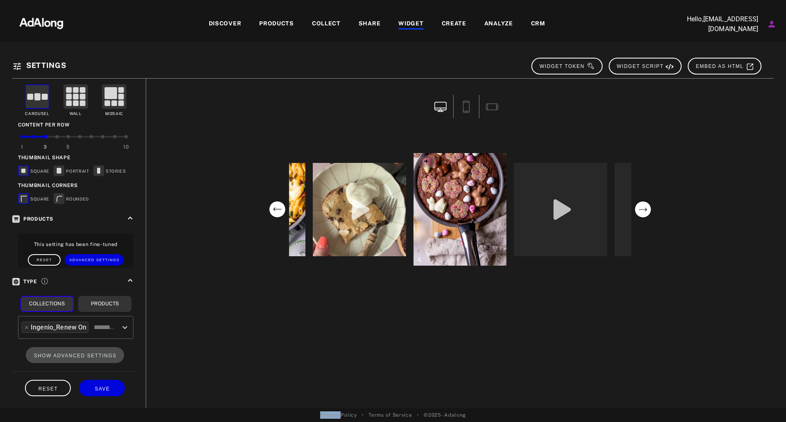
click at [642, 211] on circle "next" at bounding box center [643, 210] width 16 height 16
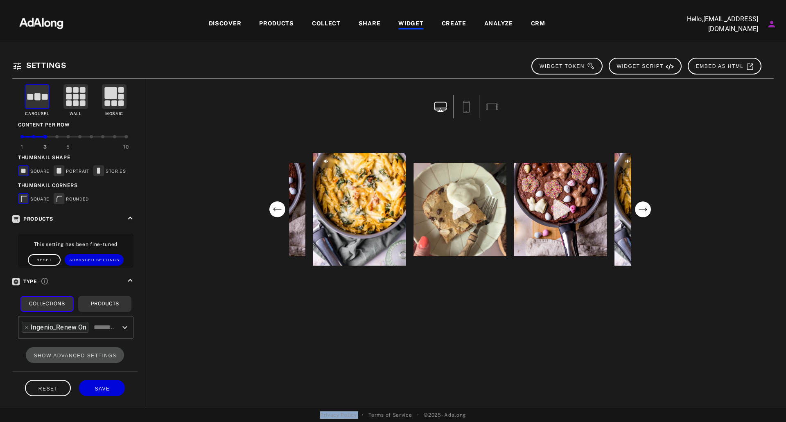
click at [642, 211] on circle "next" at bounding box center [643, 210] width 16 height 16
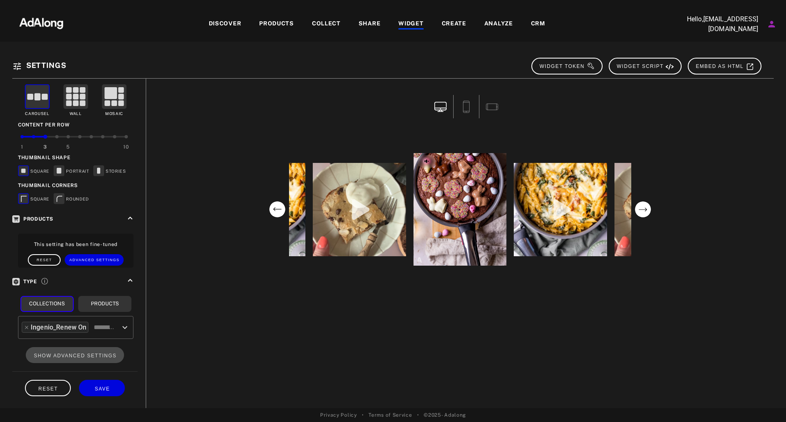
click at [642, 211] on circle "next" at bounding box center [643, 210] width 16 height 16
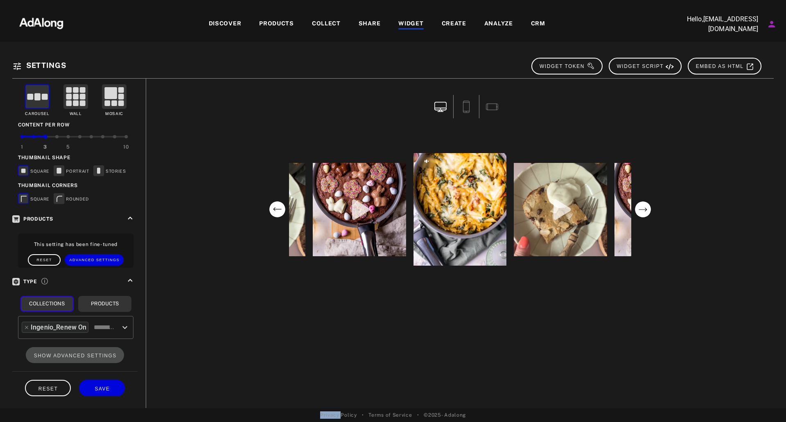
click at [642, 211] on circle "next" at bounding box center [643, 210] width 16 height 16
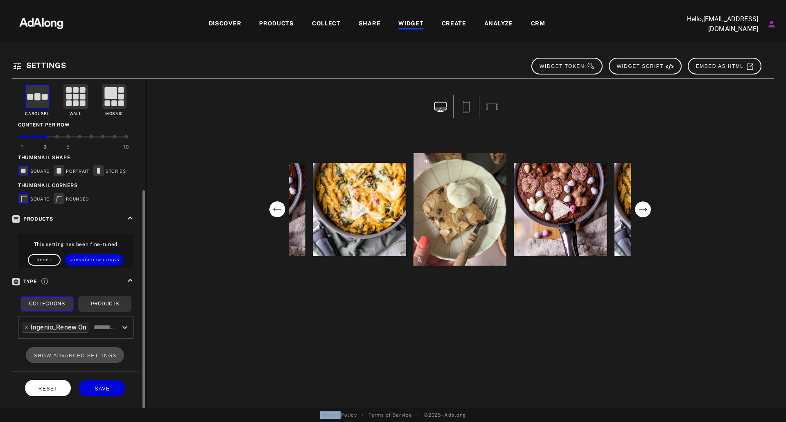
click at [45, 387] on span "RESET" at bounding box center [48, 389] width 20 height 6
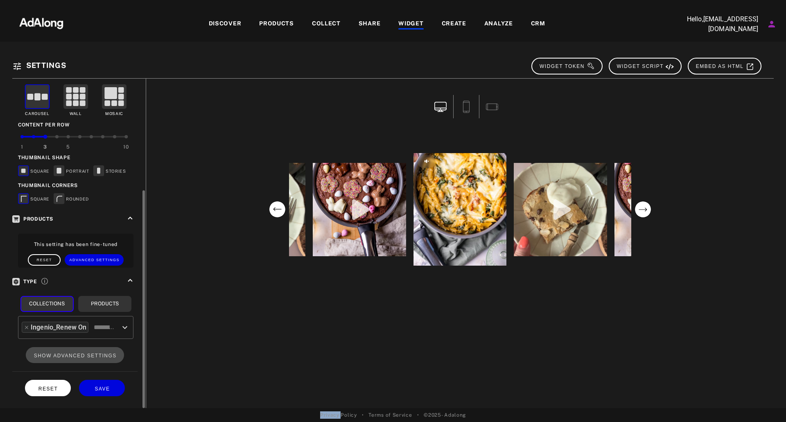
click at [40, 389] on span "RESET" at bounding box center [48, 389] width 20 height 6
click at [28, 327] on icon at bounding box center [27, 328] width 6 height 6
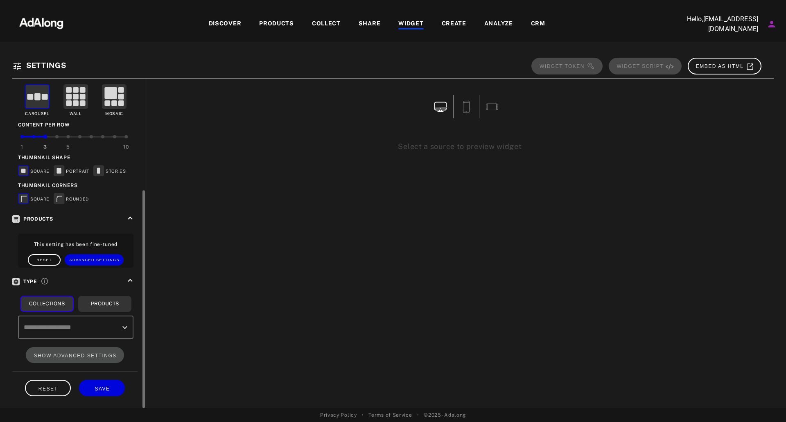
click at [417, 17] on div "DISCOVER PRODUCTS COLLECT SHARE WIDGET CREATE ANALYZE CRM" at bounding box center [376, 23] width 599 height 27
click at [414, 23] on div "WIDGET" at bounding box center [411, 24] width 25 height 10
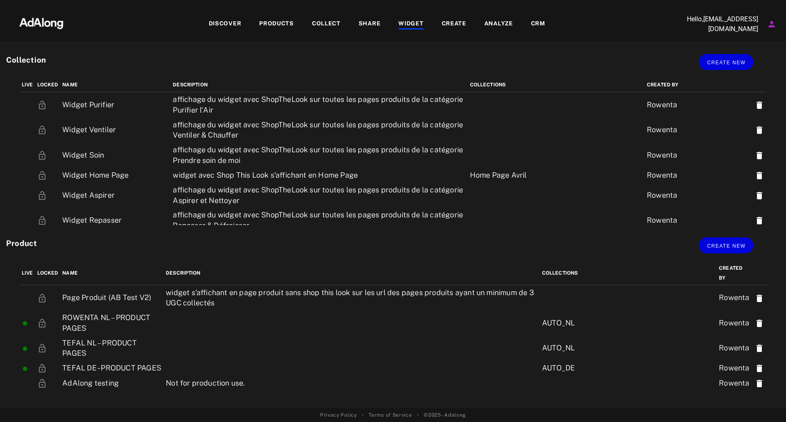
click at [326, 25] on div "COLLECT" at bounding box center [326, 24] width 29 height 10
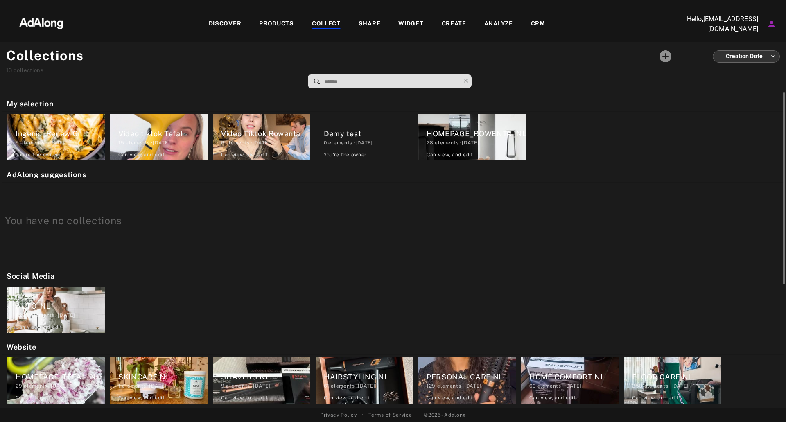
click at [67, 140] on div "5 elements · 2025.10.10" at bounding box center [60, 142] width 89 height 7
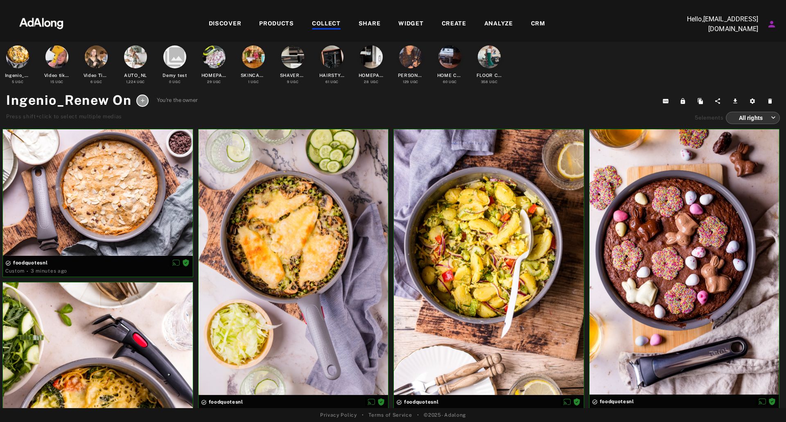
click at [401, 21] on div "WIDGET" at bounding box center [411, 24] width 25 height 10
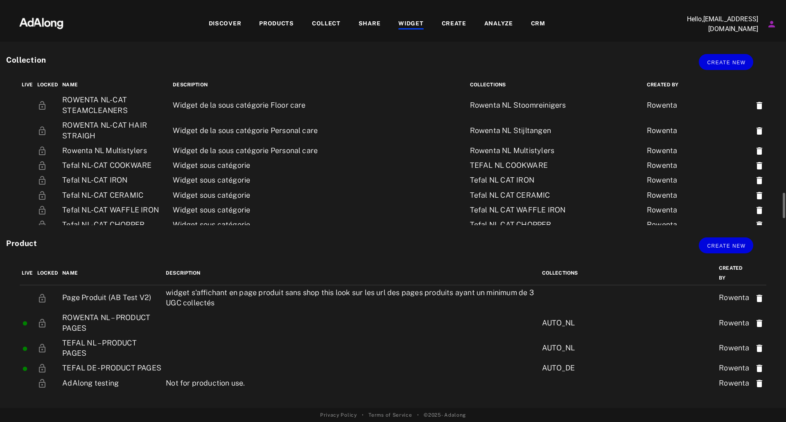
scroll to position [691, 0]
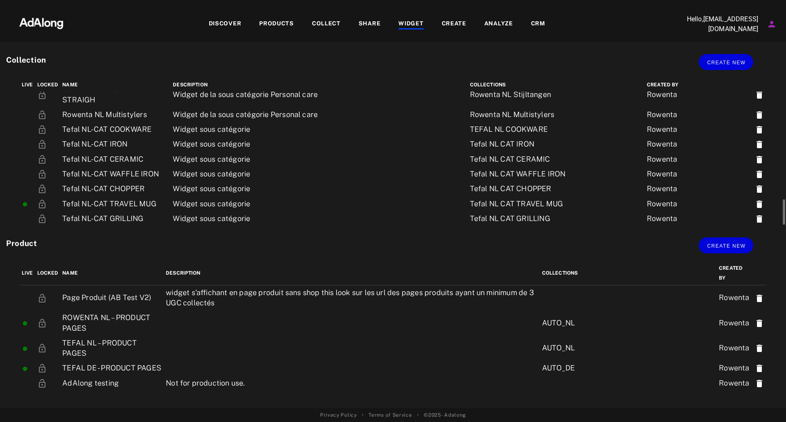
click at [100, 241] on td "Ingenio Renew On" at bounding box center [115, 253] width 111 height 25
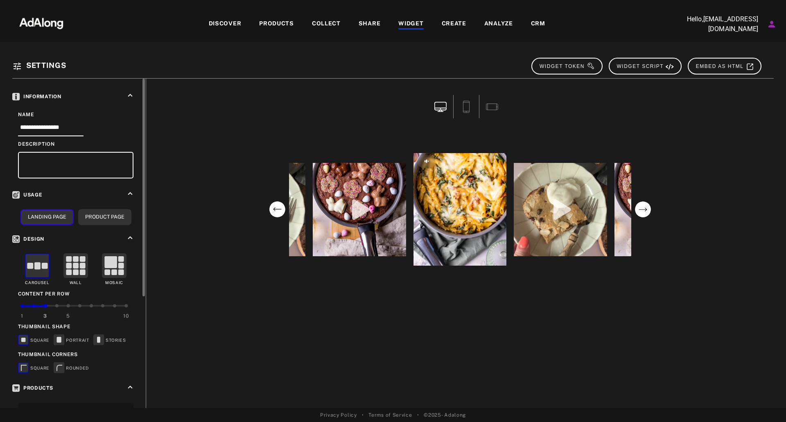
click at [82, 266] on rect at bounding box center [83, 266] width 6 height 6
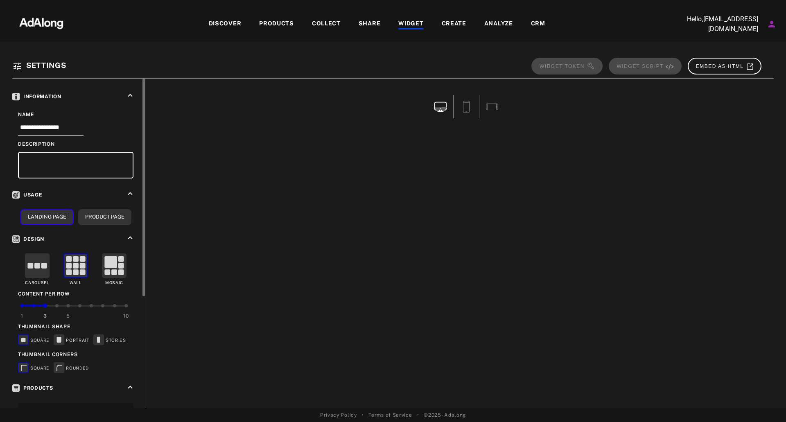
click at [43, 267] on rect at bounding box center [44, 266] width 6 height 6
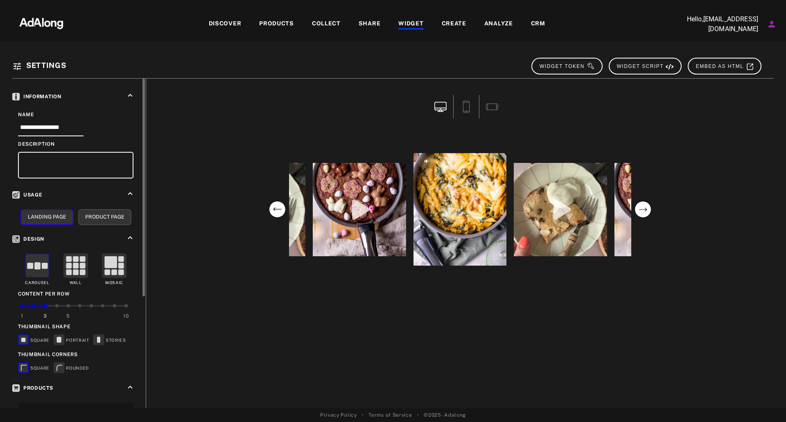
click at [84, 217] on button "Product Page" at bounding box center [104, 217] width 53 height 16
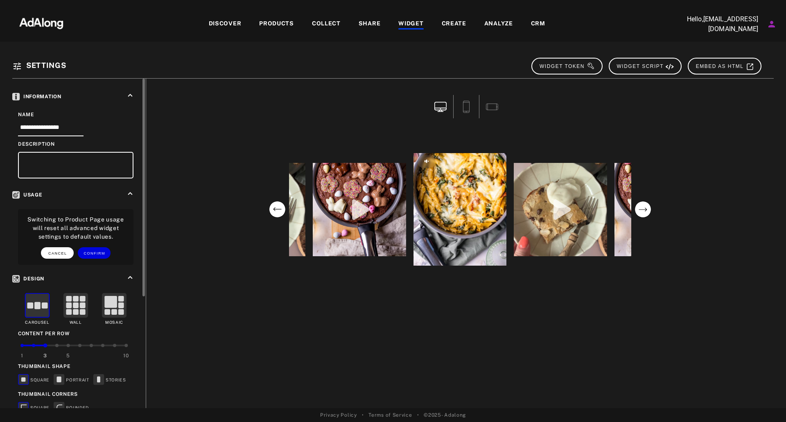
click at [66, 252] on span "CANCEL" at bounding box center [57, 253] width 19 height 4
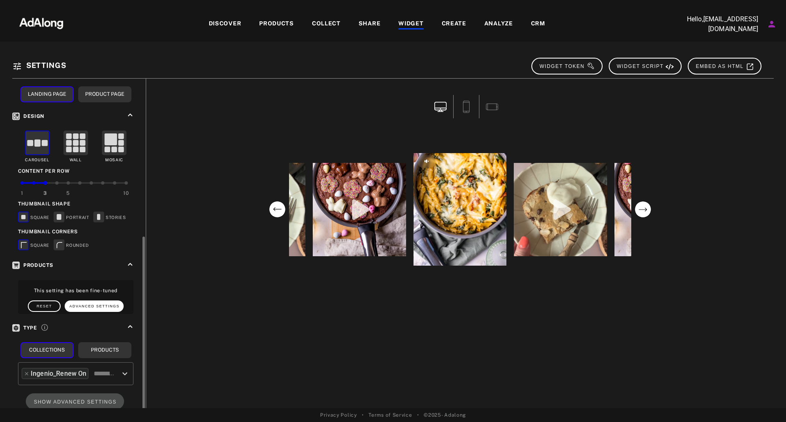
scroll to position [169, 0]
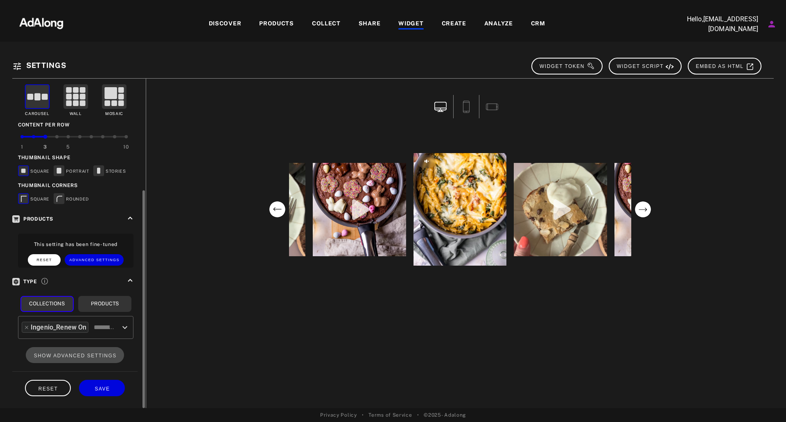
click at [50, 260] on span "Reset" at bounding box center [45, 260] width 16 height 4
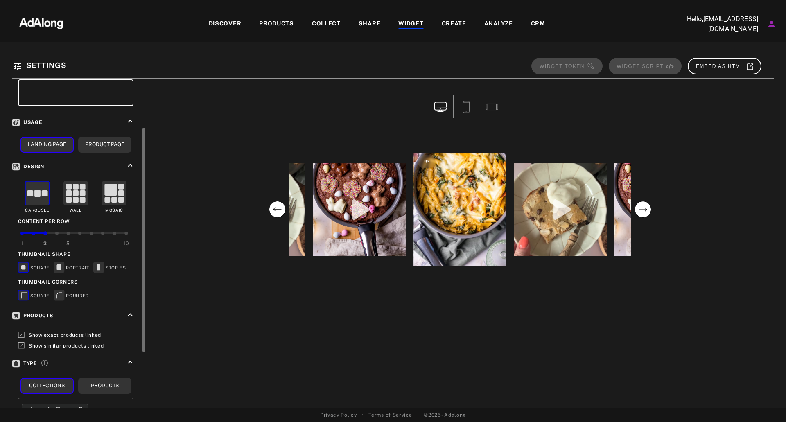
scroll to position [154, 0]
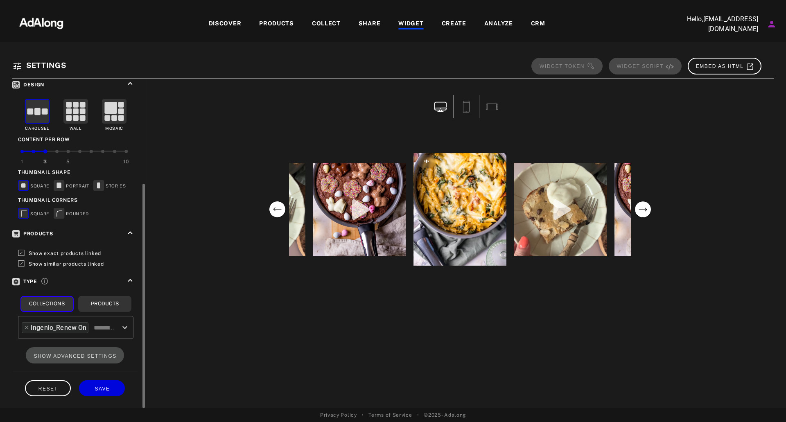
click at [67, 324] on div "Ingenio_Renew On" at bounding box center [59, 327] width 56 height 9
click at [27, 325] on icon at bounding box center [27, 328] width 6 height 6
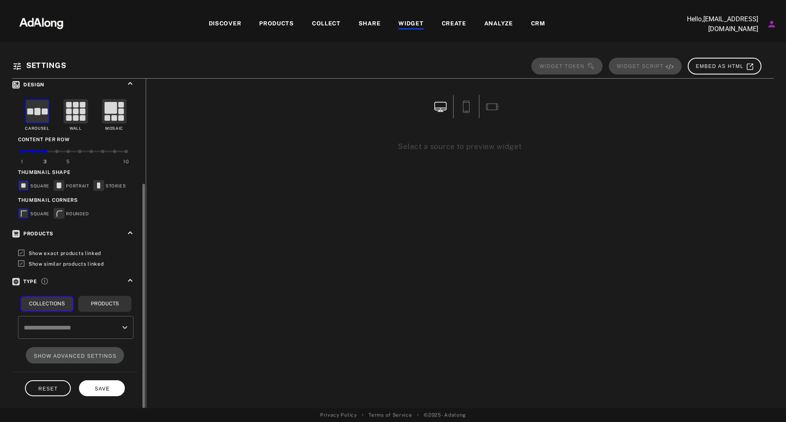
click at [100, 389] on span "SAVE" at bounding box center [102, 389] width 15 height 6
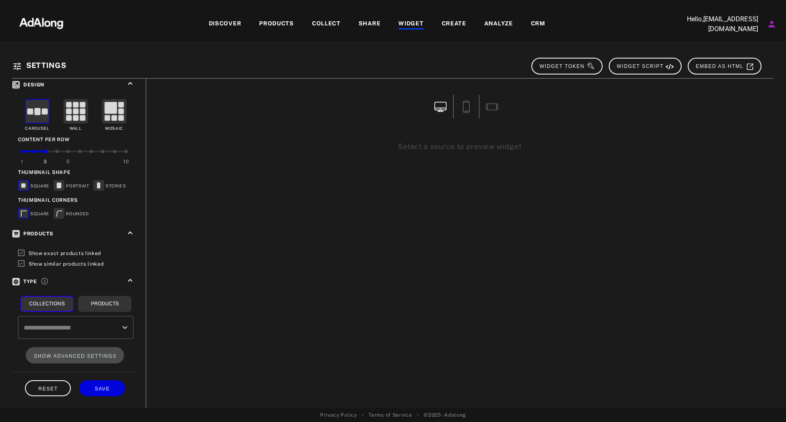
click at [70, 335] on input "text" at bounding box center [70, 328] width 96 height 16
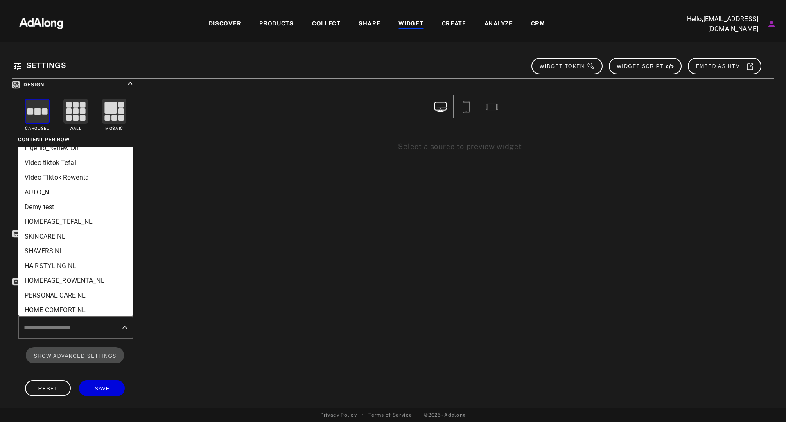
scroll to position [0, 0]
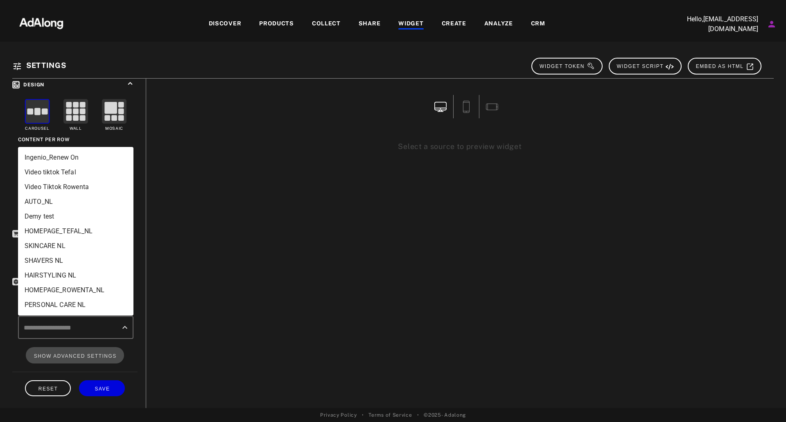
click at [70, 161] on li "Ingenio_Renew On" at bounding box center [75, 157] width 115 height 15
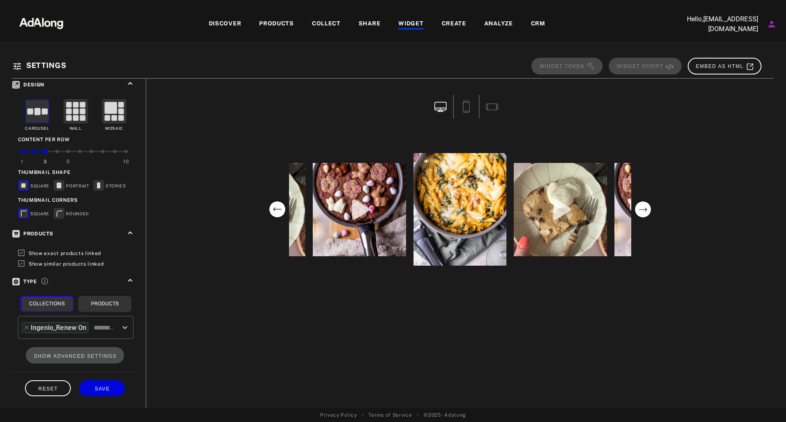
click at [638, 207] on circle "next" at bounding box center [643, 210] width 16 height 16
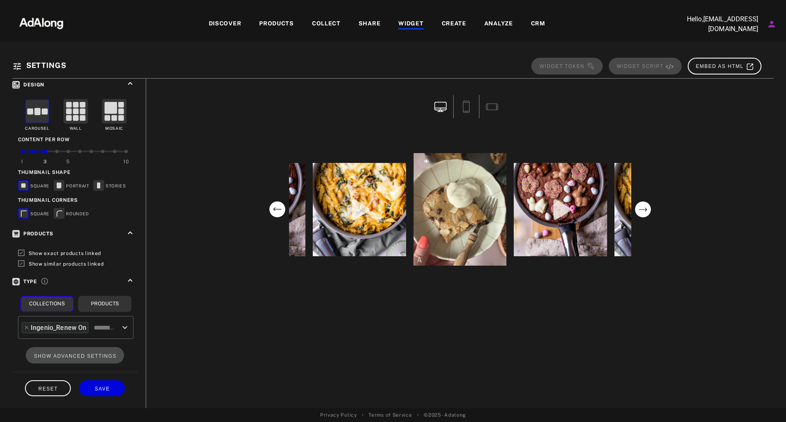
click at [638, 207] on circle "next" at bounding box center [643, 210] width 16 height 16
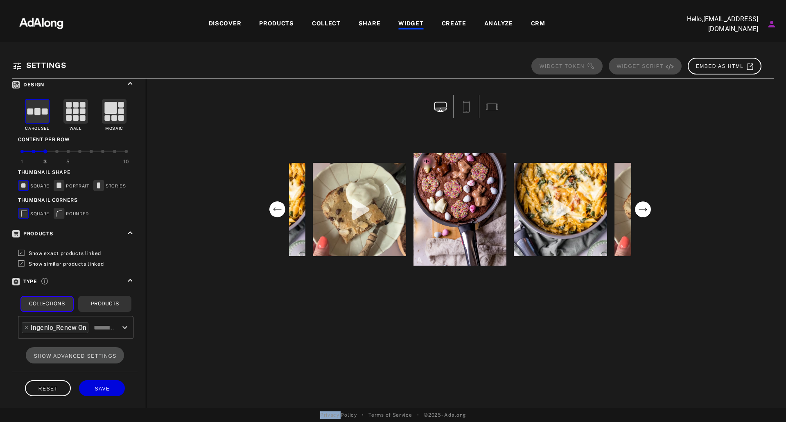
click at [638, 207] on circle "next" at bounding box center [643, 210] width 16 height 16
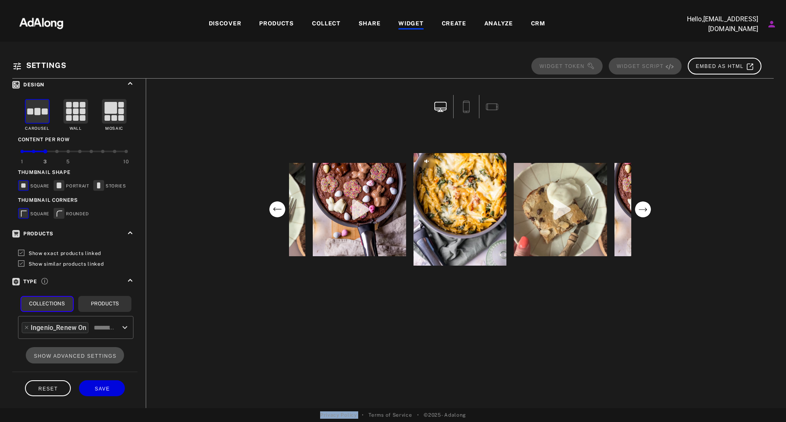
click at [638, 207] on circle "next" at bounding box center [643, 210] width 16 height 16
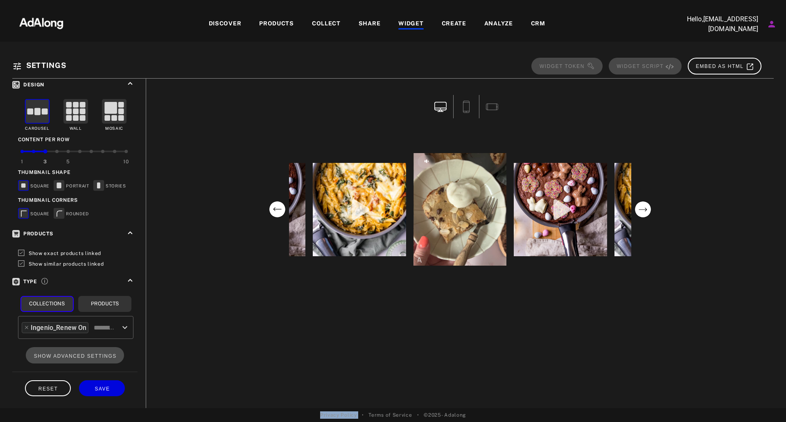
click at [638, 207] on circle "next" at bounding box center [643, 210] width 16 height 16
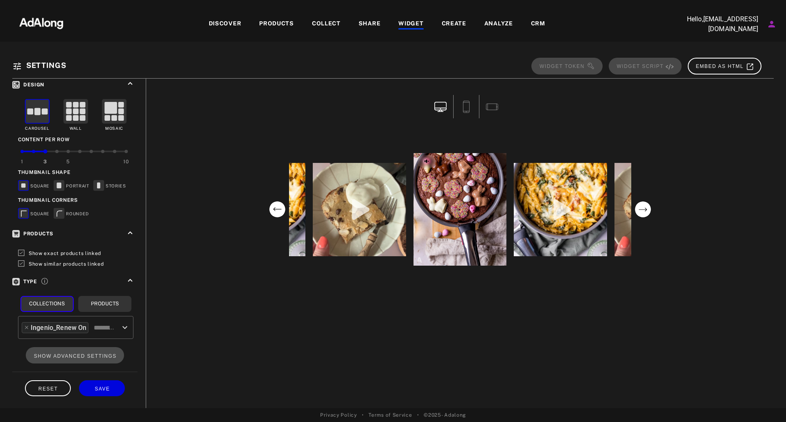
click at [638, 207] on circle "next" at bounding box center [643, 210] width 16 height 16
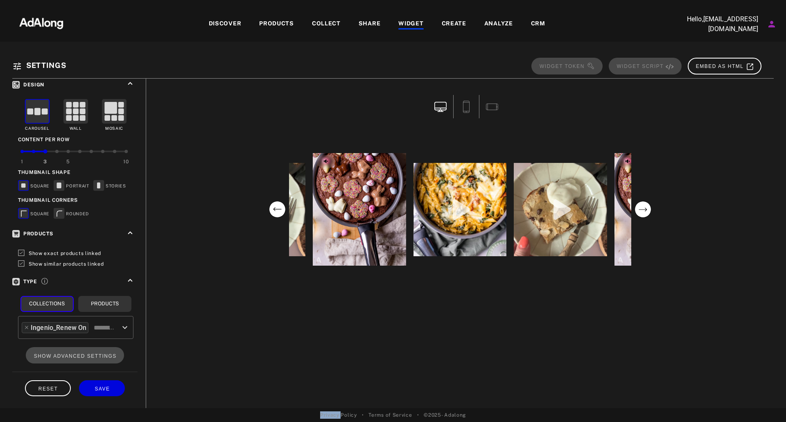
click at [638, 207] on circle "next" at bounding box center [643, 210] width 16 height 16
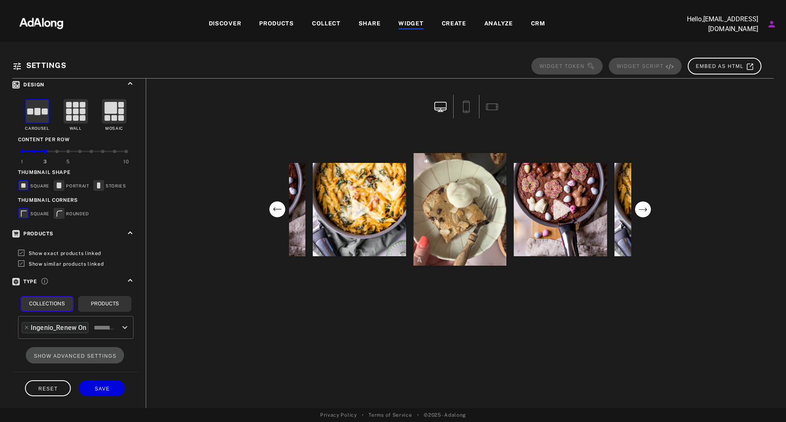
click at [638, 207] on circle "next" at bounding box center [643, 210] width 16 height 16
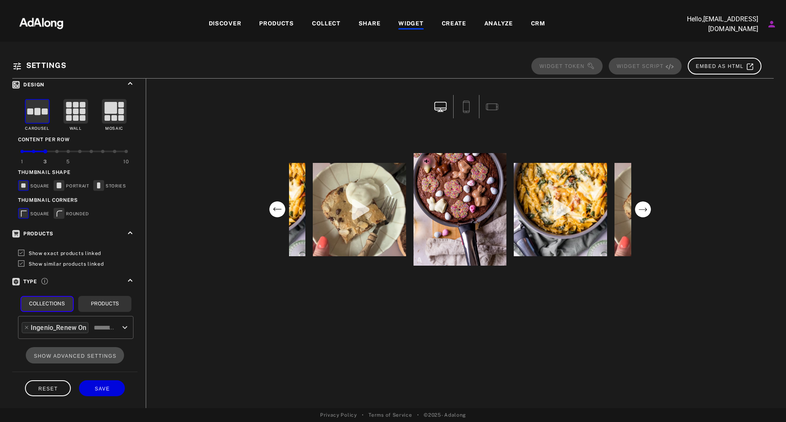
click at [638, 207] on circle "next" at bounding box center [643, 210] width 16 height 16
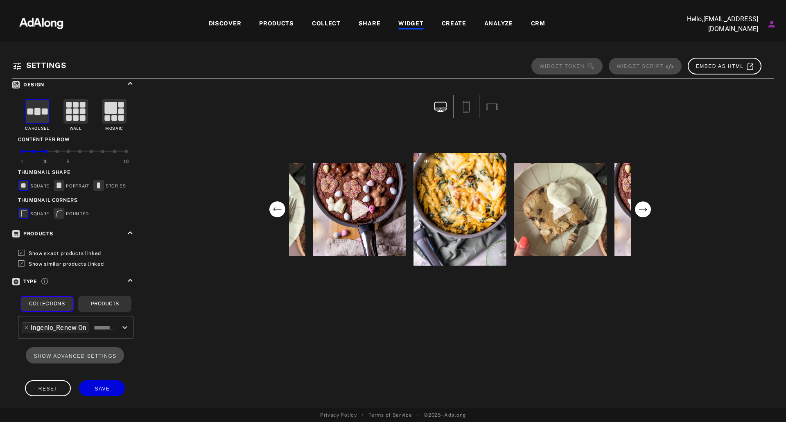
drag, startPoint x: 474, startPoint y: 190, endPoint x: 557, endPoint y: 140, distance: 96.8
click at [557, 140] on div "foodquotesnl foodquotesnl foodquotesnl foodquotesnl foodquotesnl foodquotesnl f…" at bounding box center [460, 210] width 389 height 154
click at [338, 22] on div "COLLECT" at bounding box center [326, 24] width 29 height 10
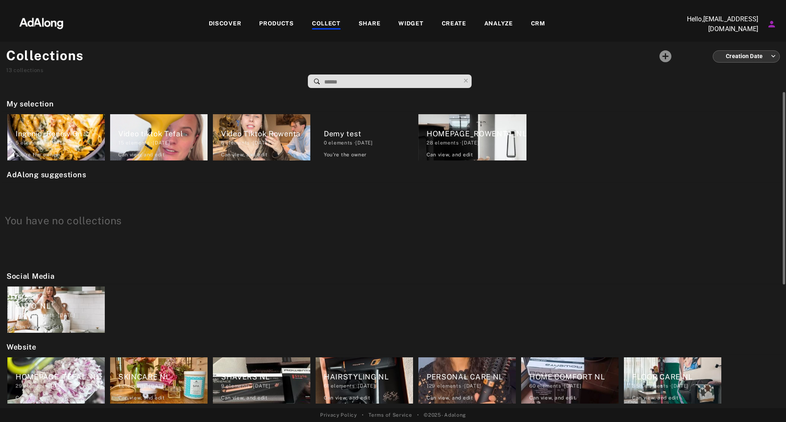
click at [75, 136] on div "Ingenio_Renew On" at bounding box center [60, 133] width 89 height 11
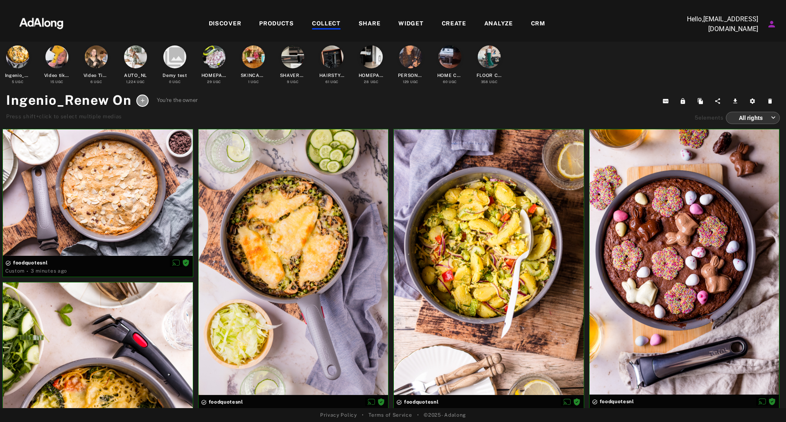
click at [408, 18] on div "DISCOVER PRODUCTS COLLECT SHARE WIDGET CREATE ANALYZE CRM" at bounding box center [376, 23] width 599 height 27
click at [399, 27] on div "WIDGET" at bounding box center [411, 24] width 25 height 10
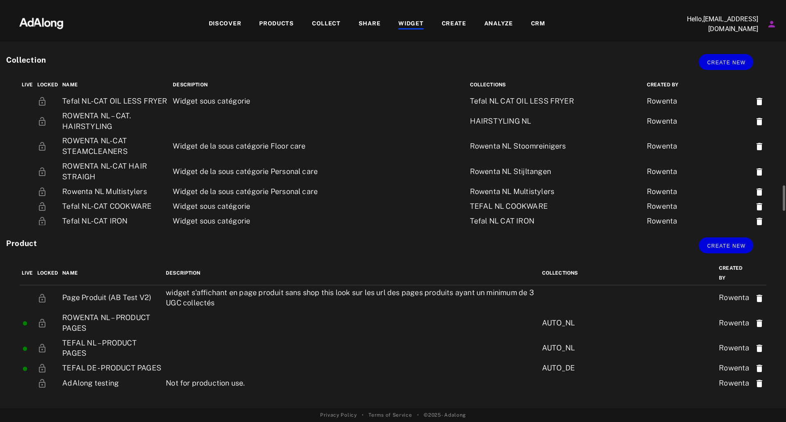
scroll to position [691, 0]
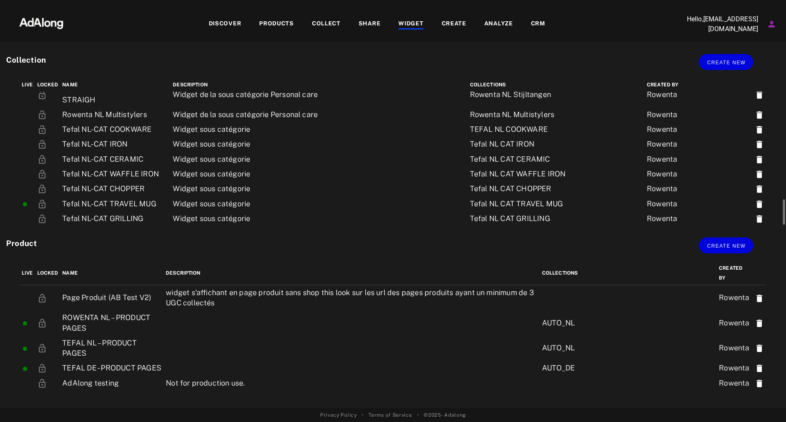
click at [761, 250] on icon at bounding box center [760, 253] width 6 height 7
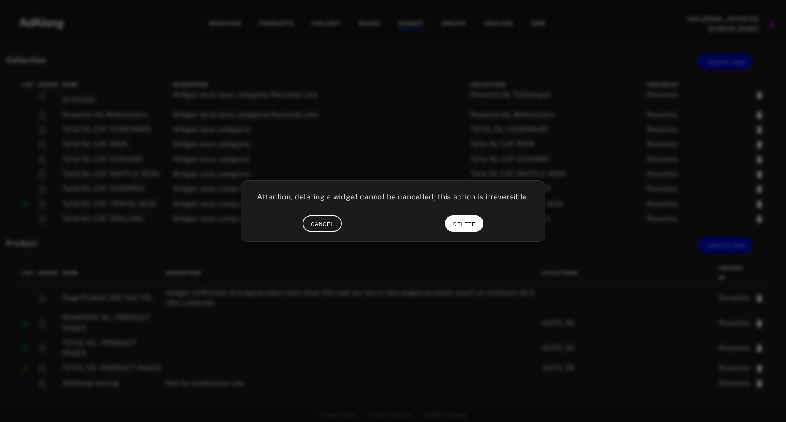
click at [455, 222] on span "DELETE" at bounding box center [464, 225] width 23 height 6
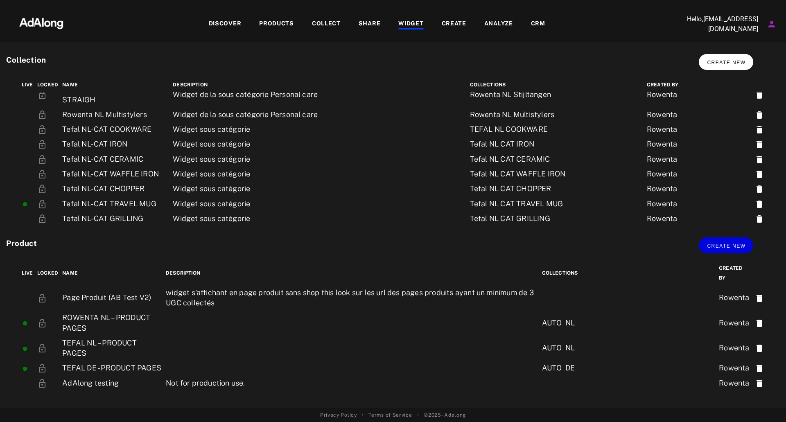
click at [729, 65] on span "Create new" at bounding box center [726, 63] width 38 height 6
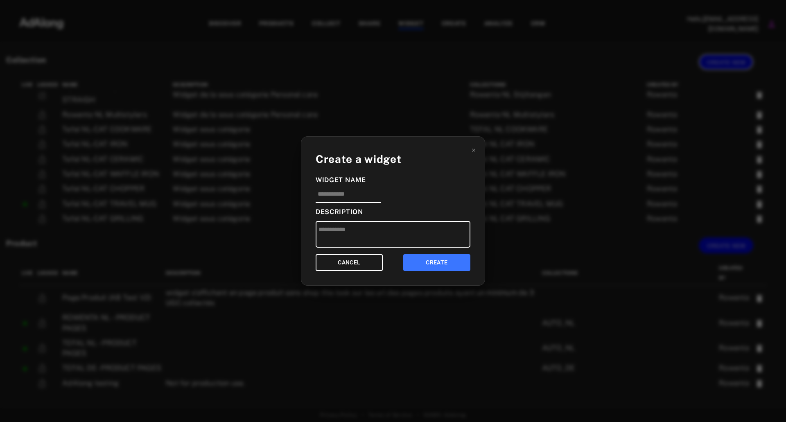
scroll to position [604, 0]
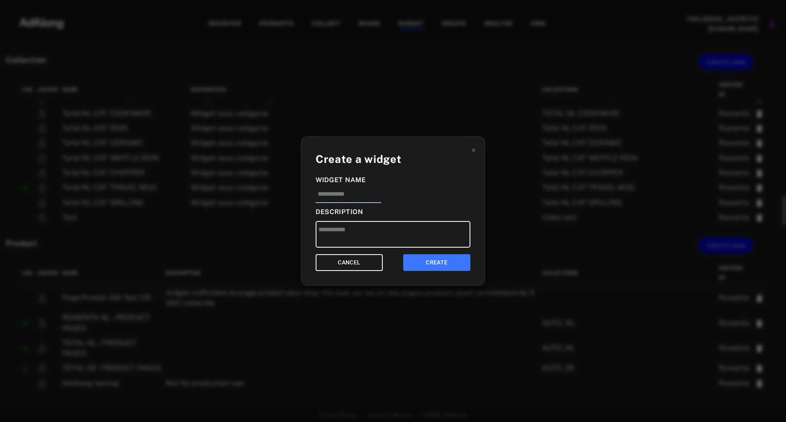
click at [373, 199] on input at bounding box center [349, 197] width 66 height 14
type input "**********"
click at [455, 265] on button "CREATE" at bounding box center [436, 262] width 67 height 17
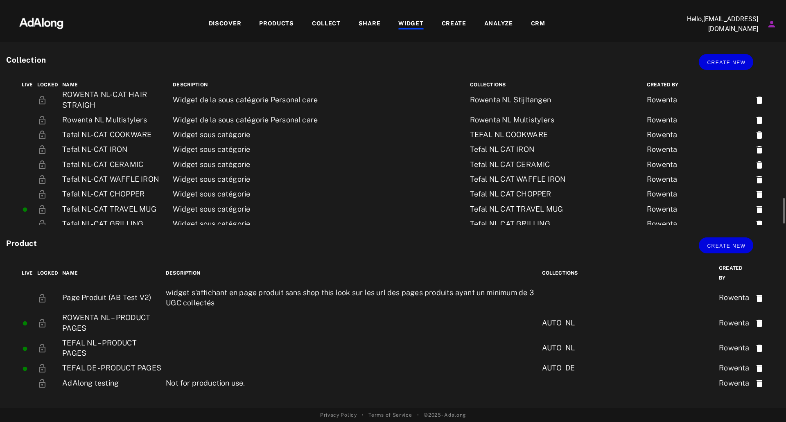
scroll to position [691, 0]
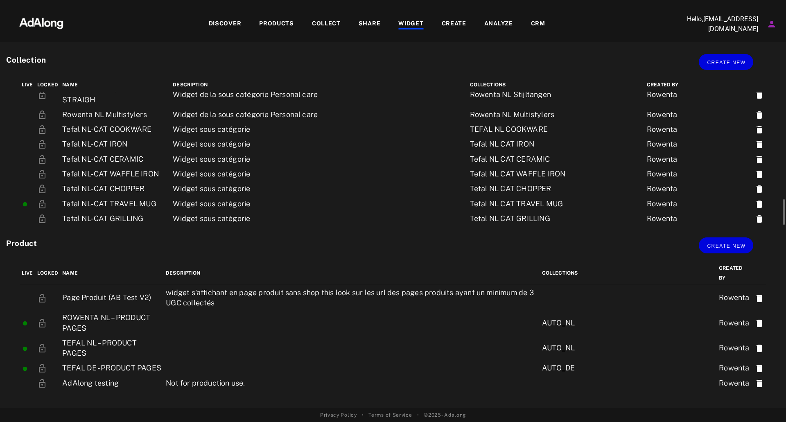
click at [112, 241] on td "TFL_Ingenio Renew" at bounding box center [115, 253] width 111 height 25
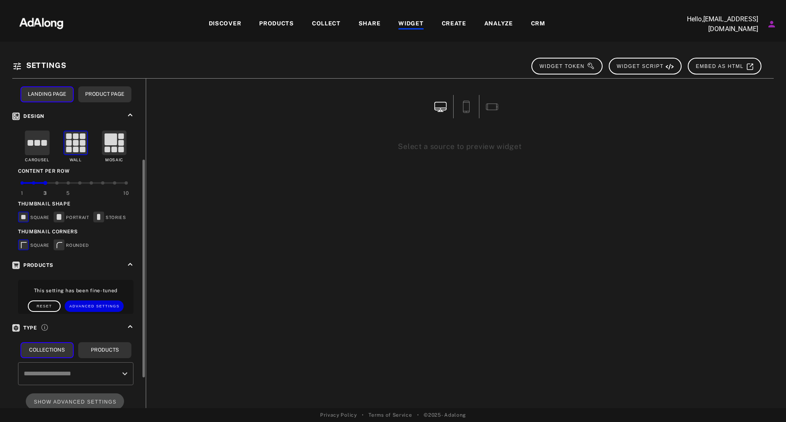
scroll to position [169, 0]
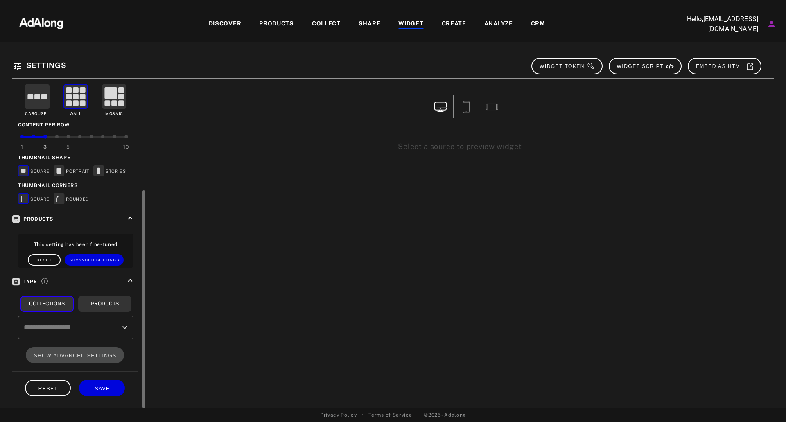
click at [50, 332] on input "text" at bounding box center [70, 328] width 96 height 16
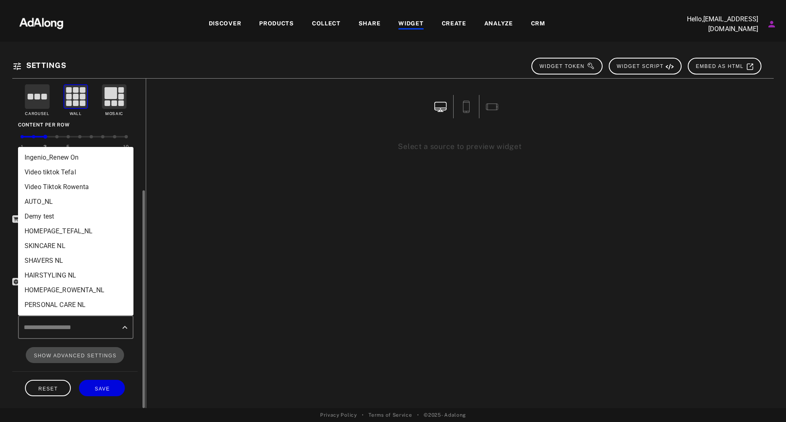
click at [84, 155] on li "Ingenio_Renew On" at bounding box center [75, 157] width 115 height 15
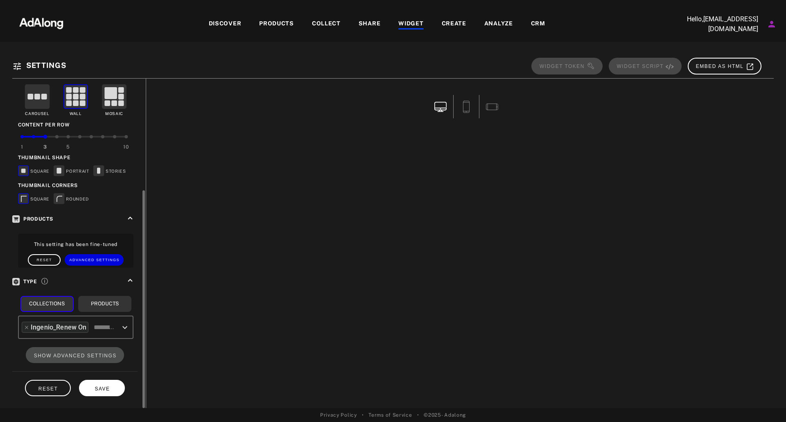
click at [97, 386] on span "SAVE" at bounding box center [102, 389] width 15 height 6
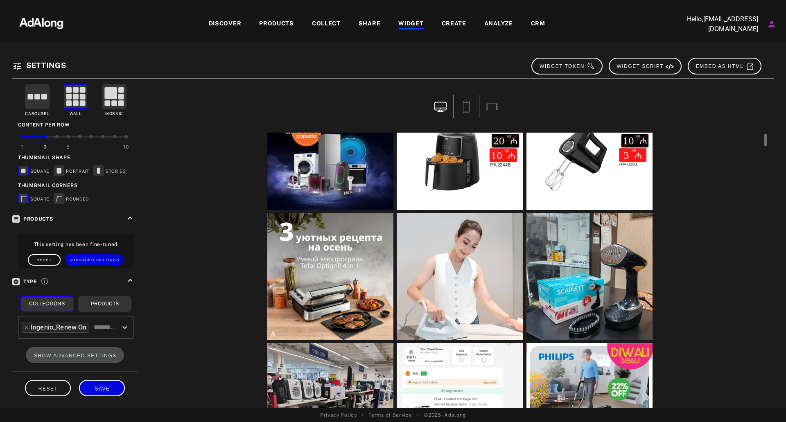
scroll to position [98, 0]
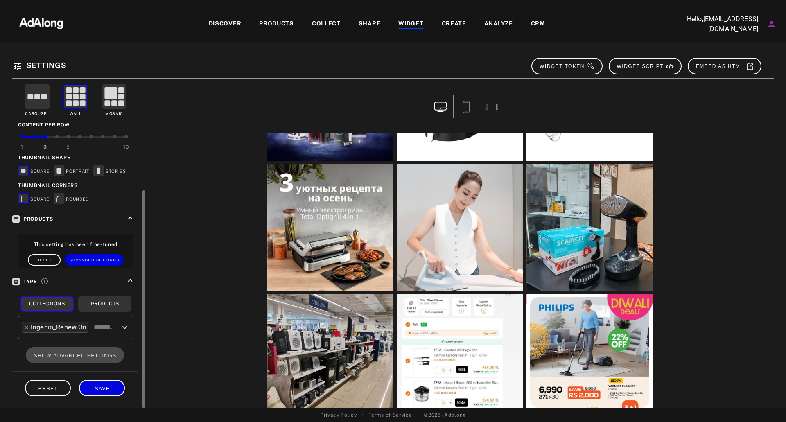
click at [66, 328] on div "Ingenio_Renew On" at bounding box center [59, 327] width 56 height 9
click at [71, 203] on div "ROUNDED" at bounding box center [71, 199] width 35 height 12
click at [74, 197] on div "ROUNDED" at bounding box center [71, 199] width 35 height 12
click at [57, 199] on rect at bounding box center [59, 198] width 10 height 10
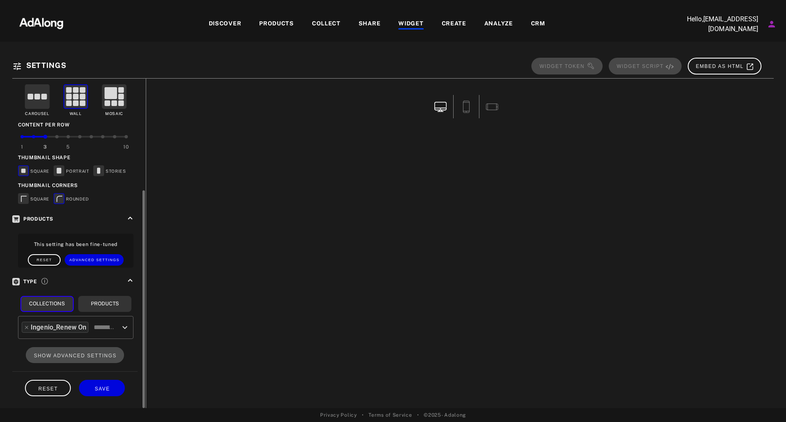
click at [129, 324] on icon "Open" at bounding box center [125, 328] width 10 height 10
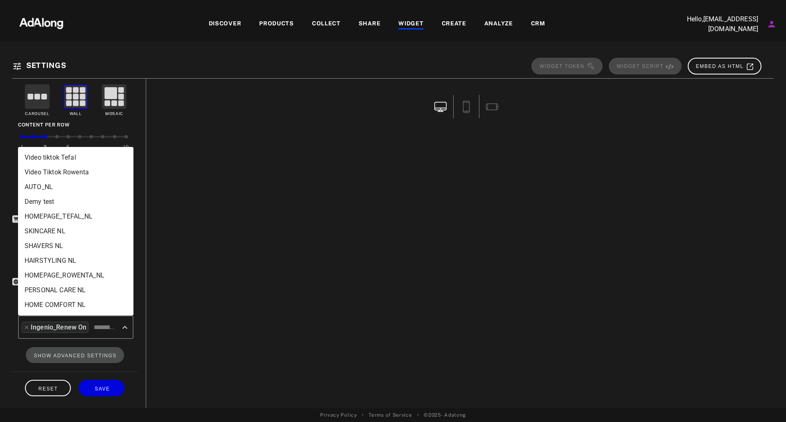
click at [73, 221] on li "HOMEPAGE_TEFAL_NL" at bounding box center [75, 216] width 115 height 15
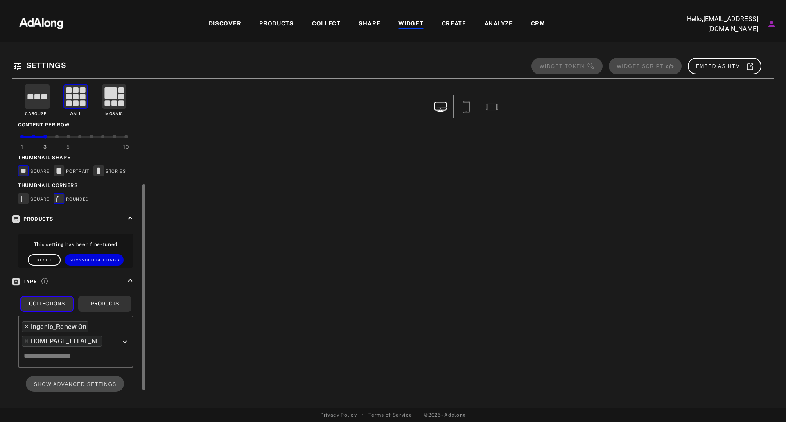
click at [28, 328] on icon at bounding box center [27, 327] width 6 height 6
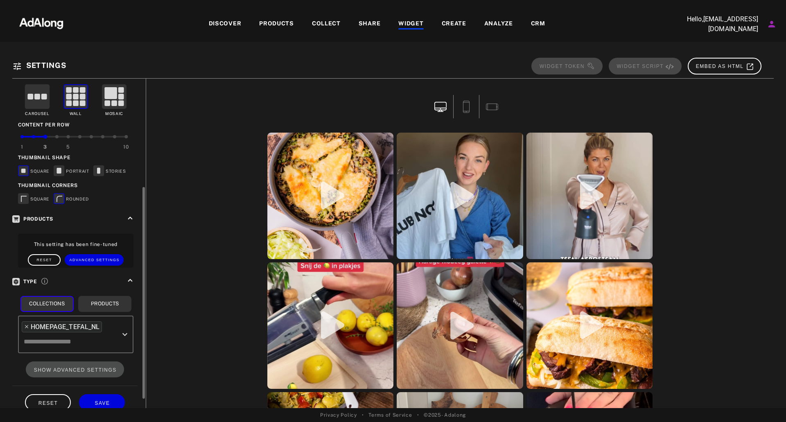
click at [27, 325] on icon at bounding box center [27, 327] width 6 height 6
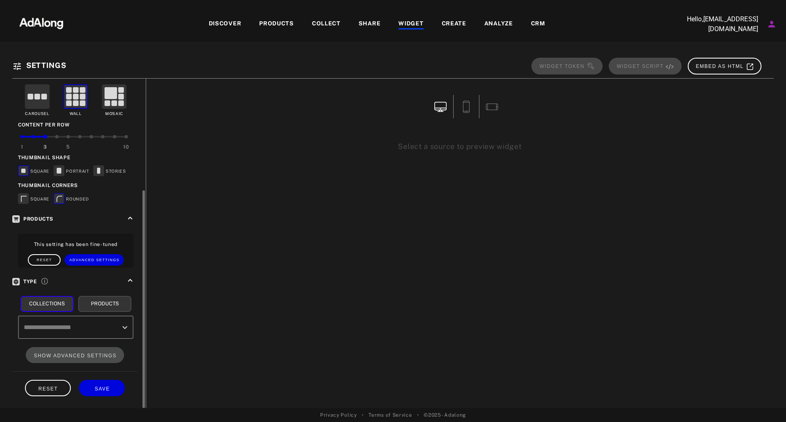
click at [100, 308] on button "Products" at bounding box center [104, 304] width 53 height 16
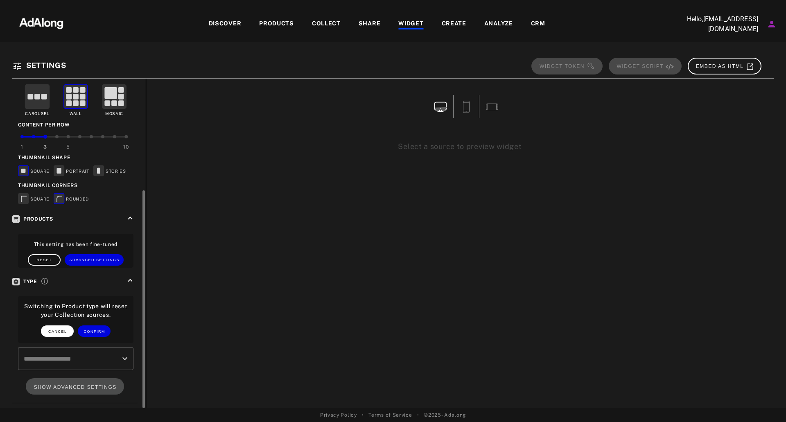
click at [59, 335] on button "CANCEL" at bounding box center [57, 331] width 33 height 11
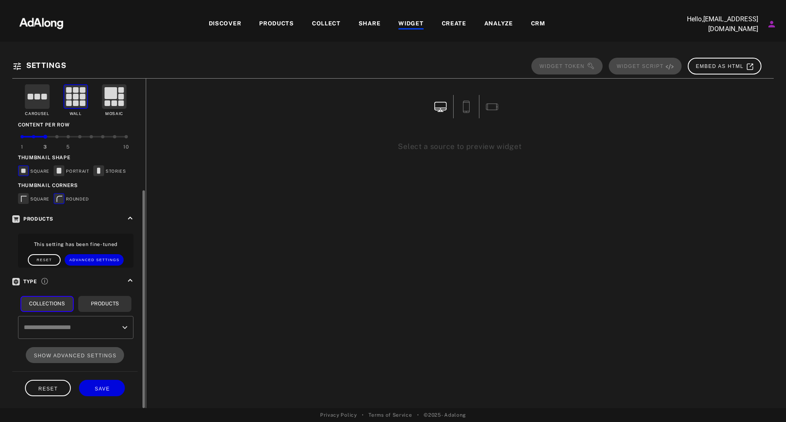
click at [66, 324] on input "text" at bounding box center [70, 328] width 96 height 16
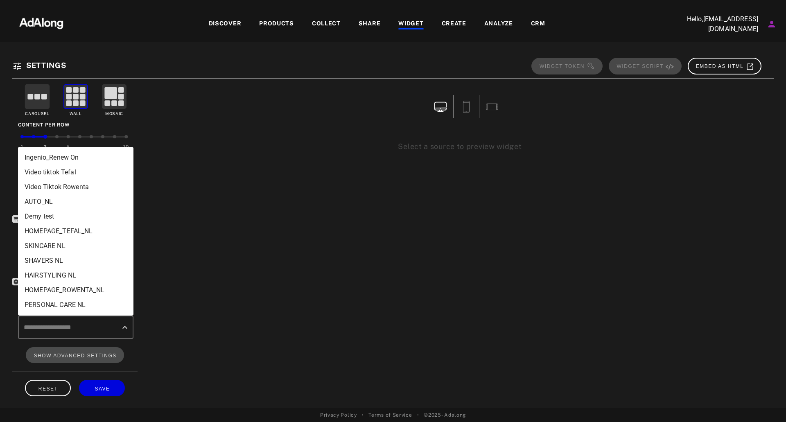
click at [95, 156] on li "Ingenio_Renew On" at bounding box center [75, 157] width 115 height 15
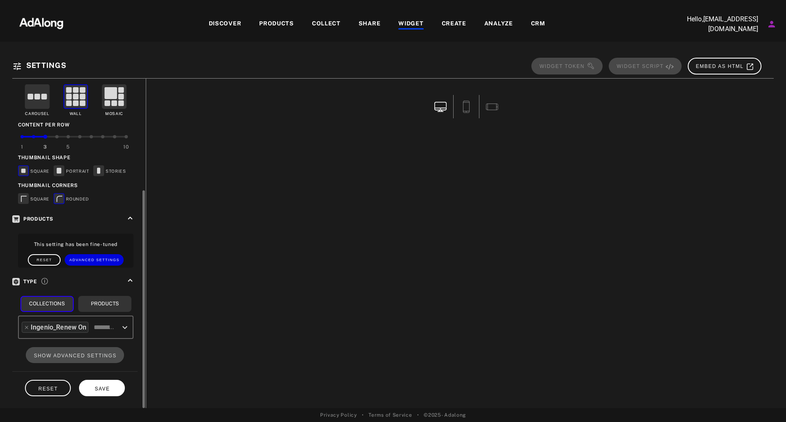
click at [108, 388] on span "SAVE" at bounding box center [102, 389] width 15 height 6
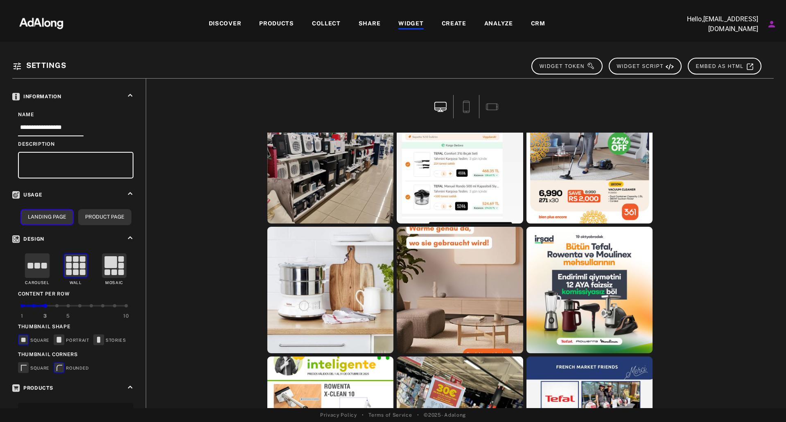
click at [401, 20] on div "WIDGET" at bounding box center [411, 24] width 25 height 10
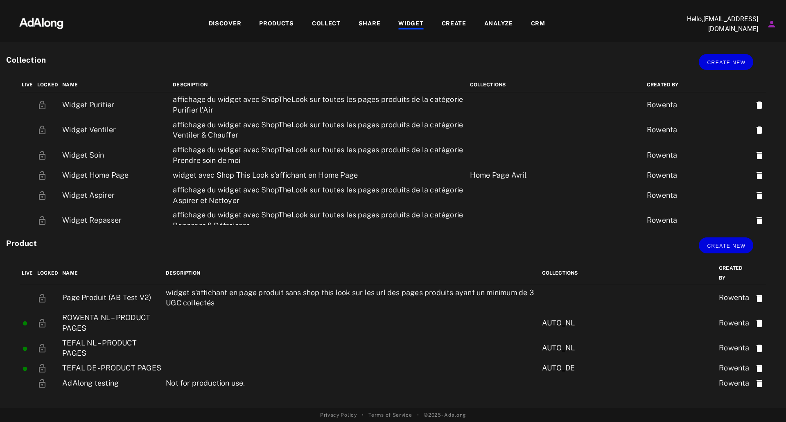
click at [401, 20] on div "WIDGET" at bounding box center [411, 24] width 25 height 10
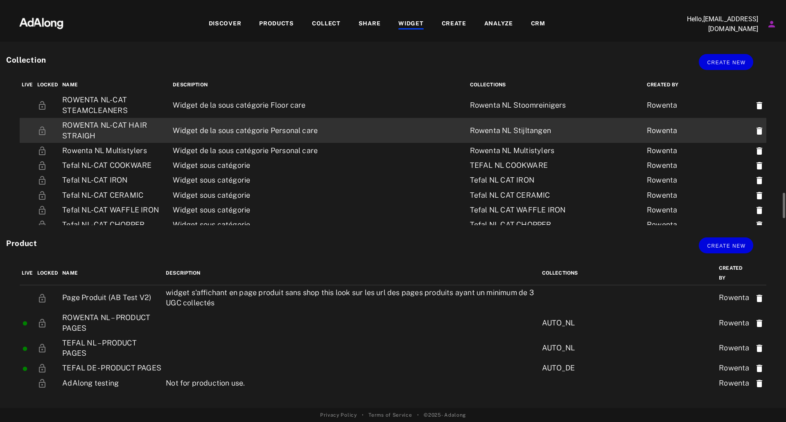
scroll to position [691, 0]
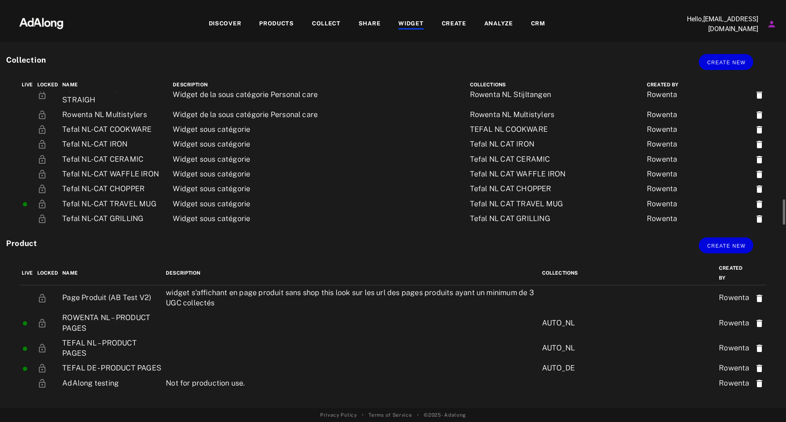
click at [108, 241] on td "TFL_Ingenio Renew" at bounding box center [115, 253] width 111 height 25
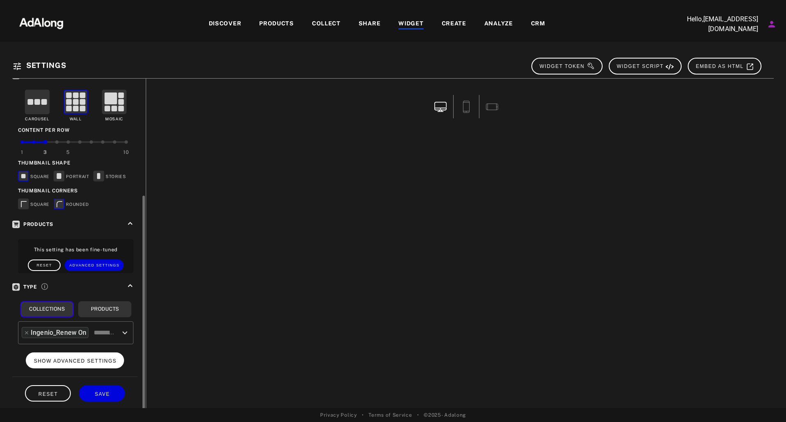
scroll to position [169, 0]
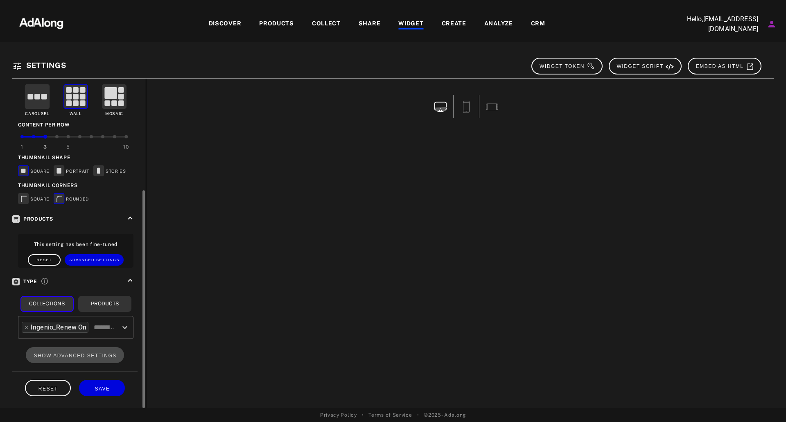
click at [60, 325] on div "Ingenio_Renew On" at bounding box center [59, 327] width 56 height 9
click at [58, 328] on div "Ingenio_Renew On" at bounding box center [59, 327] width 56 height 9
click at [128, 325] on icon "Open" at bounding box center [125, 328] width 10 height 10
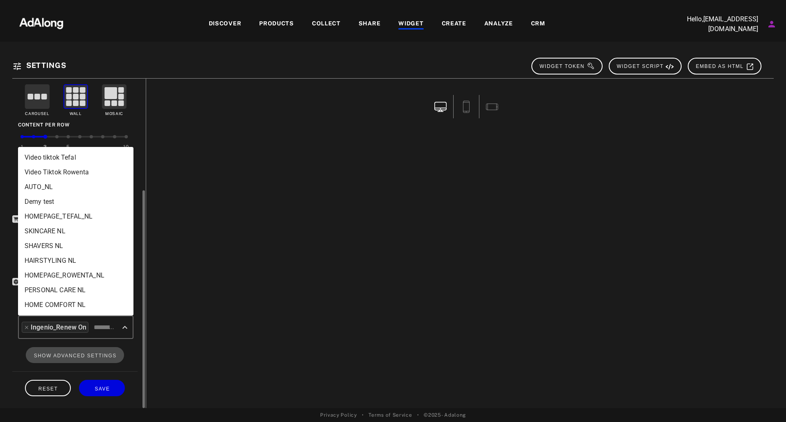
click at [128, 325] on icon "Close" at bounding box center [125, 328] width 10 height 10
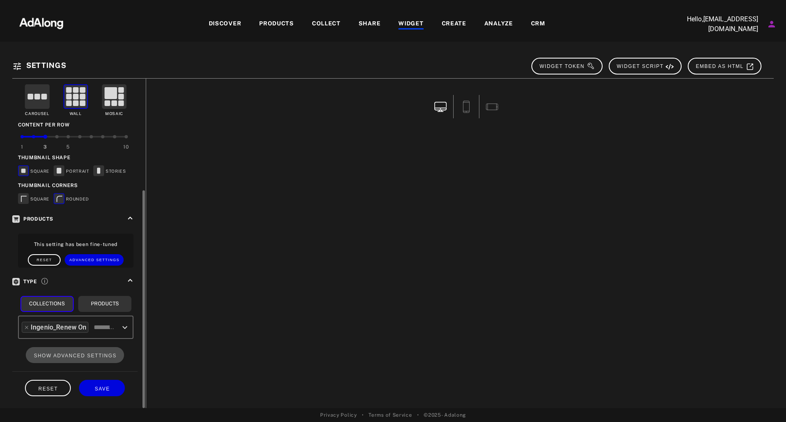
click at [22, 329] on div "Ingenio_Renew On" at bounding box center [55, 327] width 67 height 11
click at [24, 328] on icon at bounding box center [27, 328] width 6 height 6
click at [71, 328] on input "text" at bounding box center [70, 328] width 96 height 16
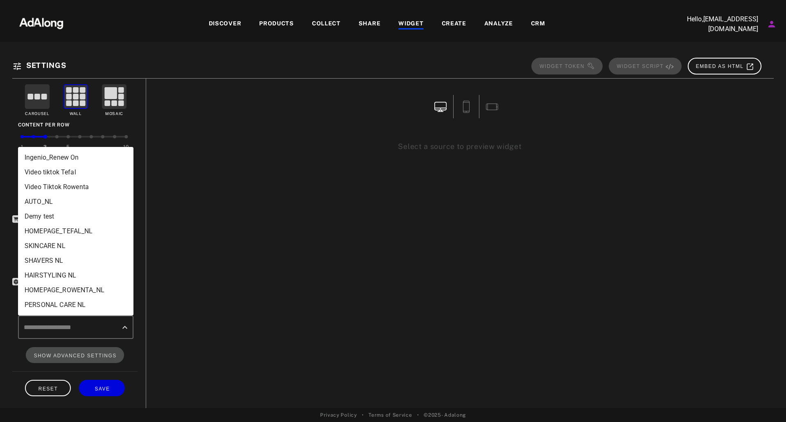
click at [62, 156] on li "Ingenio_Renew On" at bounding box center [75, 157] width 115 height 15
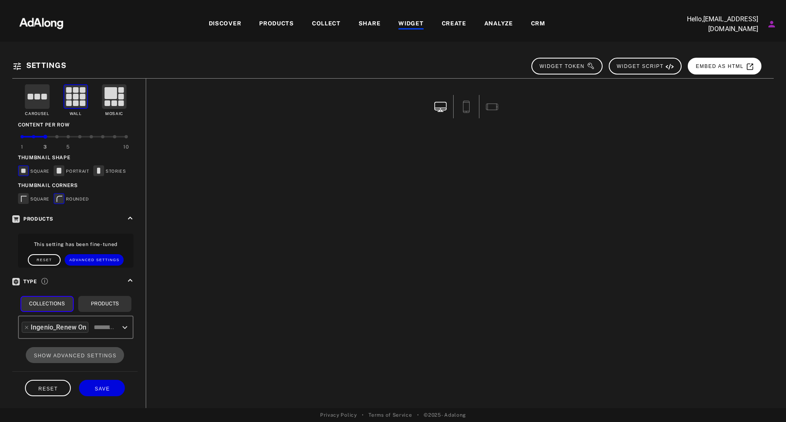
click at [730, 61] on button "EMBED AS HTML" at bounding box center [725, 66] width 74 height 17
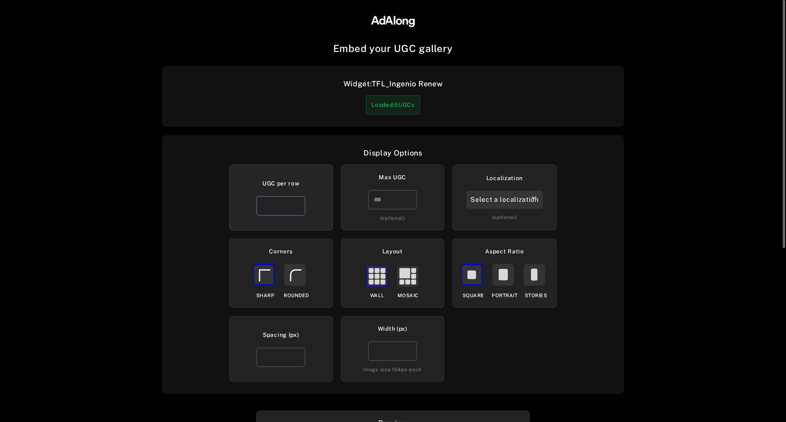
click at [296, 211] on input "*" at bounding box center [280, 206] width 49 height 20
click at [295, 202] on input "*" at bounding box center [280, 206] width 49 height 20
type input "*"
click at [295, 202] on input "*" at bounding box center [280, 206] width 49 height 20
click at [500, 272] on rect at bounding box center [503, 274] width 9 height 11
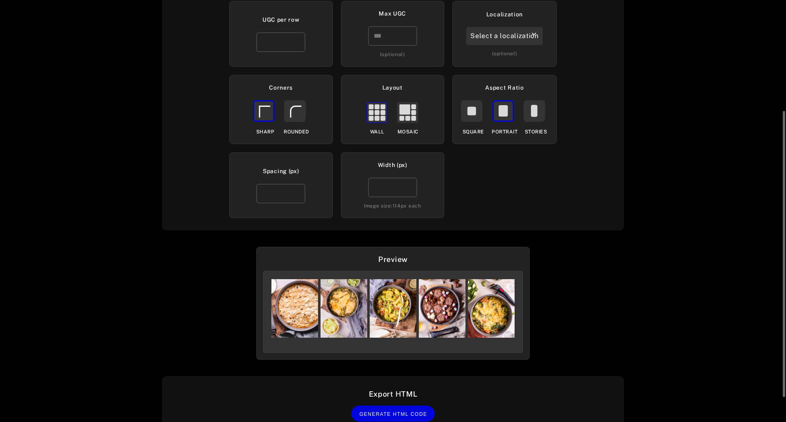
scroll to position [200, 0]
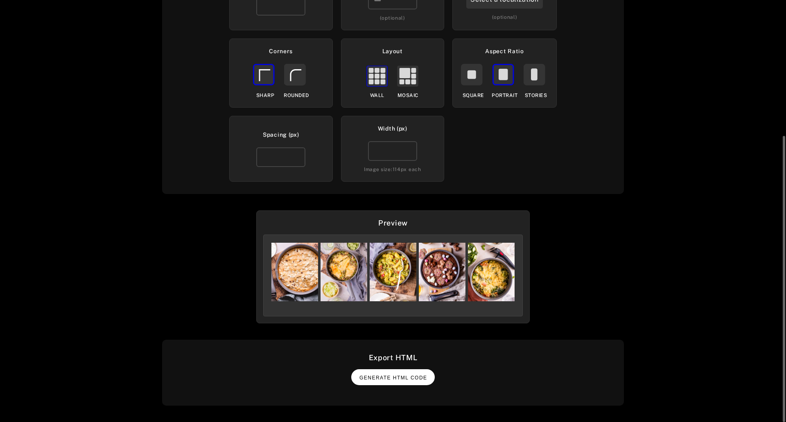
click at [383, 376] on span "Generate HTML Code" at bounding box center [394, 378] width 68 height 6
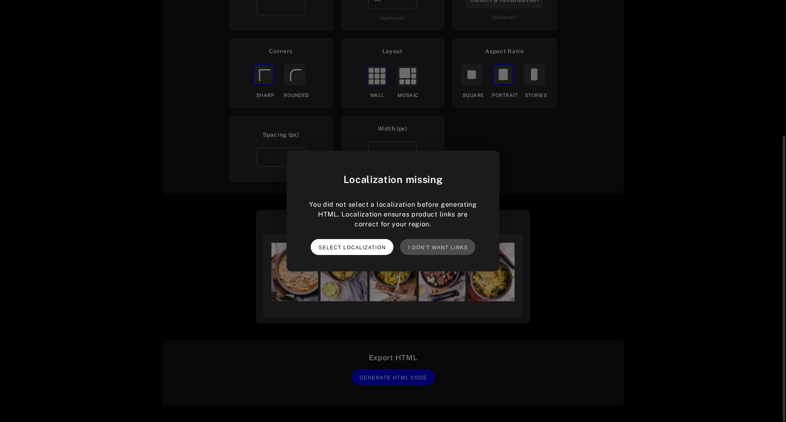
click at [371, 249] on span "Select localization" at bounding box center [352, 248] width 67 height 6
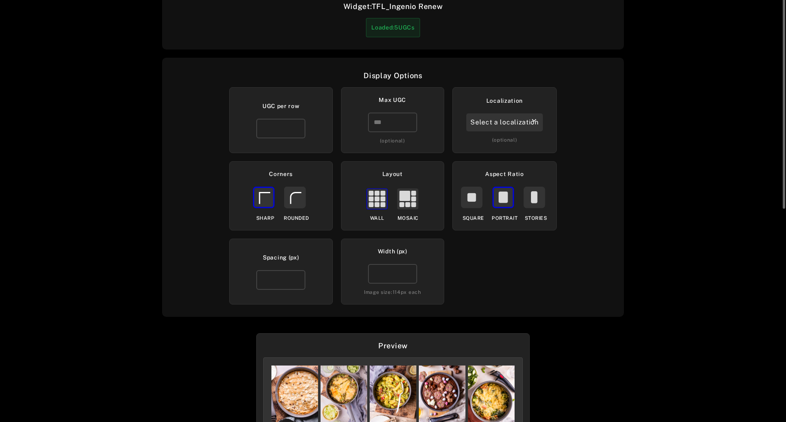
scroll to position [0, 0]
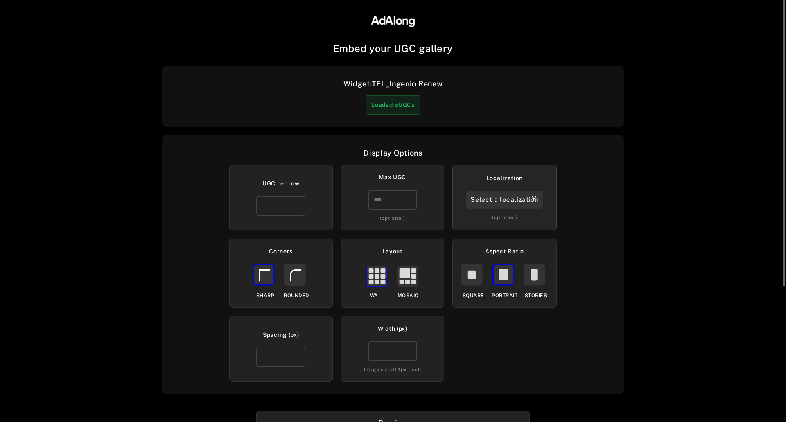
click at [512, 201] on div "Select a localization" at bounding box center [504, 200] width 77 height 18
click at [496, 220] on div "nl" at bounding box center [504, 220] width 63 height 16
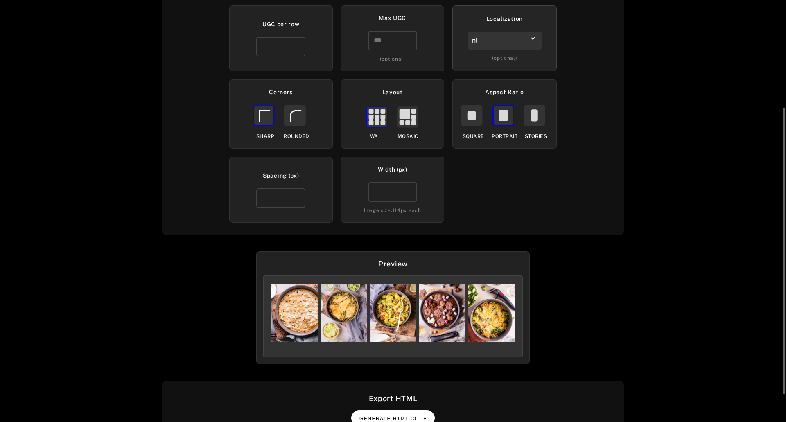
scroll to position [200, 0]
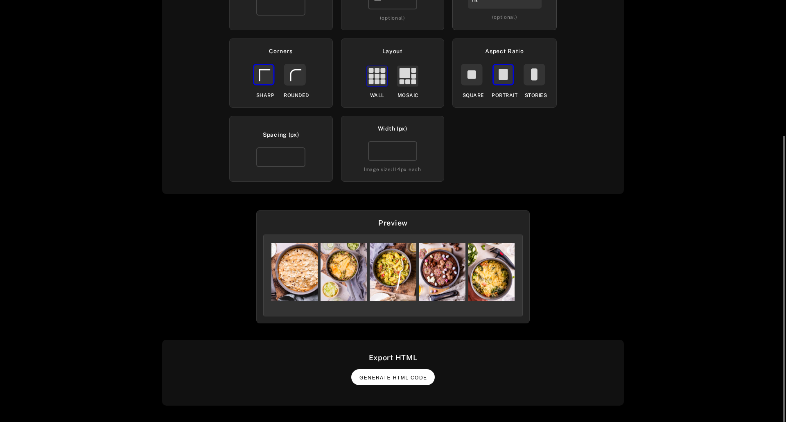
click at [405, 375] on span "Generate HTML Code" at bounding box center [394, 378] width 68 height 6
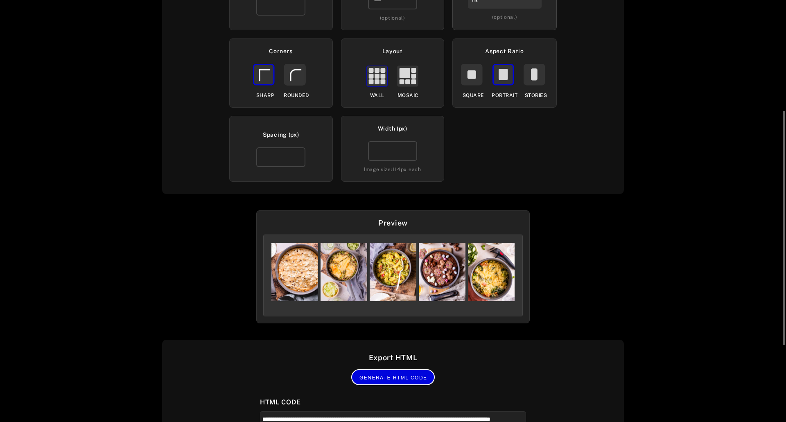
scroll to position [339, 0]
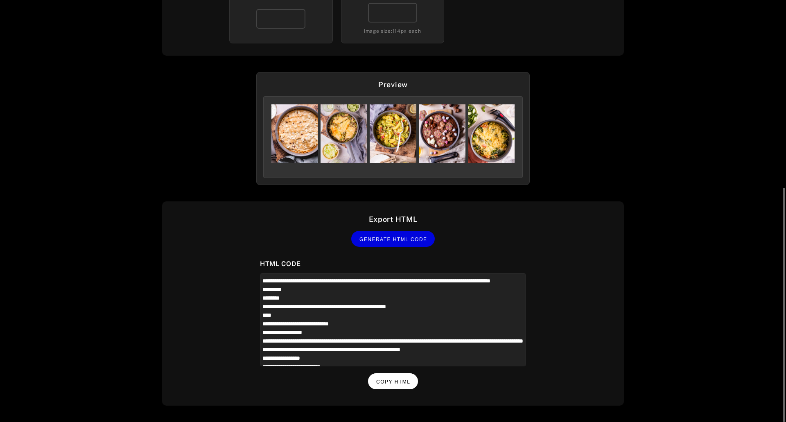
click at [403, 386] on button "Copy HTML" at bounding box center [393, 382] width 50 height 16
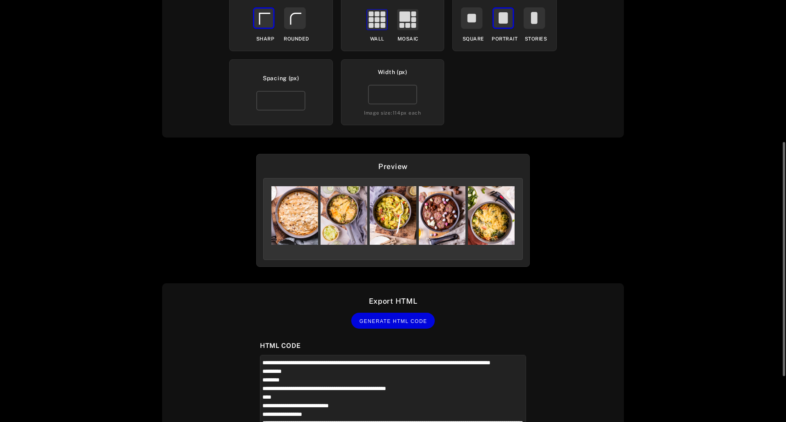
scroll to position [216, 0]
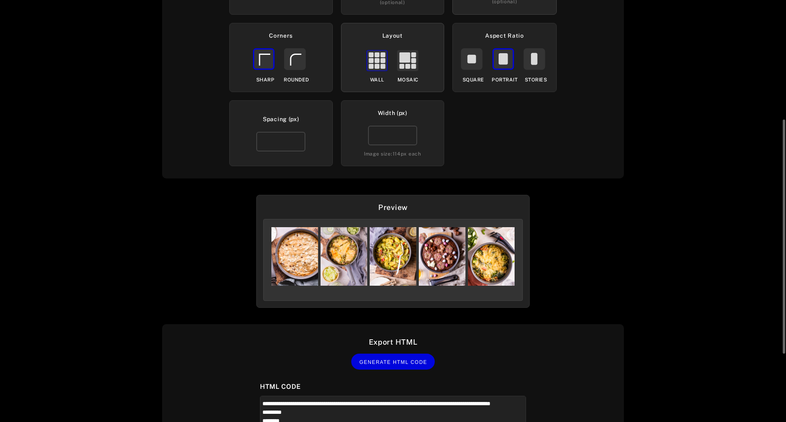
click at [408, 63] on rect at bounding box center [405, 57] width 11 height 10
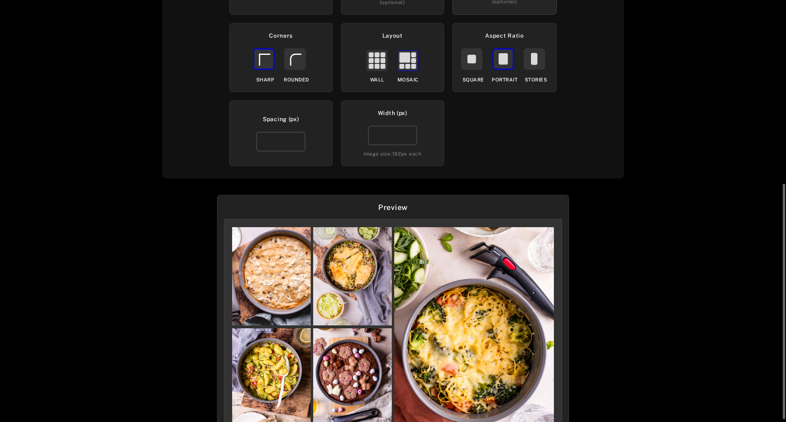
scroll to position [175, 0]
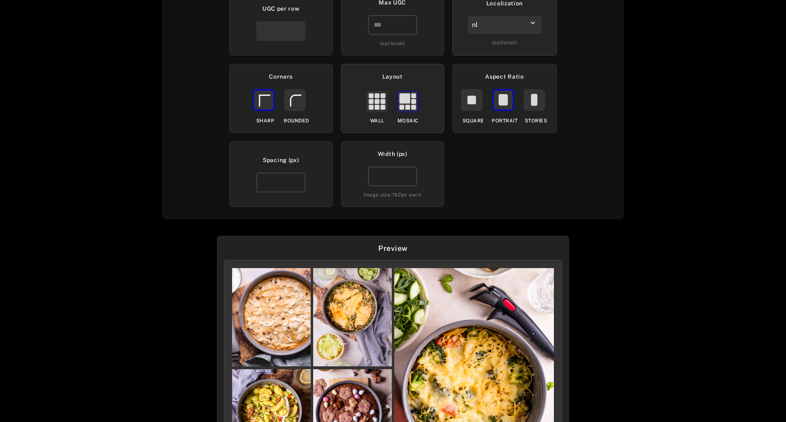
click at [388, 106] on icon at bounding box center [377, 101] width 25 height 25
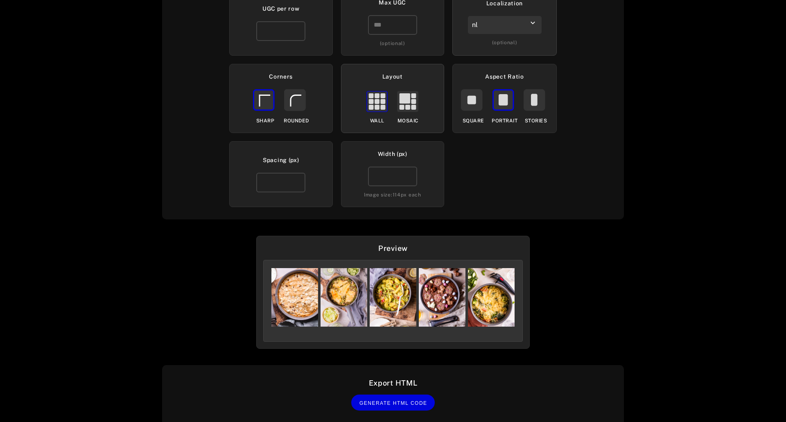
click at [382, 104] on rect at bounding box center [377, 101] width 20 height 20
click at [414, 104] on rect at bounding box center [408, 101] width 20 height 20
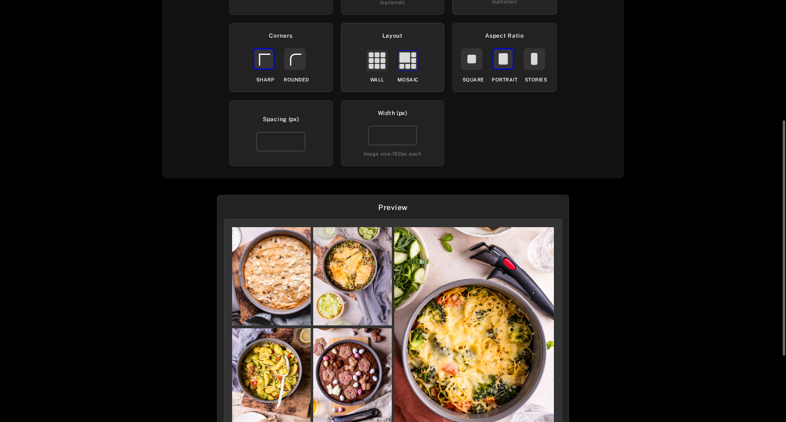
click at [378, 59] on rect at bounding box center [377, 60] width 5 height 5
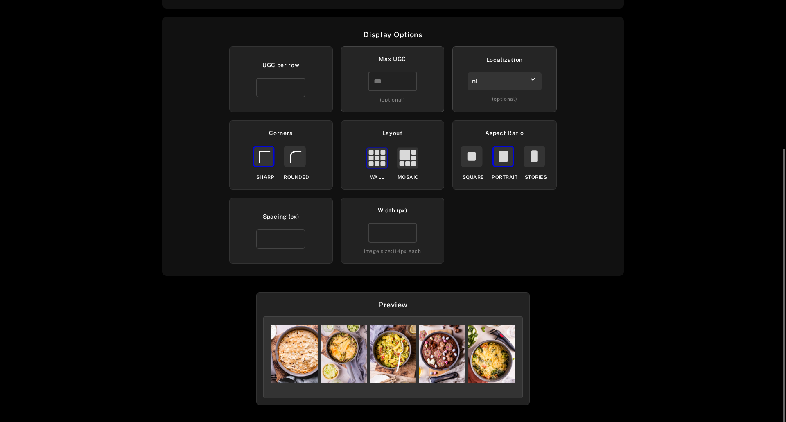
scroll to position [159, 0]
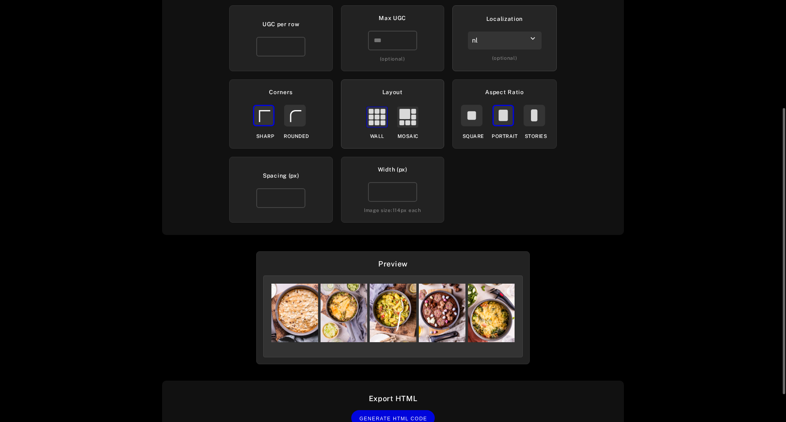
click at [408, 116] on rect at bounding box center [405, 114] width 11 height 10
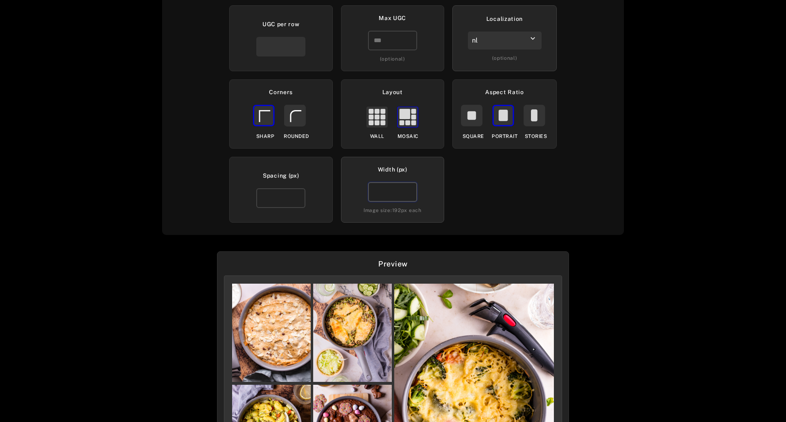
click at [387, 192] on input "***" at bounding box center [392, 192] width 49 height 20
click at [462, 240] on div "Embed your UGC gallery Widget: TFL_Ingenio Renew Loaded: 5 UGCs Display Options…" at bounding box center [393, 211] width 786 height 422
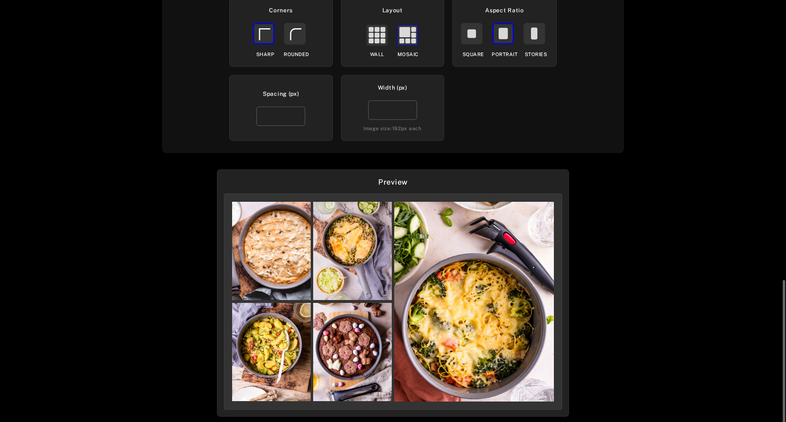
scroll to position [335, 0]
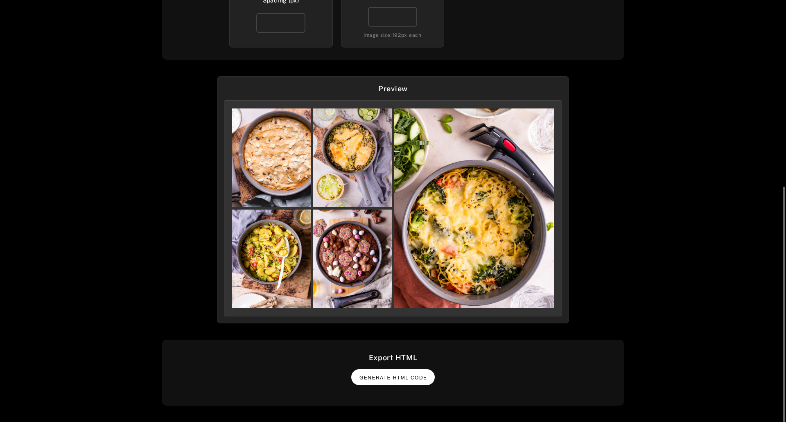
click at [389, 381] on button "Generate HTML Code" at bounding box center [393, 377] width 84 height 16
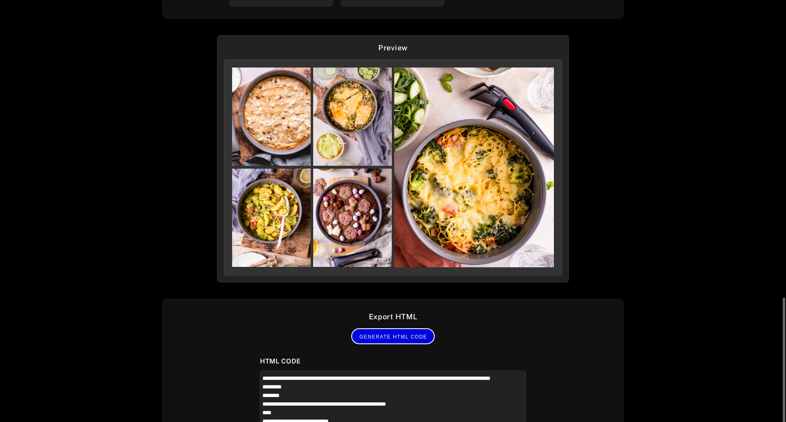
scroll to position [457, 0]
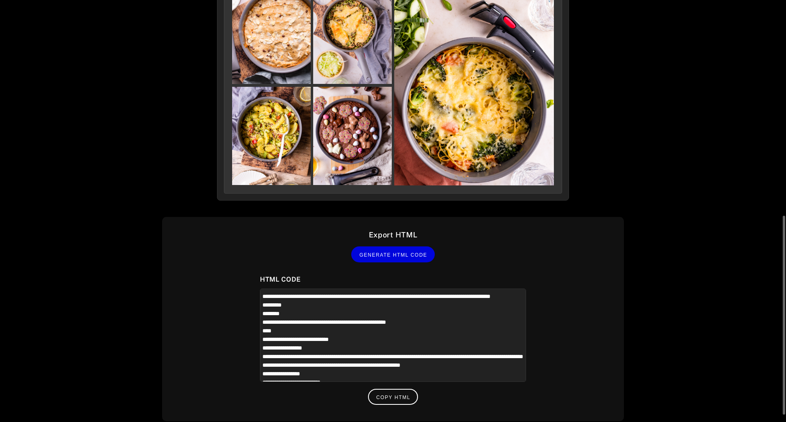
click at [405, 342] on textarea at bounding box center [393, 335] width 266 height 93
click at [395, 397] on span "Copy HTML" at bounding box center [393, 398] width 34 height 6
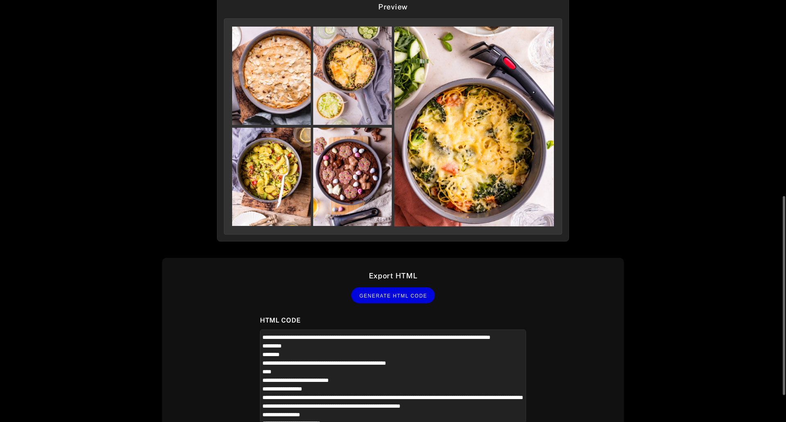
scroll to position [376, 0]
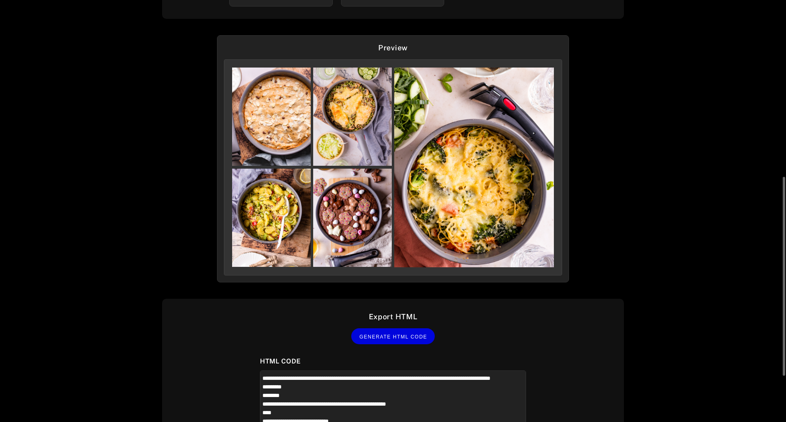
click at [282, 123] on img at bounding box center [271, 117] width 79 height 98
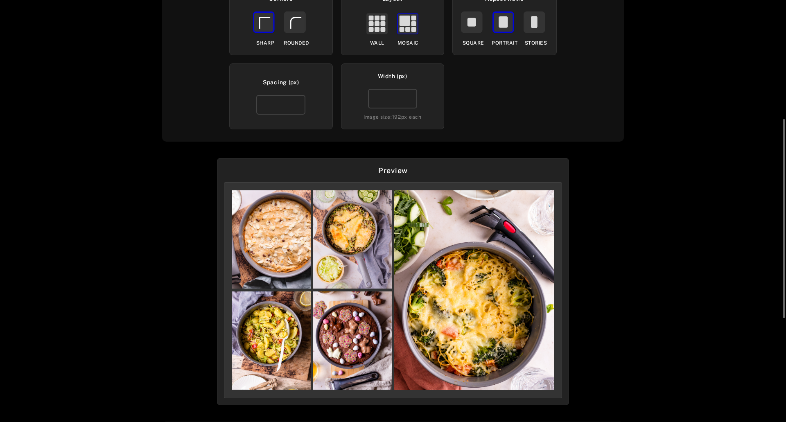
scroll to position [212, 0]
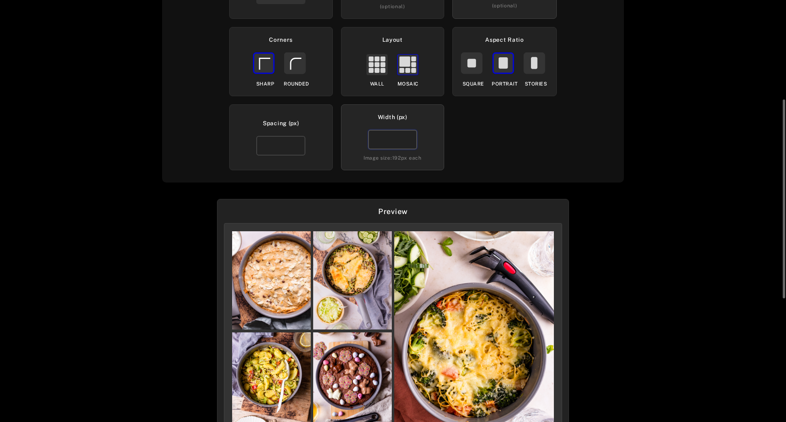
click at [384, 138] on input "***" at bounding box center [392, 140] width 49 height 20
click at [409, 143] on input "***" at bounding box center [392, 140] width 49 height 20
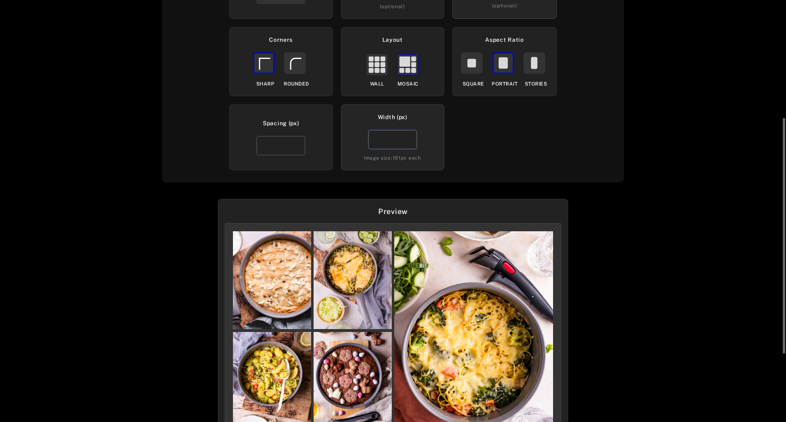
click at [409, 143] on input "***" at bounding box center [392, 140] width 49 height 20
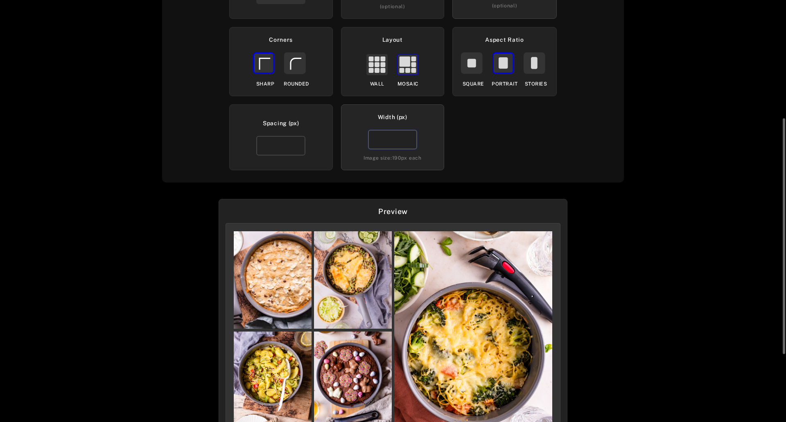
click at [409, 143] on input "***" at bounding box center [392, 140] width 49 height 20
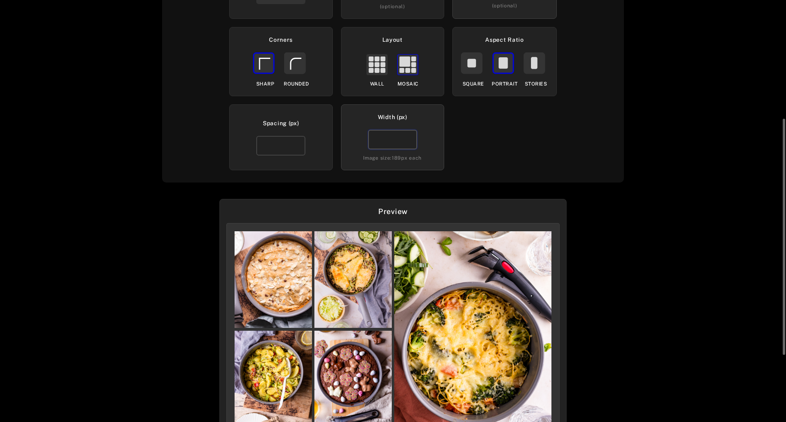
click at [409, 143] on input "***" at bounding box center [392, 140] width 49 height 20
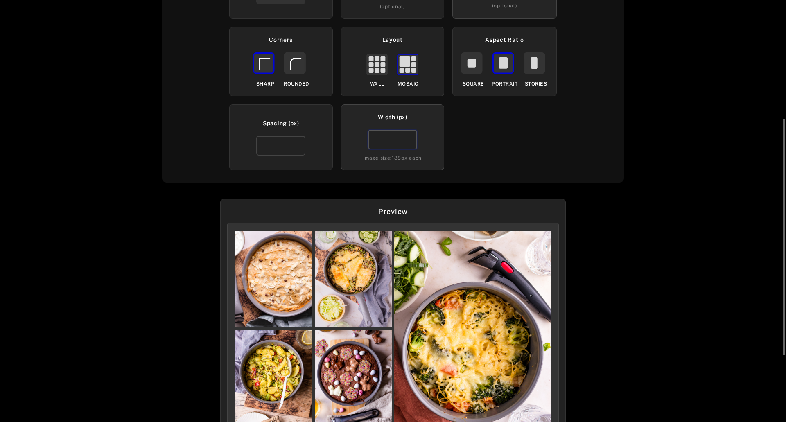
click at [409, 143] on input "***" at bounding box center [392, 140] width 49 height 20
drag, startPoint x: 389, startPoint y: 139, endPoint x: 362, endPoint y: 140, distance: 26.6
click at [364, 140] on div "Width (px) *** Image size: 188 px each" at bounding box center [393, 137] width 104 height 66
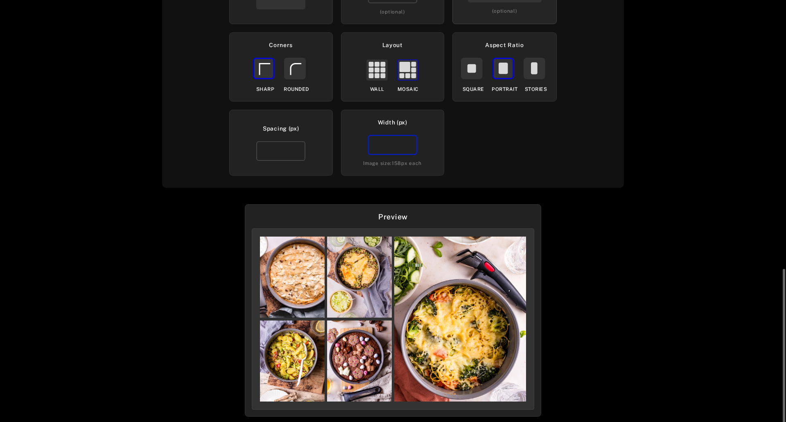
scroll to position [300, 0]
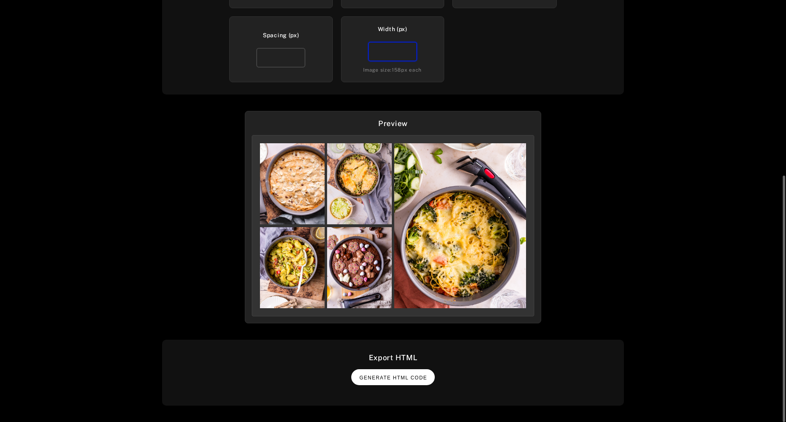
type input "***"
click at [385, 376] on span "Generate HTML Code" at bounding box center [394, 378] width 68 height 6
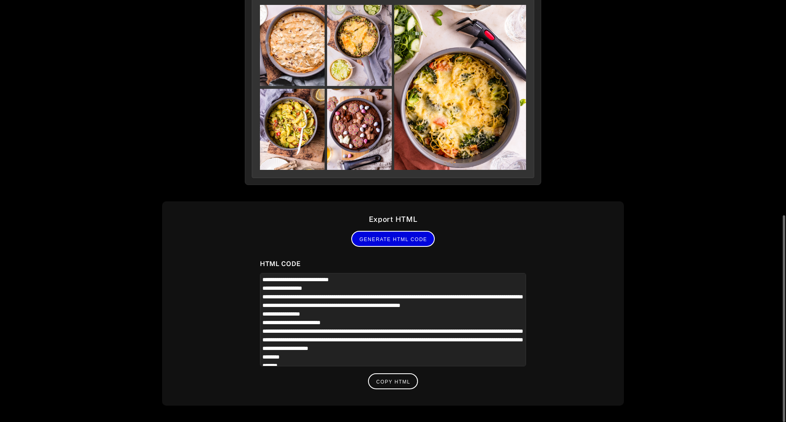
scroll to position [82, 0]
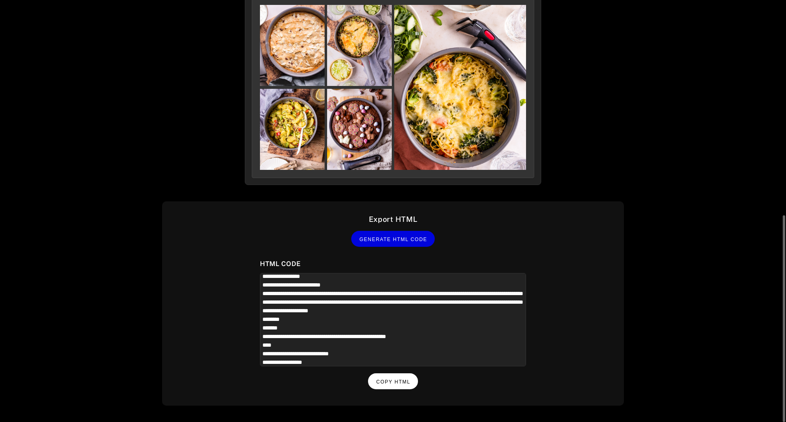
click at [400, 387] on button "Copy HTML" at bounding box center [393, 382] width 50 height 16
click at [688, 325] on div "Embed your UGC gallery Widget: TFL_Ingenio Renew Loaded: 5 UGCs Display Options…" at bounding box center [393, 211] width 786 height 422
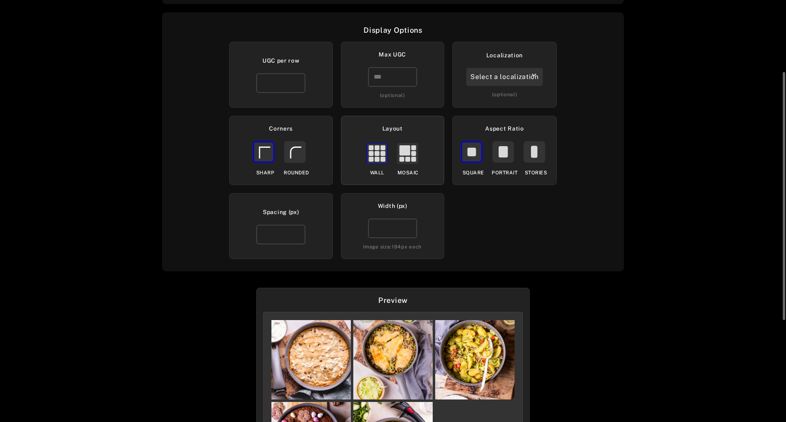
scroll to position [164, 0]
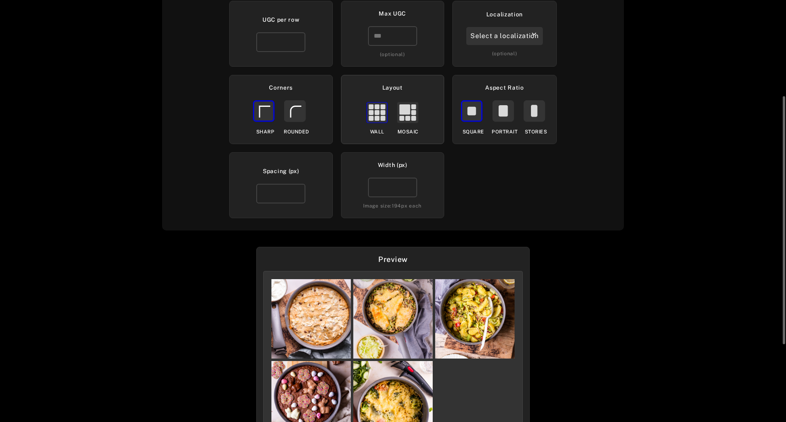
click at [398, 113] on rect at bounding box center [408, 112] width 20 height 20
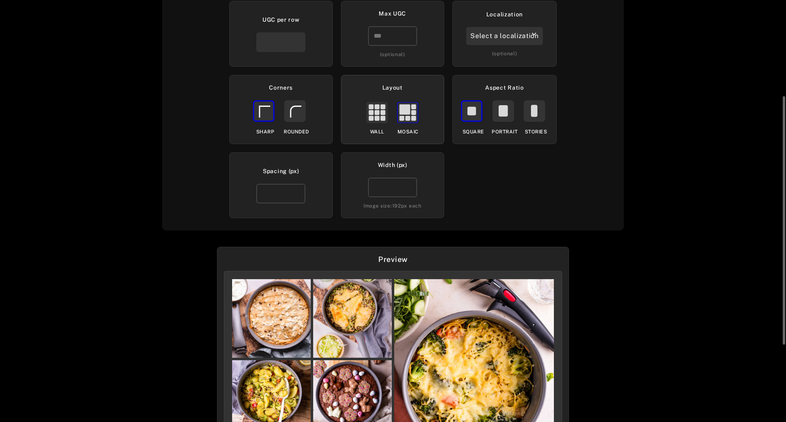
click at [404, 115] on rect at bounding box center [405, 109] width 11 height 10
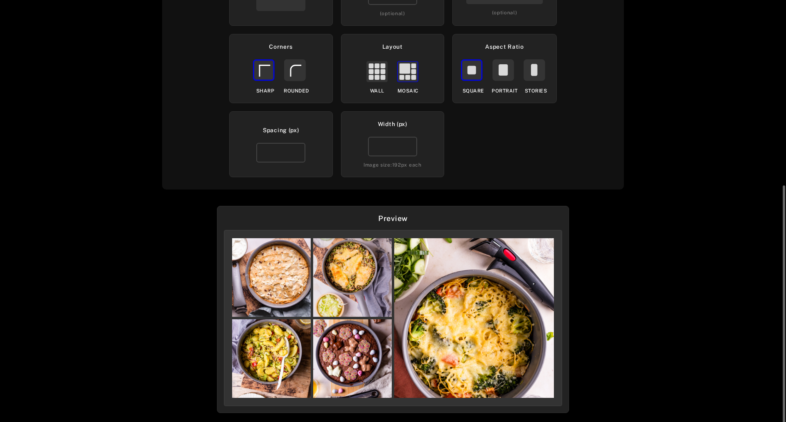
scroll to position [246, 0]
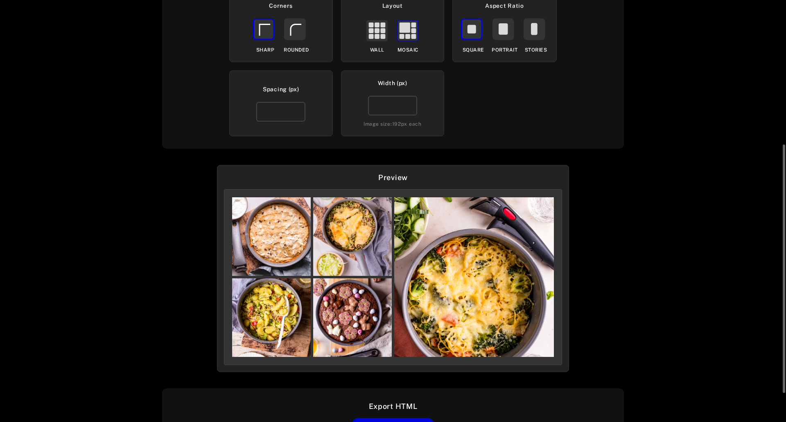
click at [476, 257] on img at bounding box center [474, 277] width 160 height 160
click at [425, 249] on img at bounding box center [474, 277] width 160 height 160
click at [267, 231] on img at bounding box center [271, 236] width 79 height 79
click at [301, 34] on rect at bounding box center [295, 29] width 20 height 20
